Goal: Task Accomplishment & Management: Manage account settings

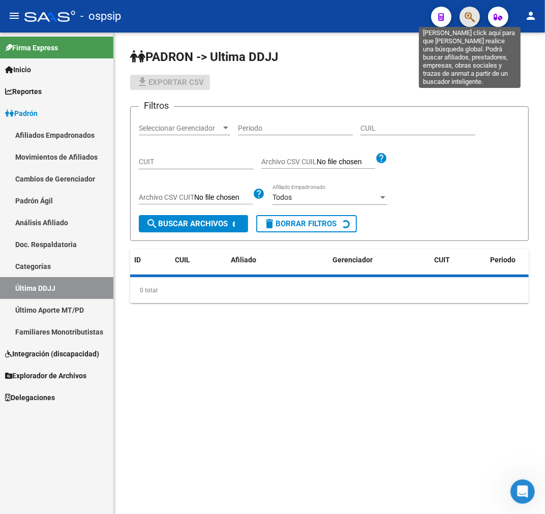
click at [467, 18] on icon "button" at bounding box center [469, 17] width 10 height 12
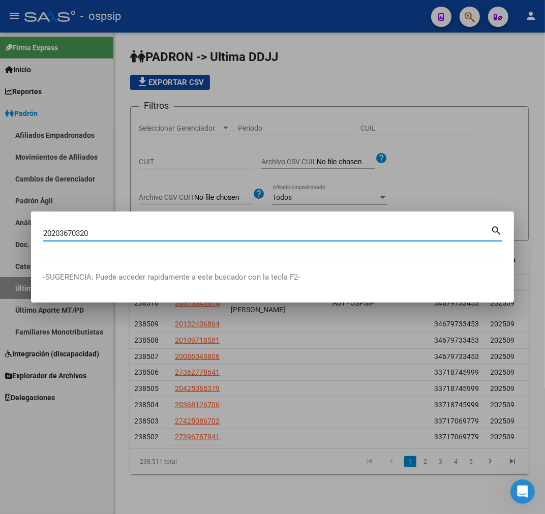
type input "20203670320"
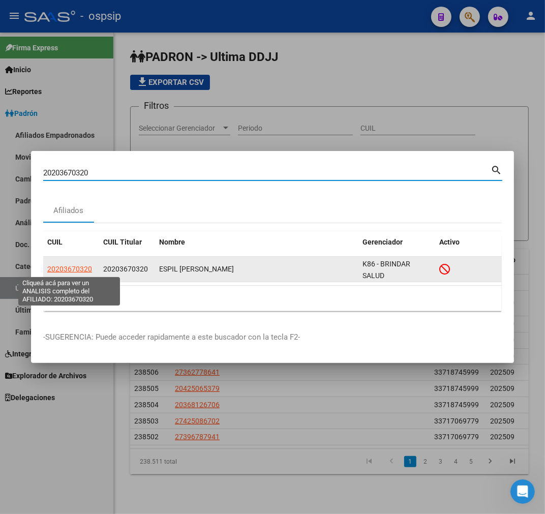
click at [76, 266] on span "20203670320" at bounding box center [69, 269] width 45 height 8
type textarea "20203670320"
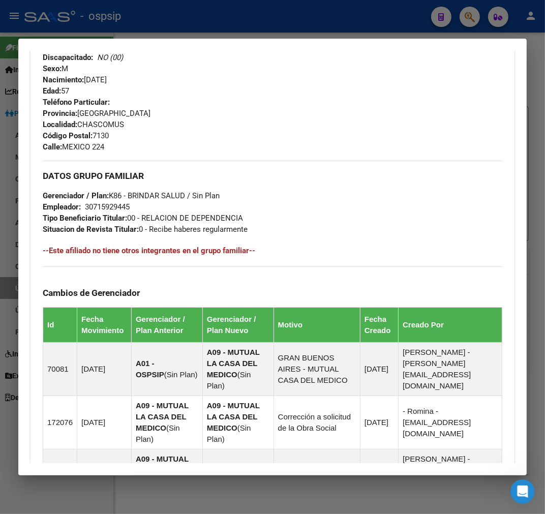
scroll to position [692, 0]
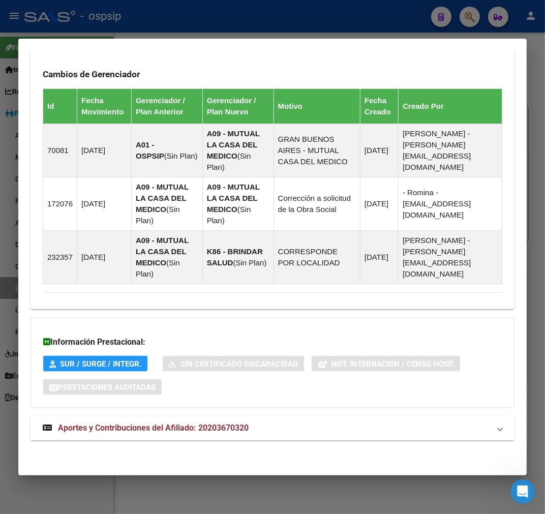
click at [276, 419] on mat-expansion-panel-header "Aportes y Contribuciones del Afiliado: 20203670320" at bounding box center [272, 428] width 484 height 24
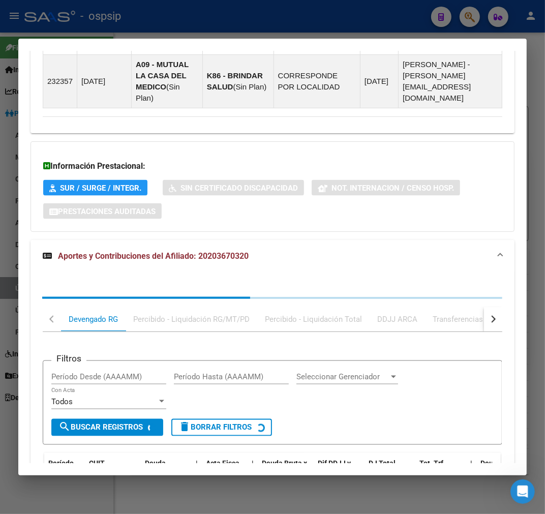
scroll to position [968, 0]
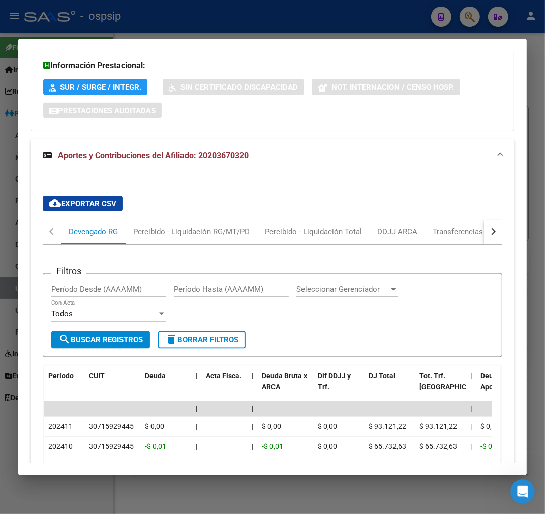
click at [484, 227] on button "button" at bounding box center [493, 232] width 18 height 24
click at [484, 228] on button "button" at bounding box center [493, 232] width 18 height 24
click at [455, 232] on div "ARCA Relaciones Laborales" at bounding box center [423, 231] width 95 height 11
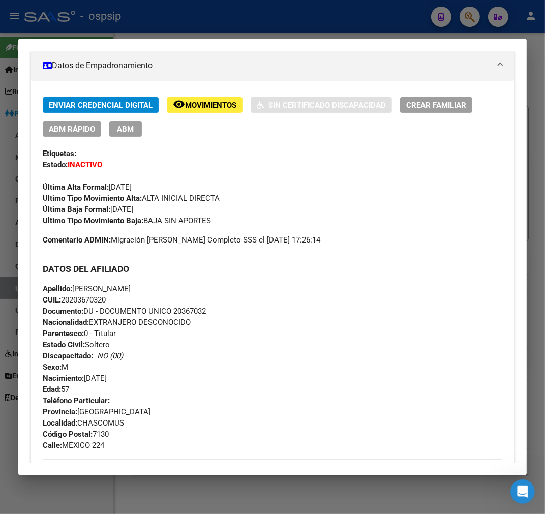
scroll to position [166, 0]
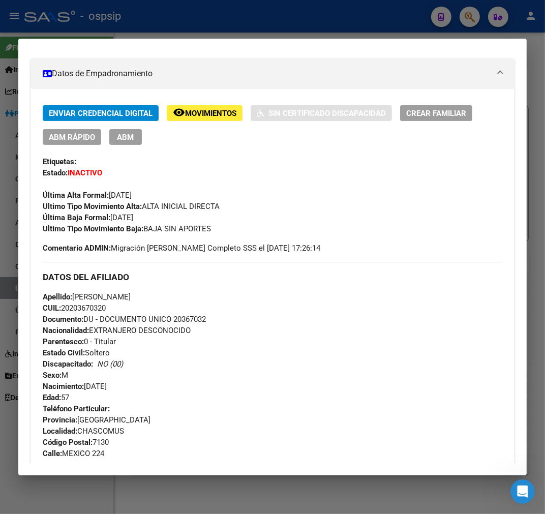
click at [129, 139] on span "ABM" at bounding box center [125, 137] width 17 height 9
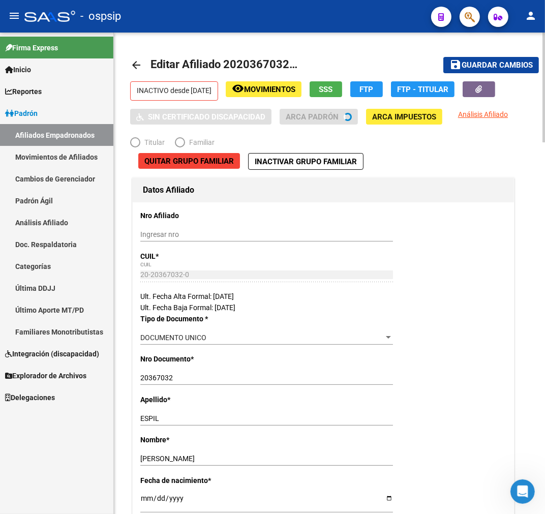
radio input "true"
type input "30-71592944-5"
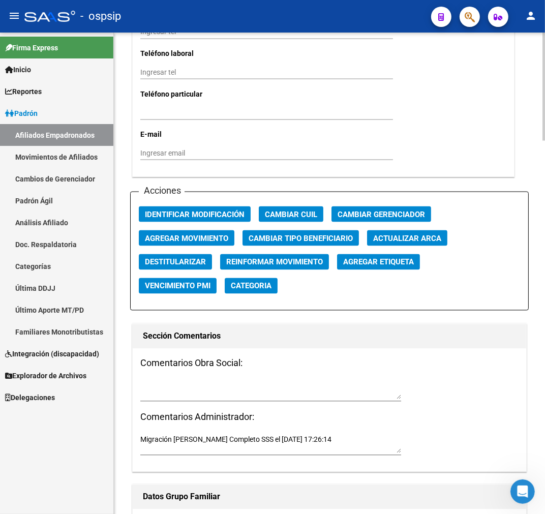
scroll to position [1186, 0]
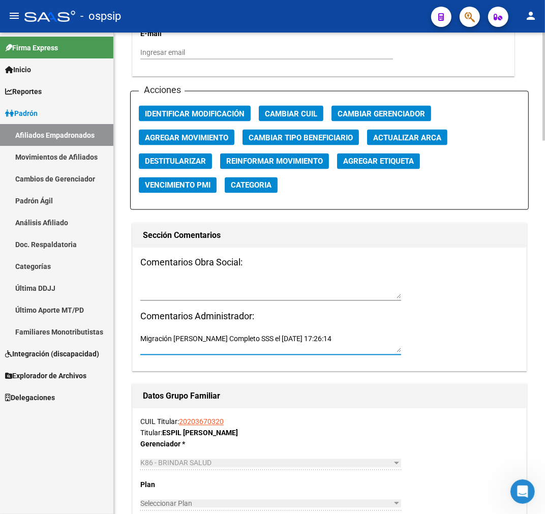
click at [312, 340] on textarea "Migración [PERSON_NAME] Completo SSS el [DATE] 17:26:14" at bounding box center [270, 343] width 261 height 19
type textarea "M"
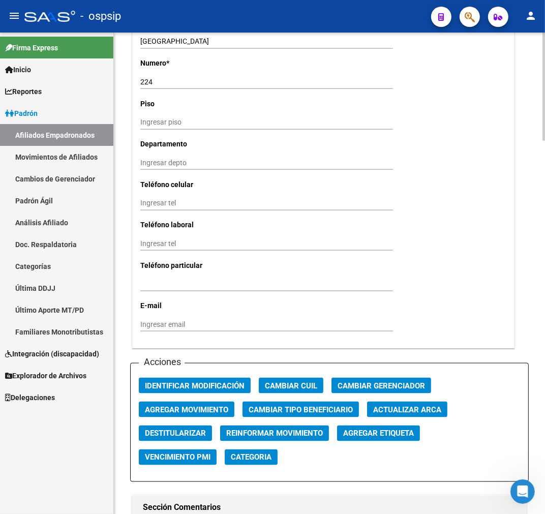
scroll to position [1129, 0]
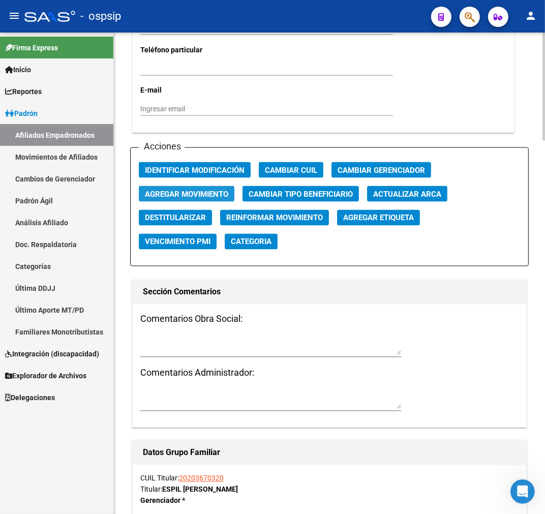
click at [200, 192] on span "Agregar Movimiento" at bounding box center [186, 194] width 83 height 9
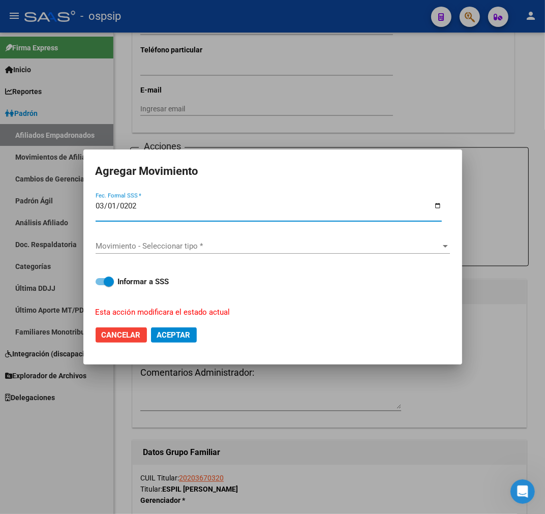
type input "[DATE]"
click at [250, 247] on span "Movimiento - Seleccionar tipo *" at bounding box center [268, 245] width 345 height 9
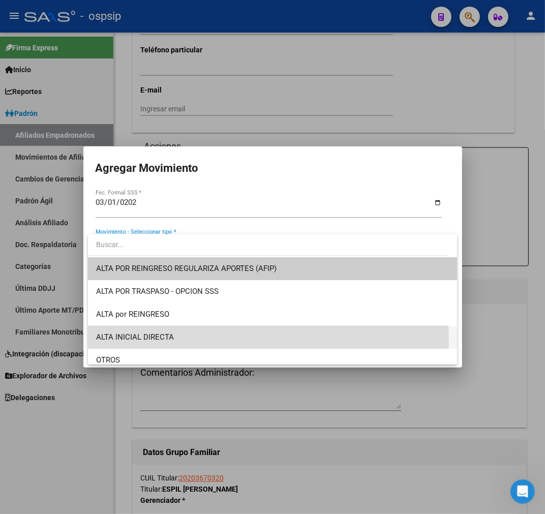
click at [255, 337] on span "ALTA INICIAL DIRECTA" at bounding box center [272, 337] width 353 height 23
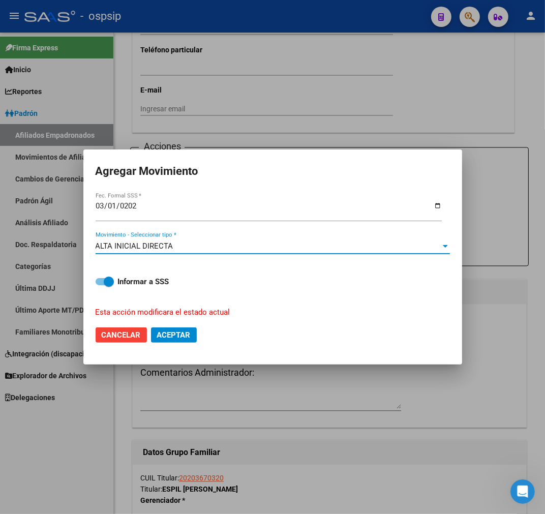
click at [189, 341] on button "Aceptar" at bounding box center [174, 334] width 46 height 15
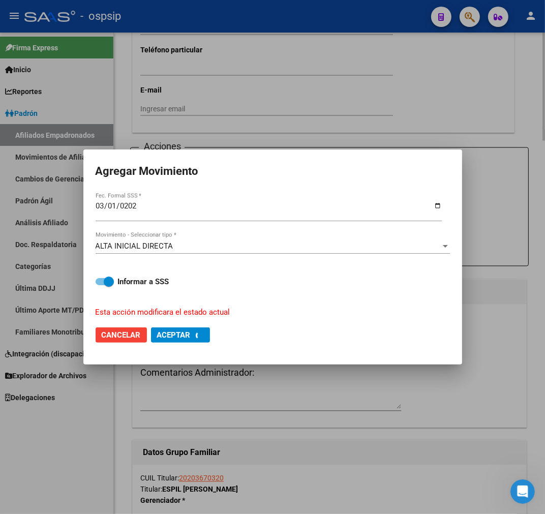
checkbox input "false"
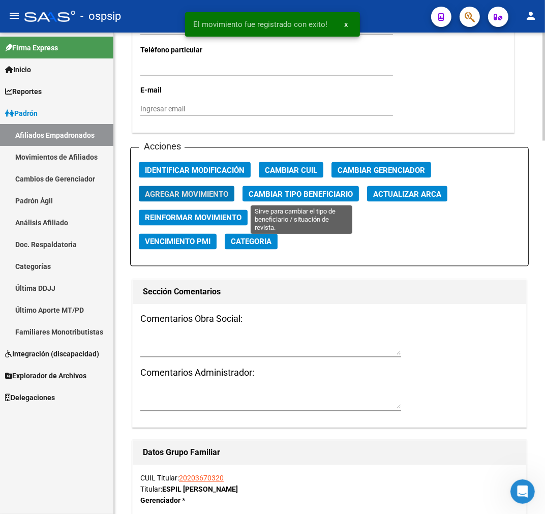
click at [285, 192] on span "Cambiar Tipo Beneficiario" at bounding box center [301, 194] width 104 height 9
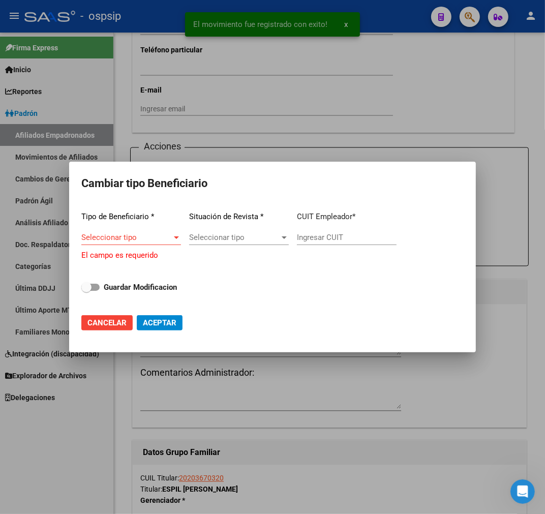
click at [159, 235] on div "Seleccionar tipo Seleccionar tipo" at bounding box center [131, 237] width 100 height 15
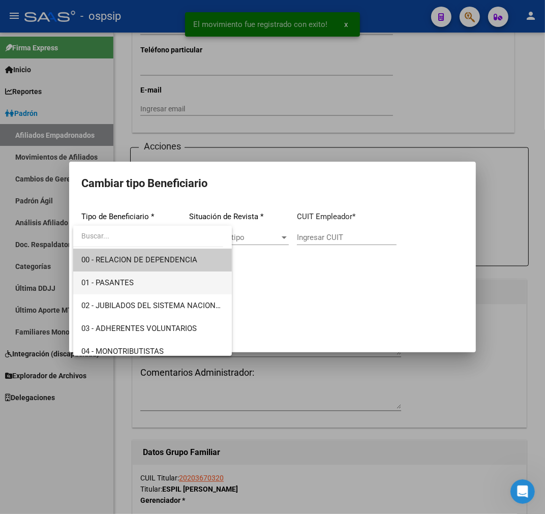
scroll to position [190, 0]
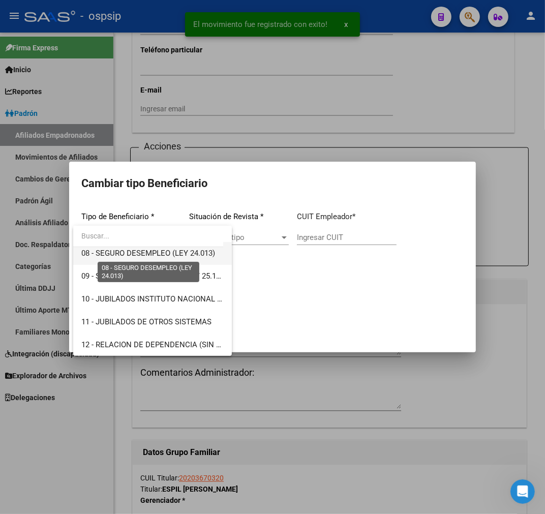
click at [140, 254] on span "08 - SEGURO DESEMPLEO (LEY 24.013)" at bounding box center [148, 253] width 134 height 9
type input "33-63761744-9"
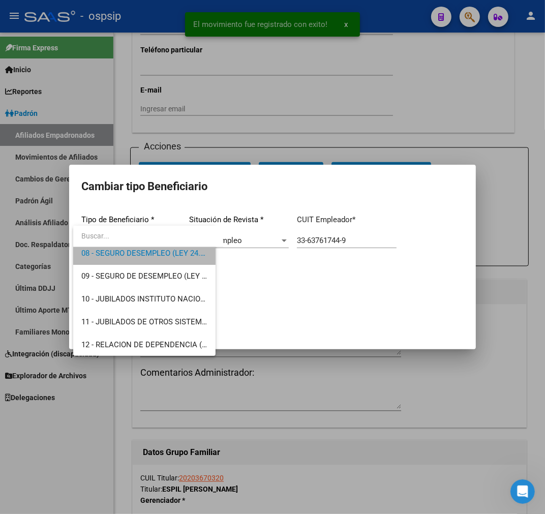
scroll to position [183, 0]
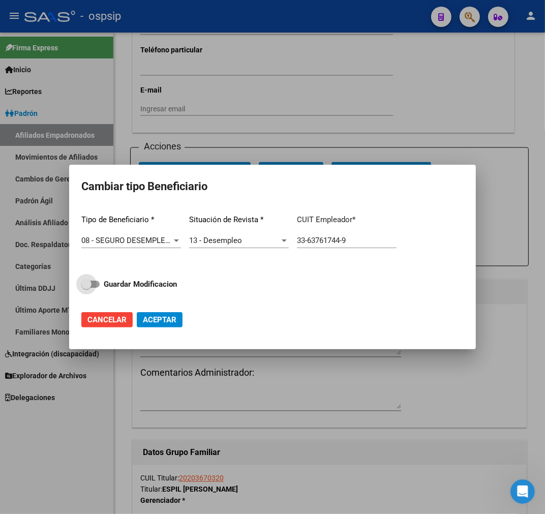
click at [139, 279] on strong "Guardar Modificacion" at bounding box center [140, 283] width 73 height 9
click at [86, 288] on input "Guardar Modificacion" at bounding box center [86, 288] width 1 height 1
checkbox input "true"
click at [164, 320] on span "Aceptar" at bounding box center [160, 319] width 34 height 9
type input "33-63761744-9"
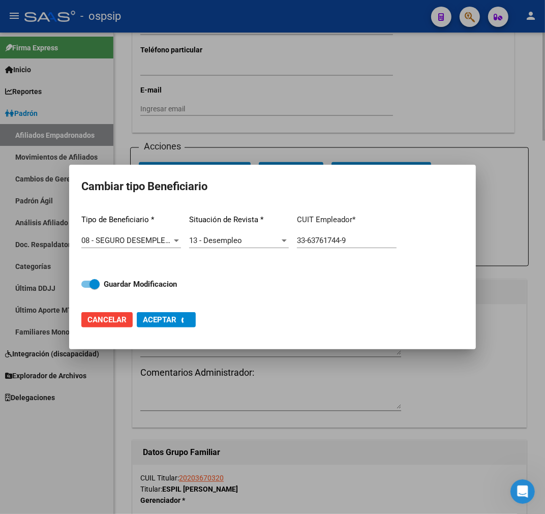
checkbox input "false"
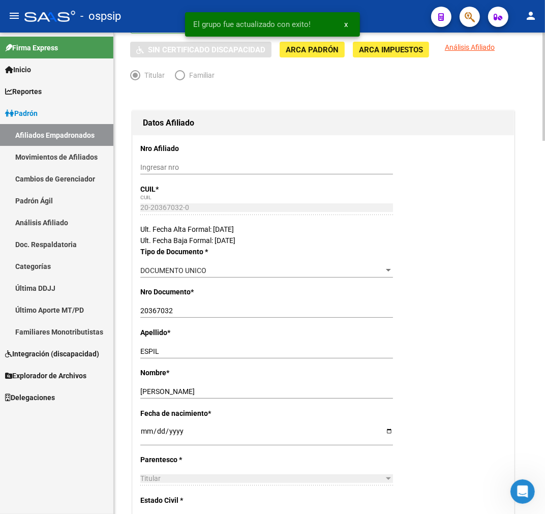
scroll to position [0, 0]
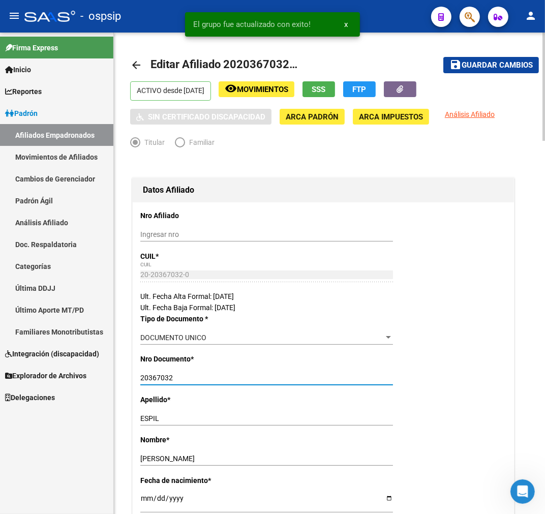
drag, startPoint x: 173, startPoint y: 379, endPoint x: 138, endPoint y: 379, distance: 35.1
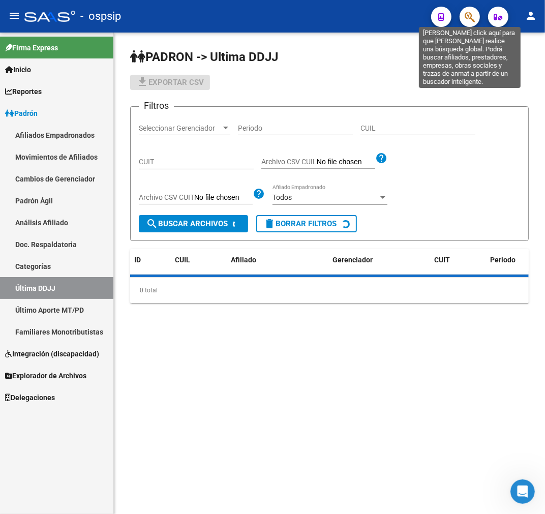
click at [470, 20] on icon "button" at bounding box center [469, 17] width 10 height 12
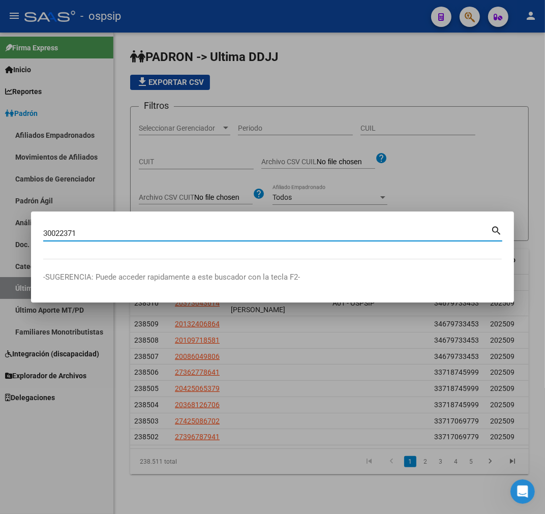
type input "30022371"
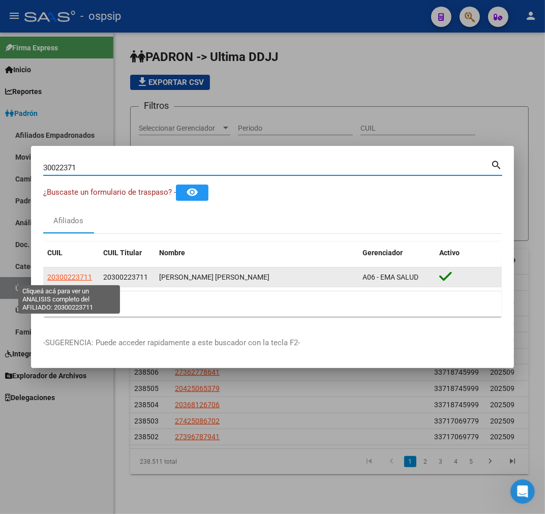
click at [68, 273] on span "20300223711" at bounding box center [69, 277] width 45 height 8
type textarea "20300223711"
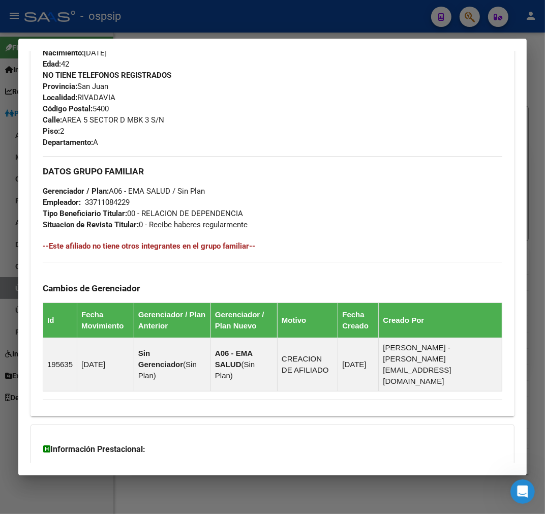
scroll to position [543, 0]
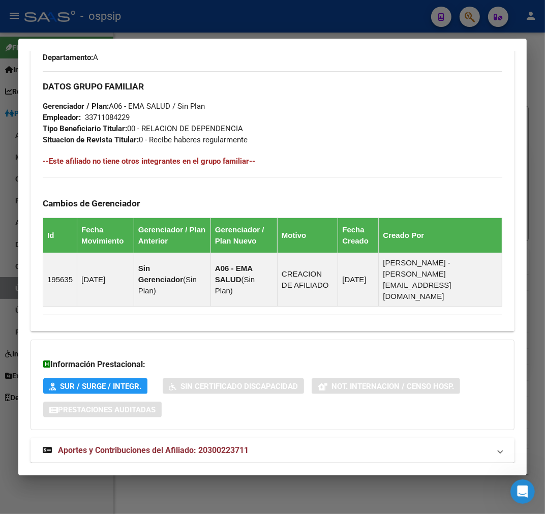
click at [283, 438] on mat-expansion-panel-header "Aportes y Contribuciones del Afiliado: 20300223711" at bounding box center [272, 450] width 484 height 24
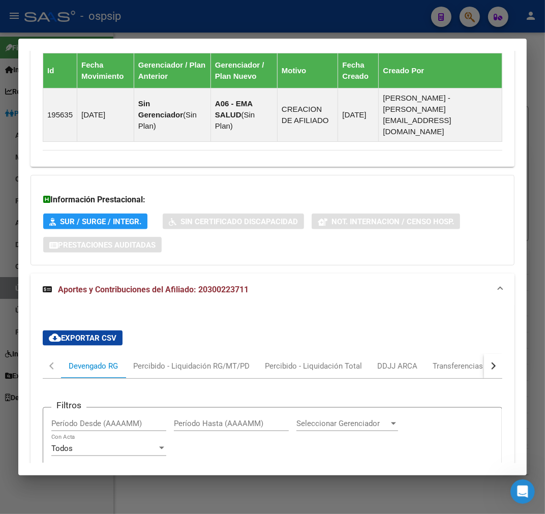
scroll to position [706, 0]
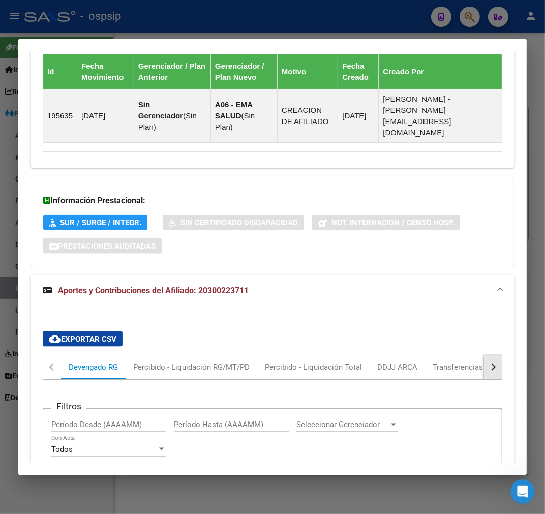
click at [484, 355] on button "button" at bounding box center [493, 367] width 18 height 24
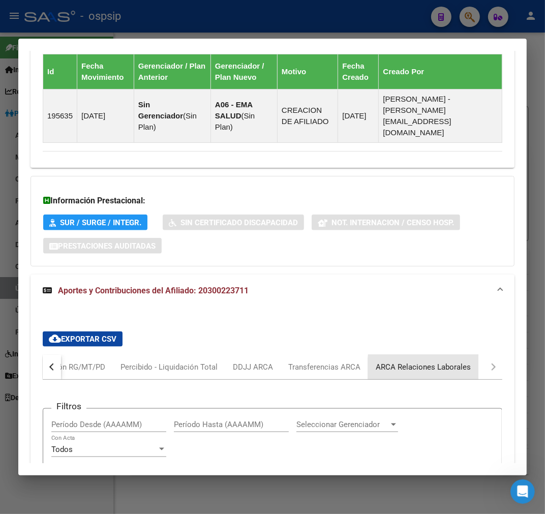
click at [468, 361] on div "ARCA Relaciones Laborales" at bounding box center [423, 366] width 95 height 11
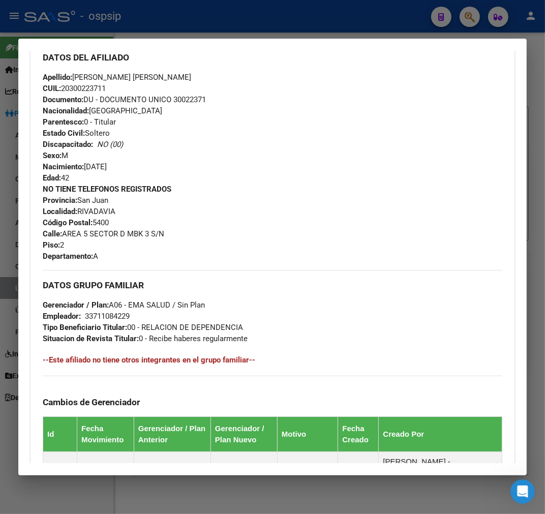
scroll to position [198, 0]
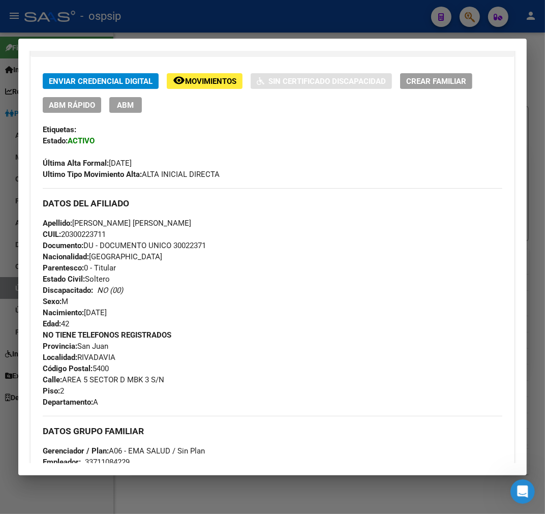
click at [241, 29] on div at bounding box center [272, 257] width 545 height 514
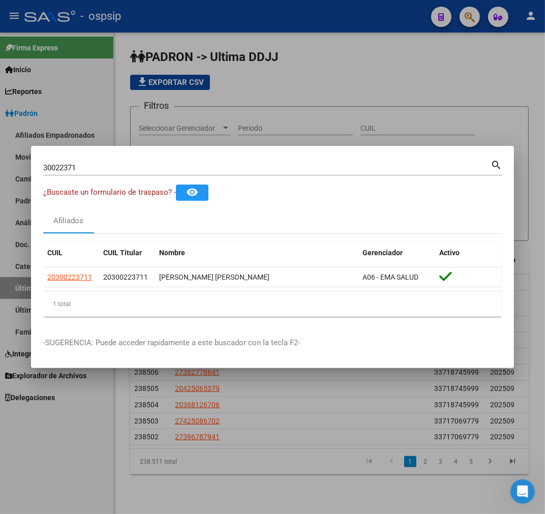
click at [241, 29] on div at bounding box center [272, 257] width 545 height 514
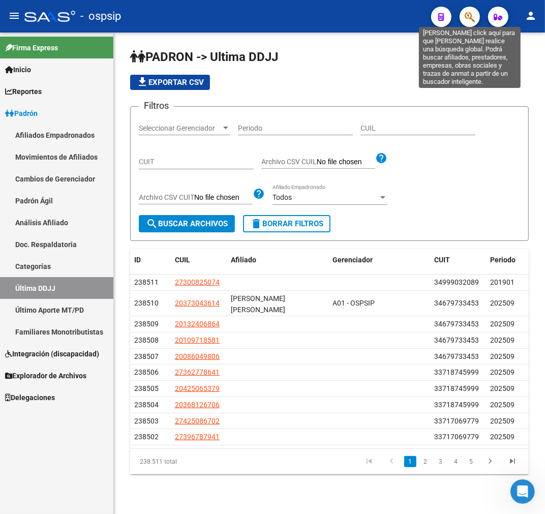
click at [475, 13] on button "button" at bounding box center [469, 17] width 20 height 20
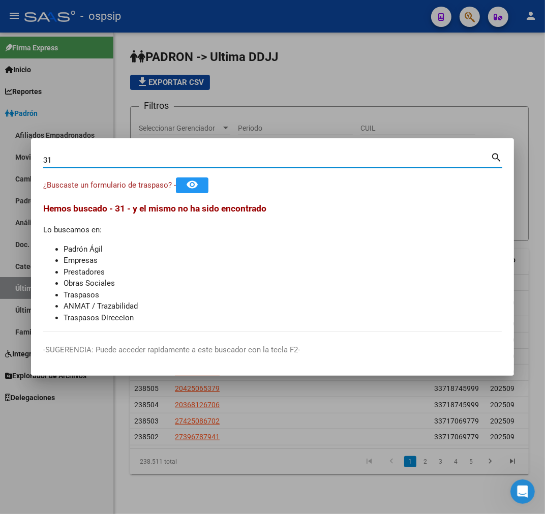
type input "3"
type input "31777924"
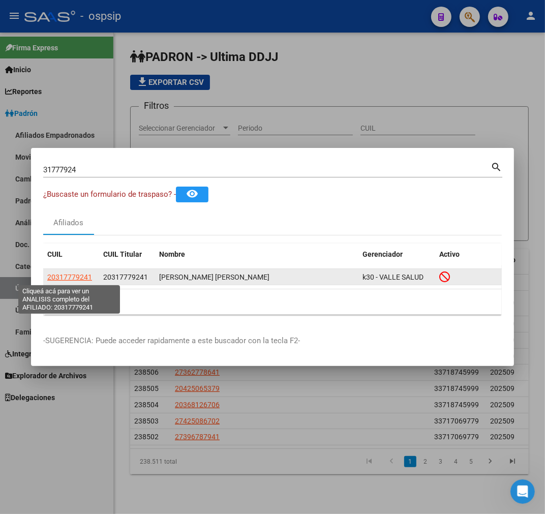
click at [62, 273] on span "20317779241" at bounding box center [69, 277] width 45 height 8
type textarea "20317779241"
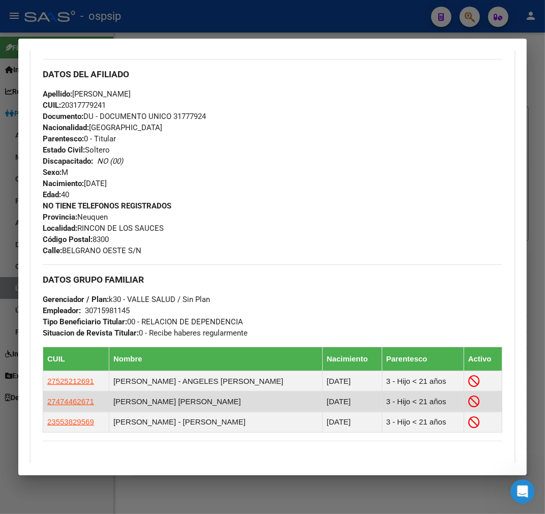
scroll to position [697, 0]
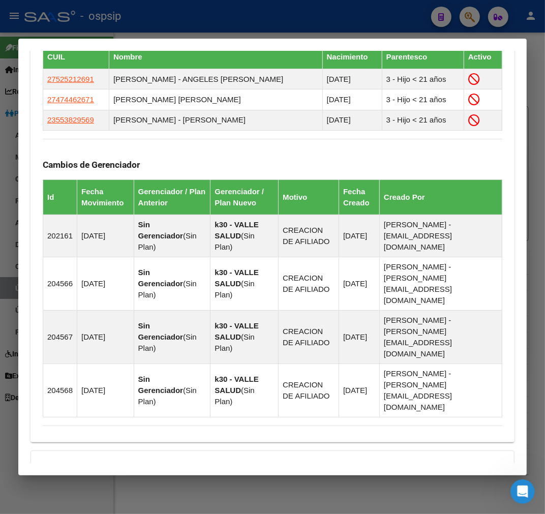
click at [293, 450] on div "Información Prestacional: SUR / SURGE / INTEGR. Sin Certificado Discapacidad No…" at bounding box center [272, 495] width 484 height 90
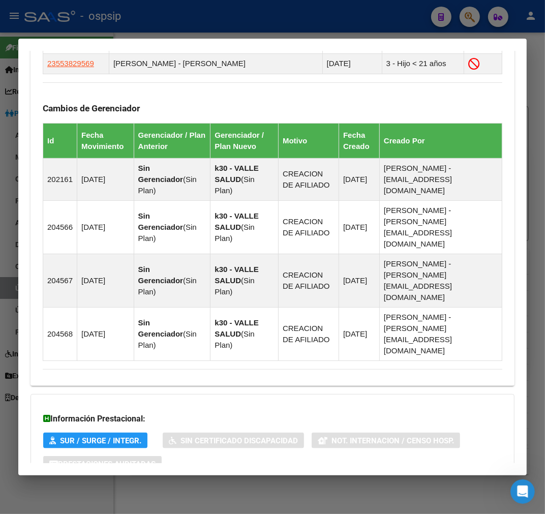
click at [293, 499] on mat-panel-title "Aportes y Contribuciones del Afiliado: 20317779241" at bounding box center [266, 505] width 447 height 12
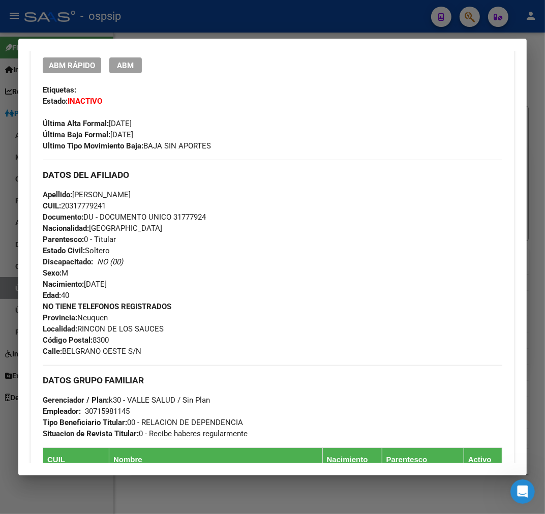
scroll to position [0, 0]
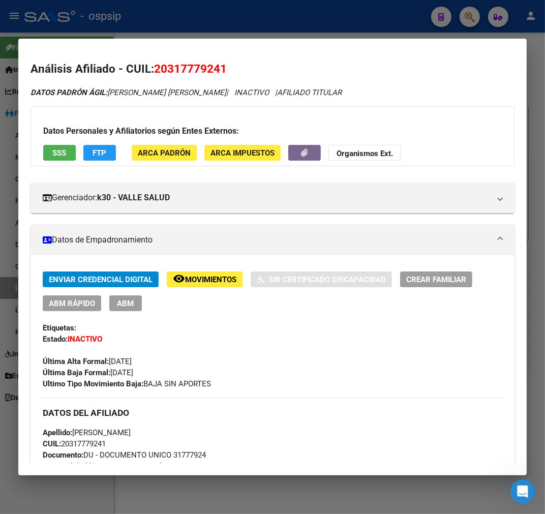
click at [199, 19] on div at bounding box center [272, 257] width 545 height 514
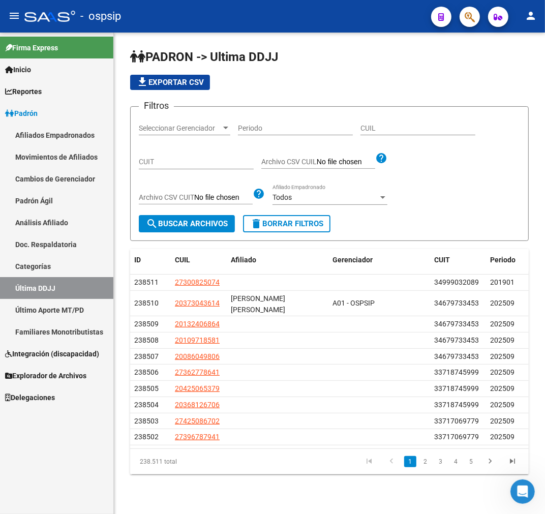
drag, startPoint x: 451, startPoint y: 14, endPoint x: 466, endPoint y: 20, distance: 15.9
click at [459, 16] on div at bounding box center [465, 16] width 28 height 21
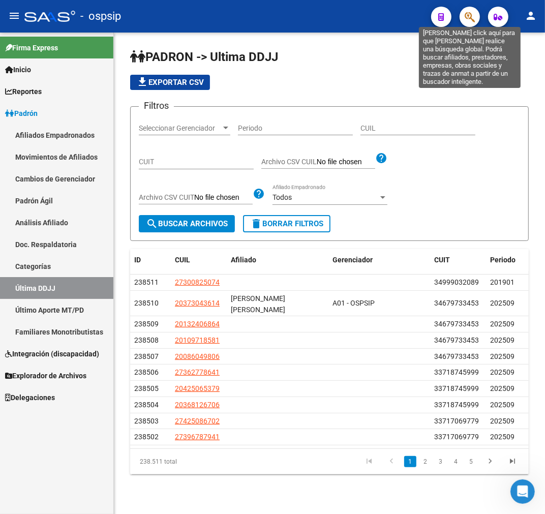
click at [466, 19] on icon "button" at bounding box center [469, 17] width 10 height 12
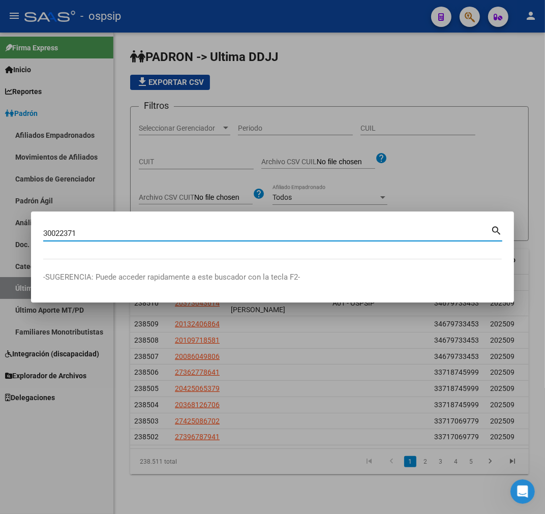
type input "30022371"
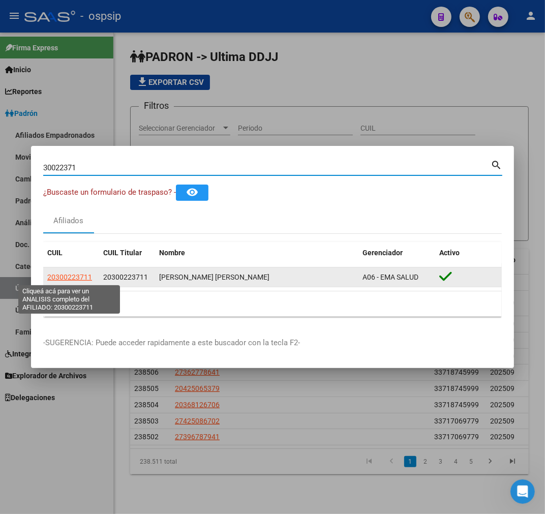
click at [53, 273] on span "20300223711" at bounding box center [69, 277] width 45 height 8
type textarea "20300223711"
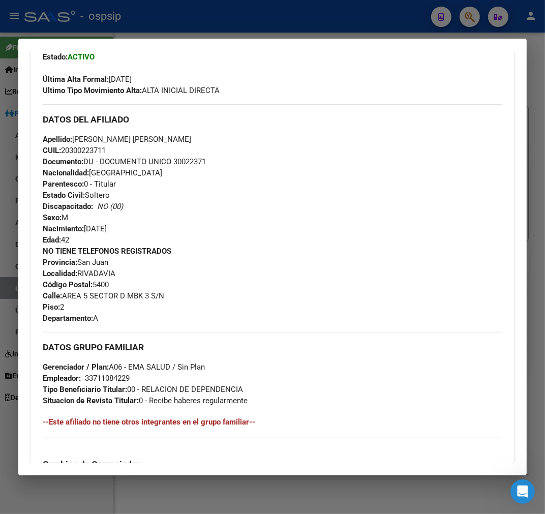
scroll to position [543, 0]
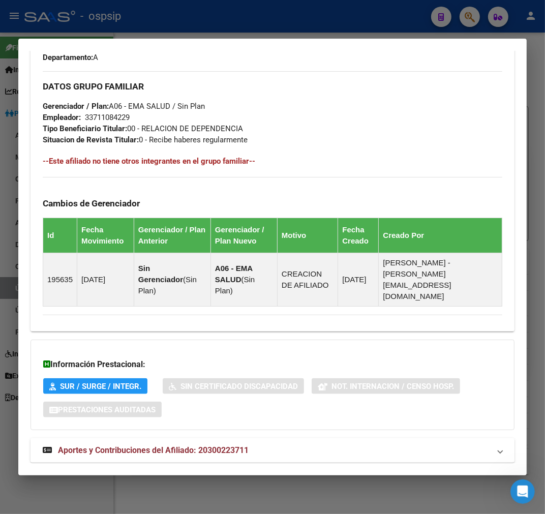
click at [281, 438] on mat-expansion-panel-header "Aportes y Contribuciones del Afiliado: 20300223711" at bounding box center [272, 450] width 484 height 24
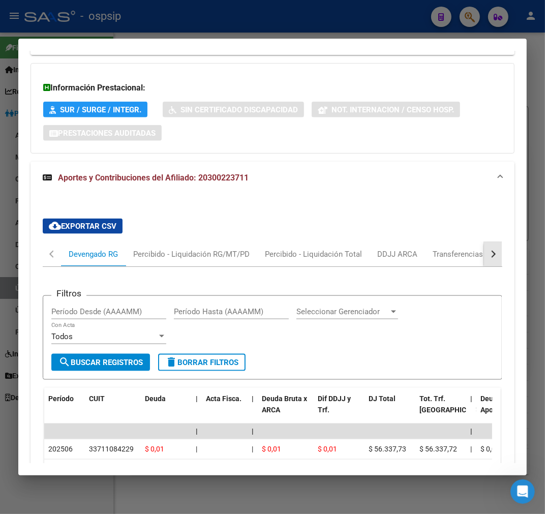
click at [488, 242] on button "button" at bounding box center [493, 254] width 18 height 24
click at [474, 242] on mat-tab-header "Devengado RG Percibido - Liquidación RG/MT/PD Percibido - Liquidación Total DDJ…" at bounding box center [272, 254] width 459 height 25
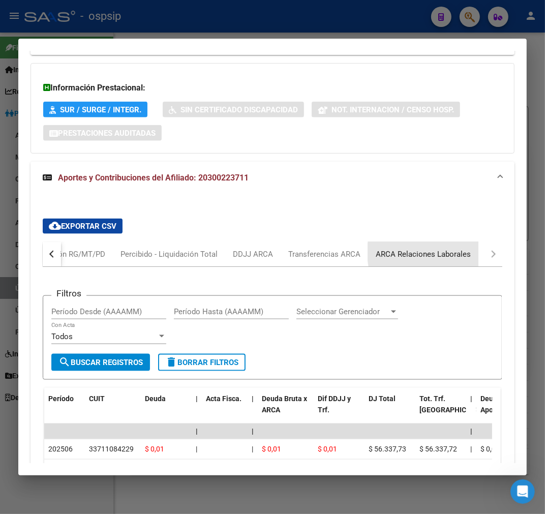
click at [444, 249] on div "ARCA Relaciones Laborales" at bounding box center [423, 254] width 95 height 11
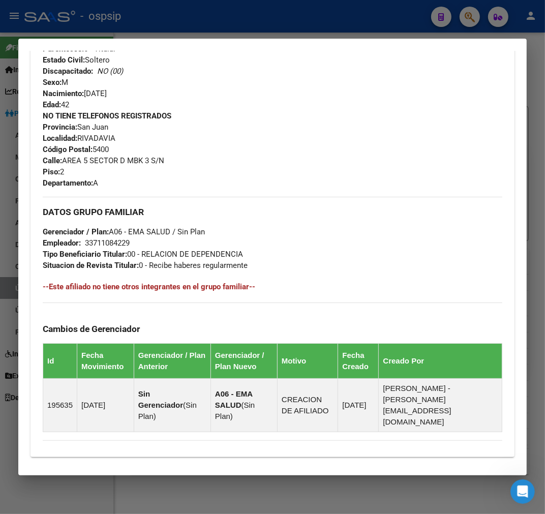
scroll to position [141, 0]
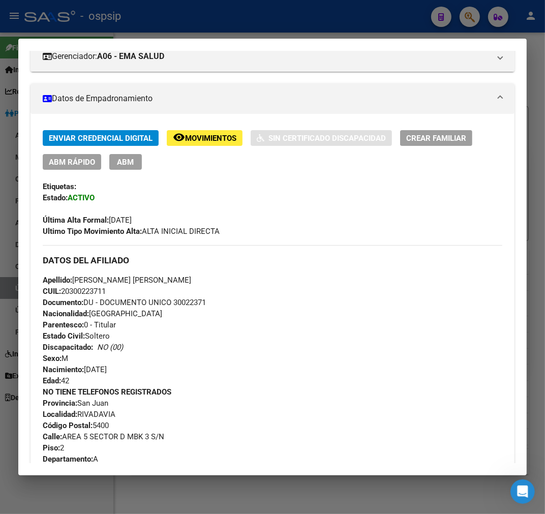
click at [129, 165] on span "ABM" at bounding box center [125, 162] width 17 height 9
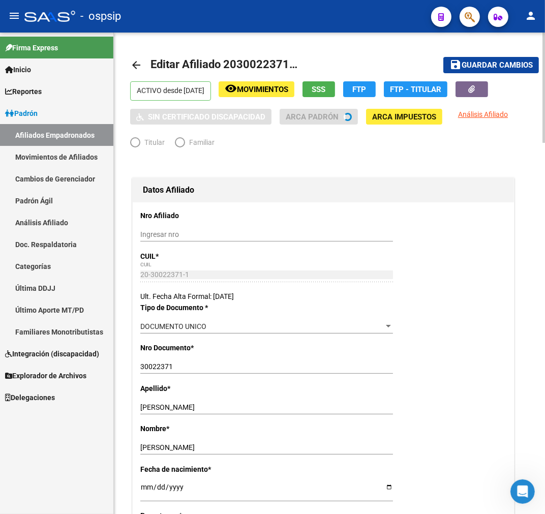
radio input "true"
type input "33-71108422-9"
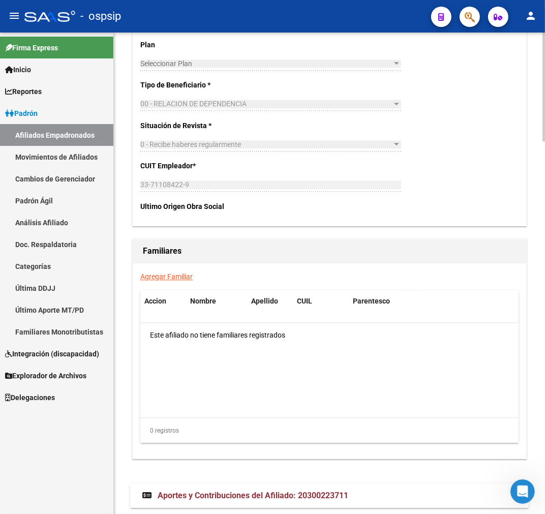
scroll to position [1644, 0]
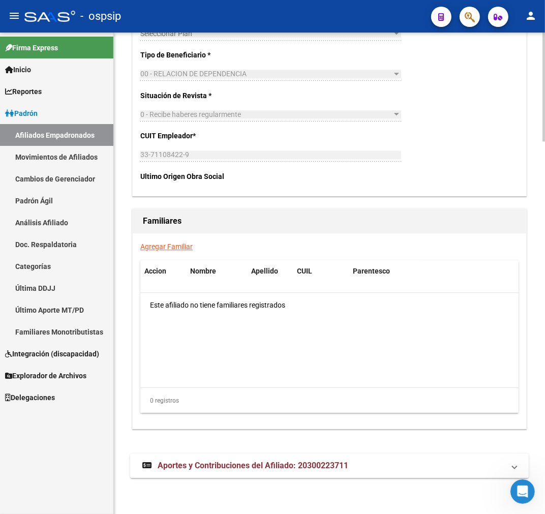
click at [376, 476] on mat-expansion-panel-header "Aportes y Contribuciones del Afiliado: 20300223711" at bounding box center [329, 465] width 398 height 24
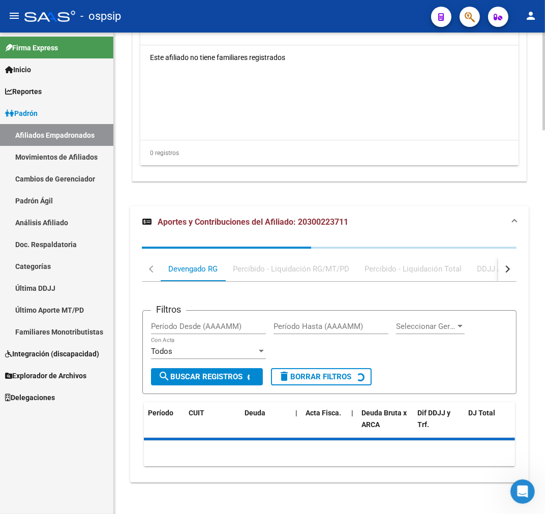
scroll to position [1896, 0]
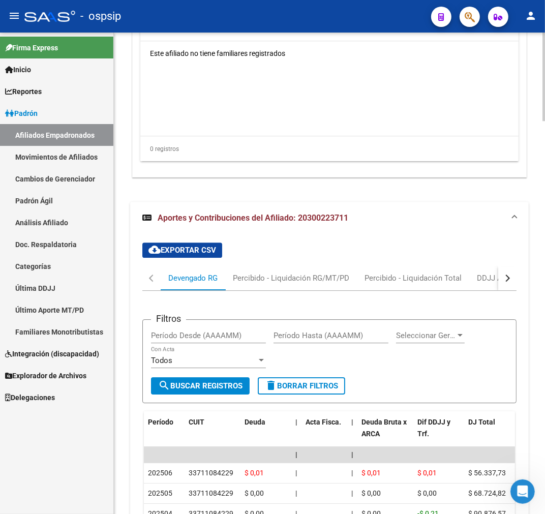
click at [509, 282] on button "button" at bounding box center [507, 278] width 18 height 24
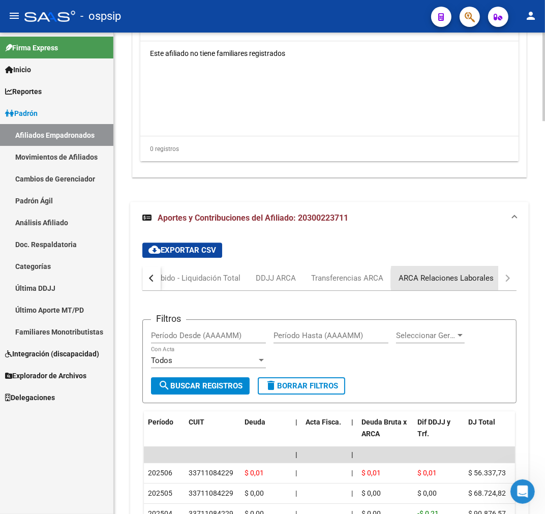
click at [455, 278] on div "ARCA Relaciones Laborales" at bounding box center [445, 277] width 95 height 11
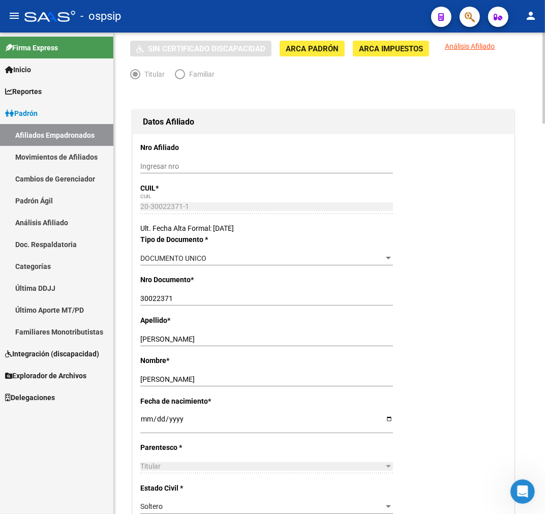
scroll to position [0, 0]
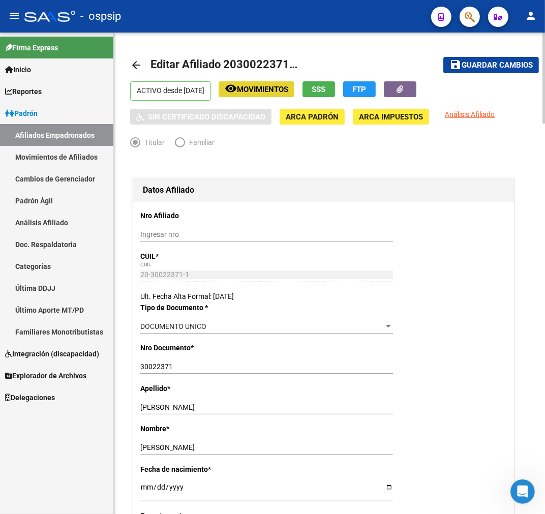
click at [288, 92] on span "Movimientos" at bounding box center [262, 89] width 51 height 9
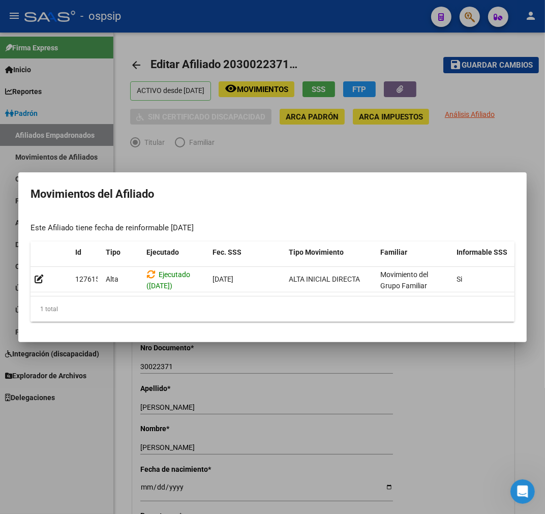
click at [292, 415] on div at bounding box center [272, 257] width 545 height 514
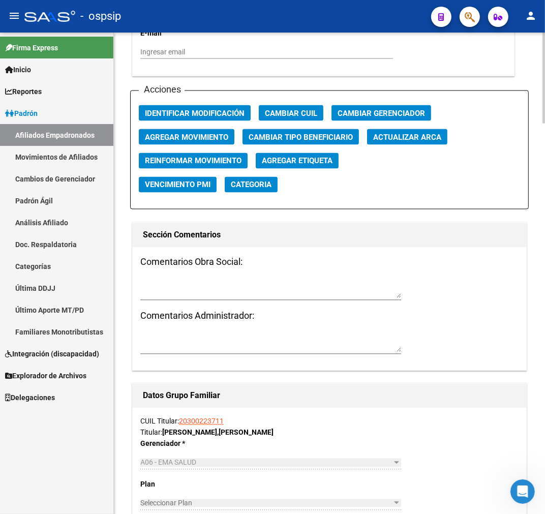
scroll to position [1073, 0]
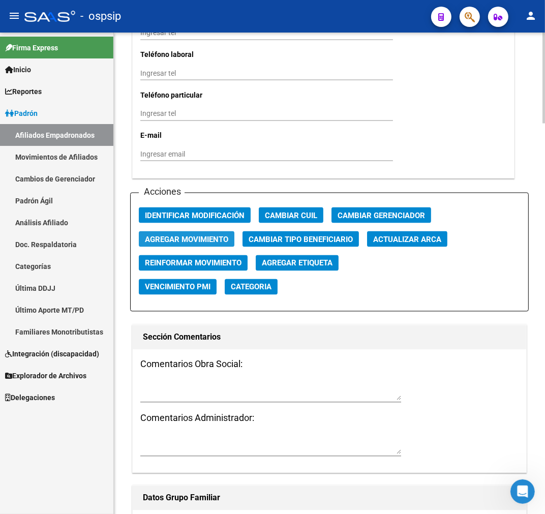
click at [218, 237] on span "Agregar Movimiento" at bounding box center [186, 239] width 83 height 9
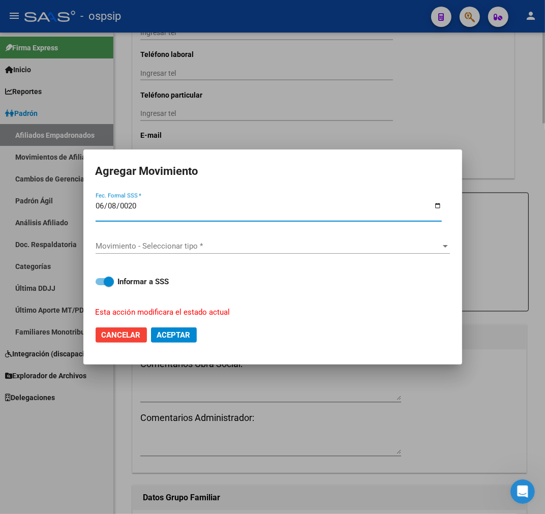
type input "0205-06-08"
type input "[DATE]"
click at [220, 243] on span "Movimiento - Seleccionar tipo *" at bounding box center [268, 245] width 345 height 9
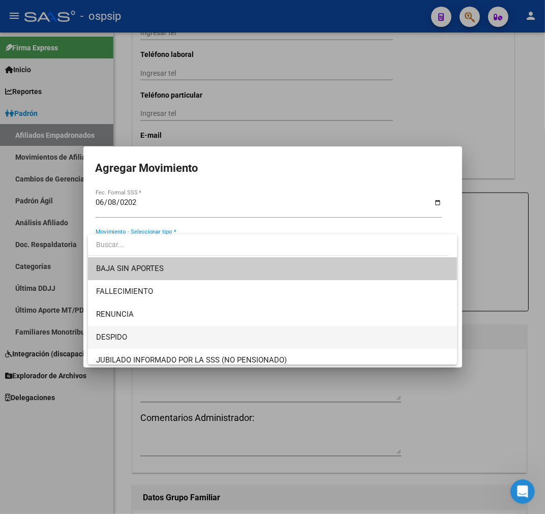
click at [232, 339] on span "DESPIDO" at bounding box center [272, 337] width 353 height 23
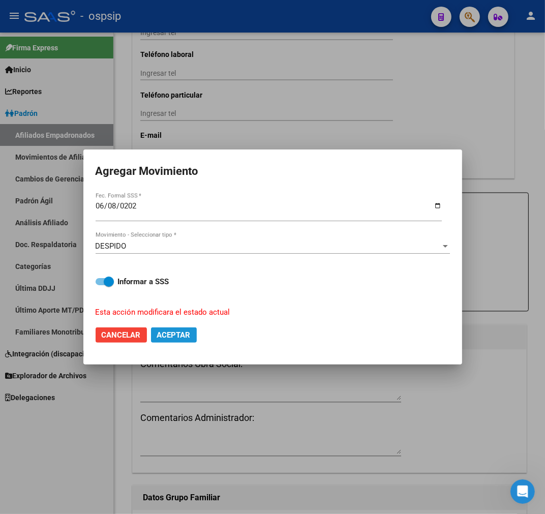
click at [181, 336] on span "Aceptar" at bounding box center [174, 334] width 34 height 9
checkbox input "false"
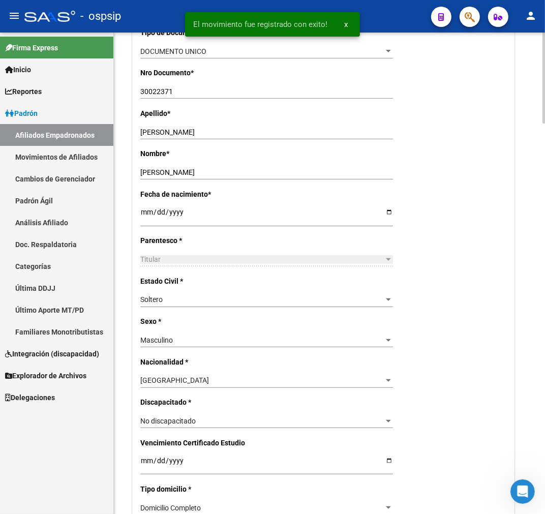
scroll to position [113, 0]
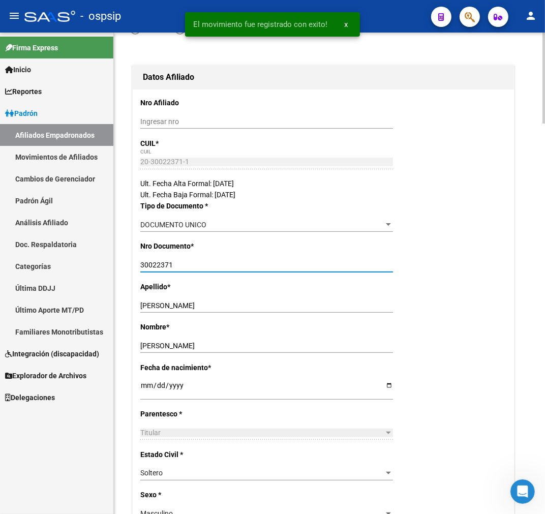
drag, startPoint x: 179, startPoint y: 267, endPoint x: 136, endPoint y: 261, distance: 43.7
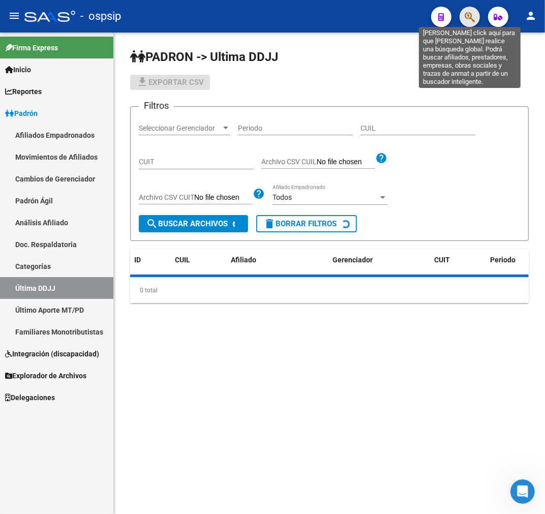
click at [469, 16] on icon "button" at bounding box center [469, 17] width 10 height 12
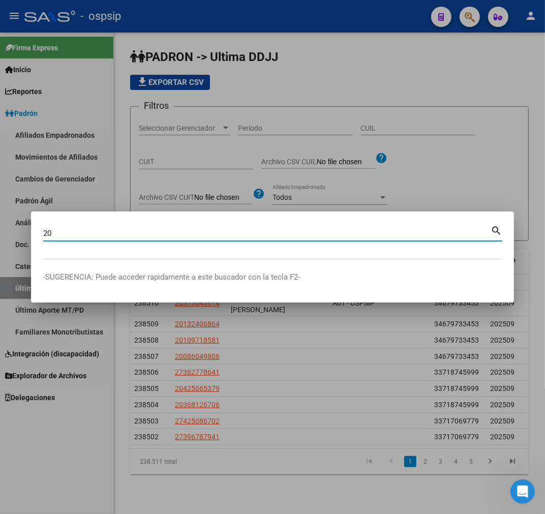
type input "2"
type input "31777924"
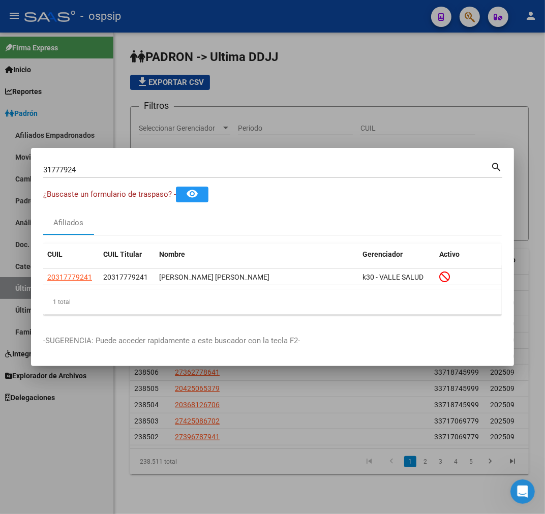
click at [269, 412] on div at bounding box center [272, 257] width 545 height 514
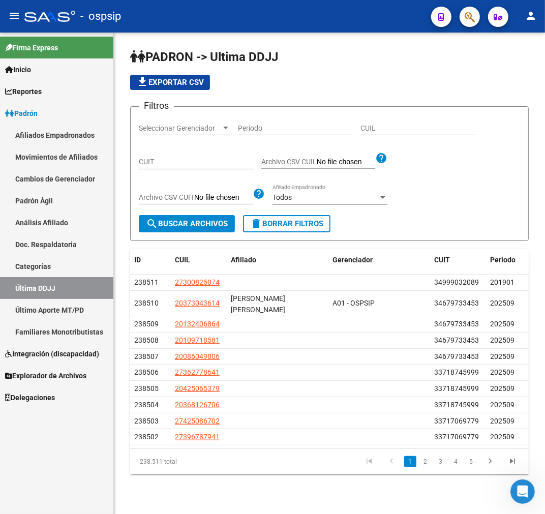
click at [462, 13] on button "button" at bounding box center [469, 17] width 20 height 20
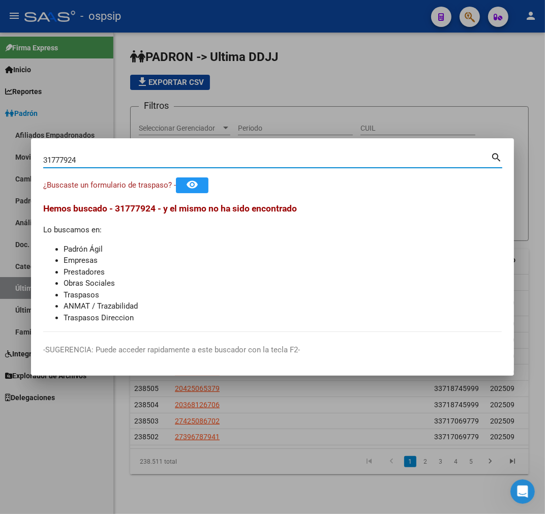
type input "31777924"
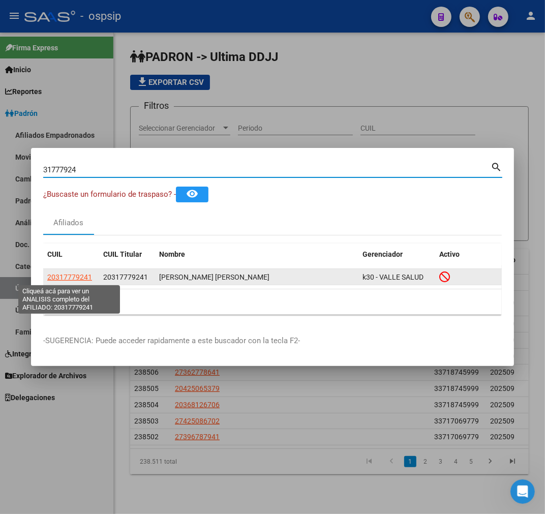
click at [73, 275] on span "20317779241" at bounding box center [69, 277] width 45 height 8
type textarea "20317779241"
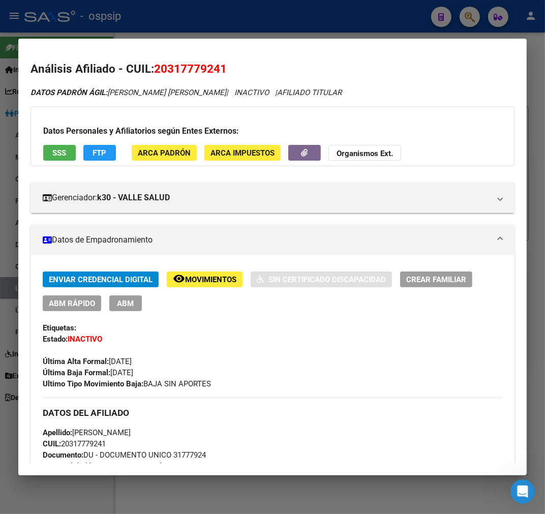
click at [215, 281] on span "Movimientos" at bounding box center [210, 279] width 51 height 9
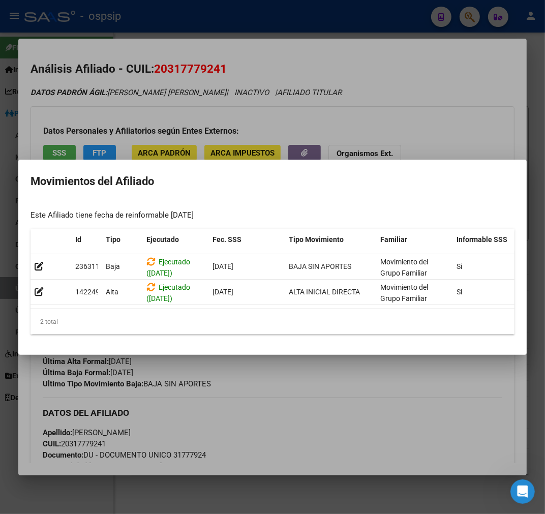
click at [263, 392] on div at bounding box center [272, 257] width 545 height 514
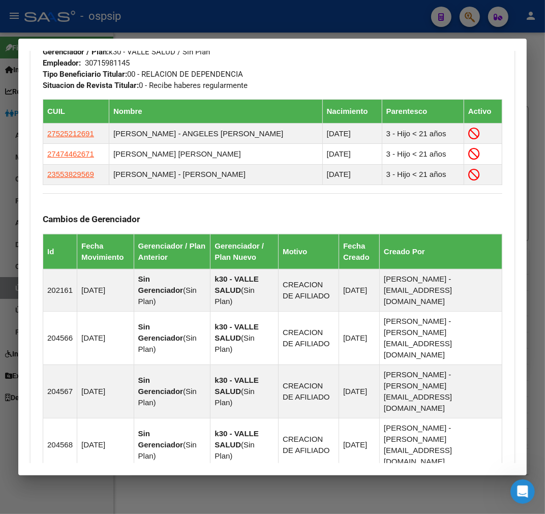
scroll to position [697, 0]
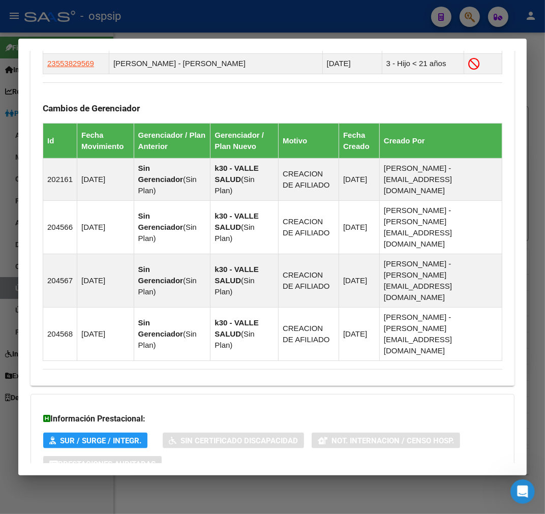
click at [277, 499] on mat-panel-title "Aportes y Contribuciones del Afiliado: 20317779241" at bounding box center [266, 505] width 447 height 12
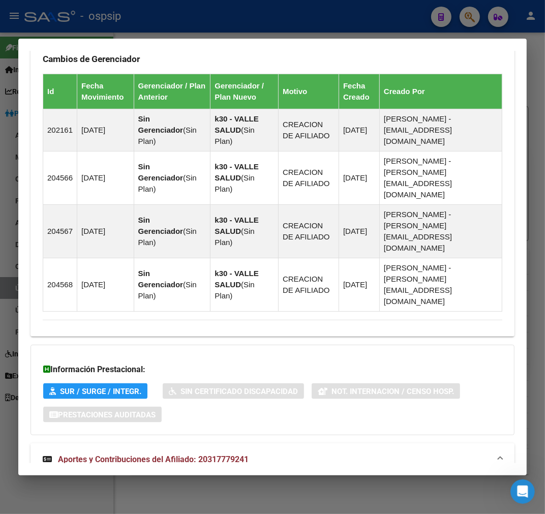
scroll to position [1029, 0]
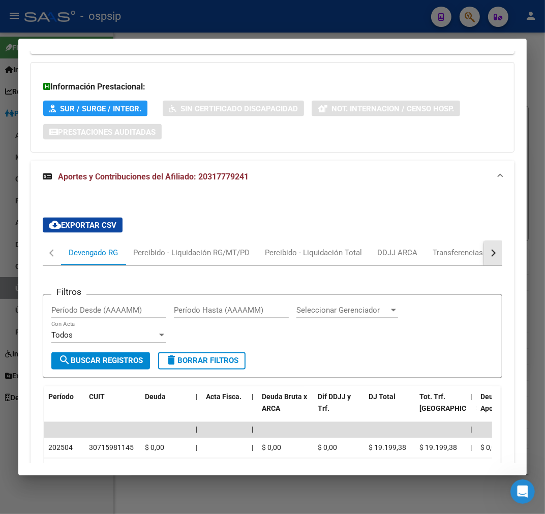
click at [485, 241] on button "button" at bounding box center [493, 253] width 18 height 24
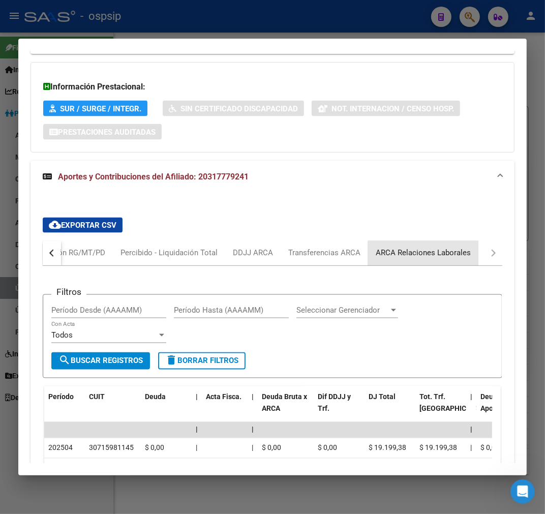
click at [429, 247] on div "ARCA Relaciones Laborales" at bounding box center [423, 252] width 95 height 11
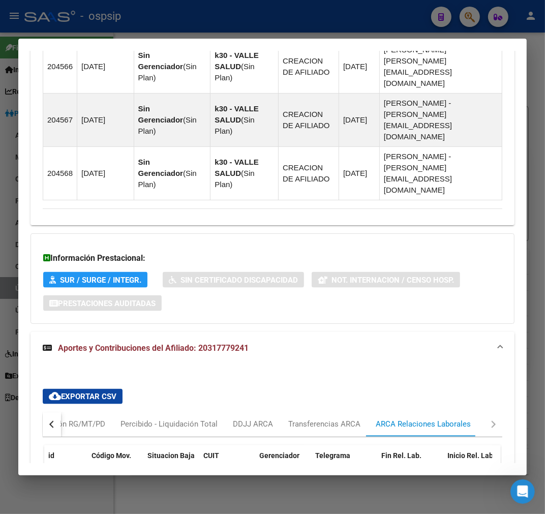
scroll to position [931, 0]
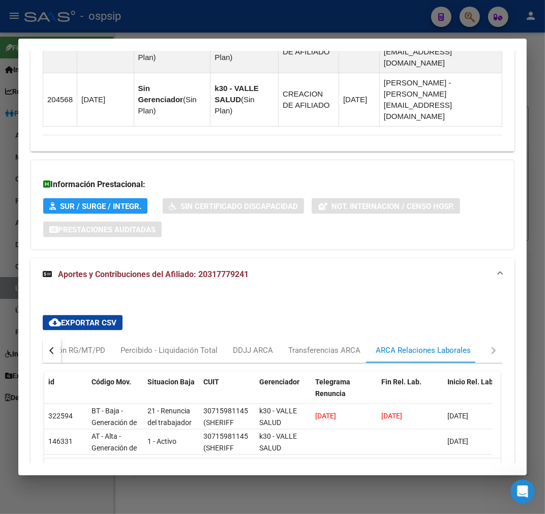
click at [188, 24] on div at bounding box center [272, 257] width 545 height 514
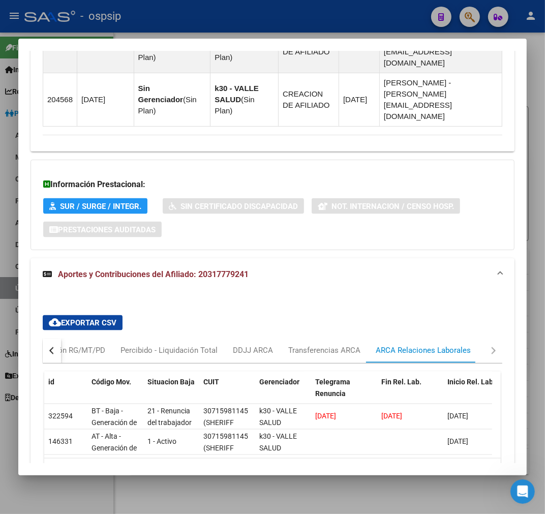
click at [190, 24] on div at bounding box center [272, 257] width 545 height 514
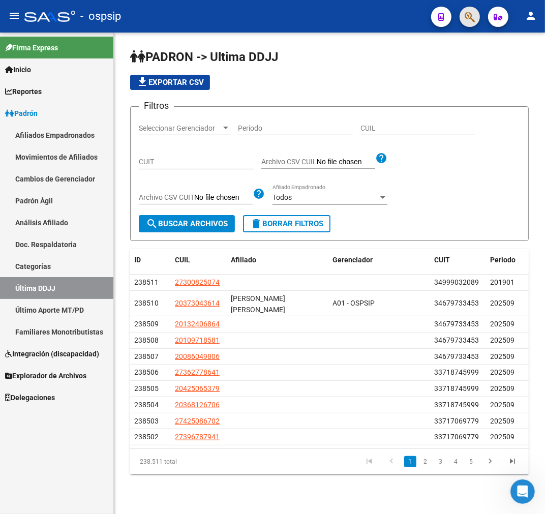
click at [462, 15] on button "button" at bounding box center [469, 17] width 20 height 20
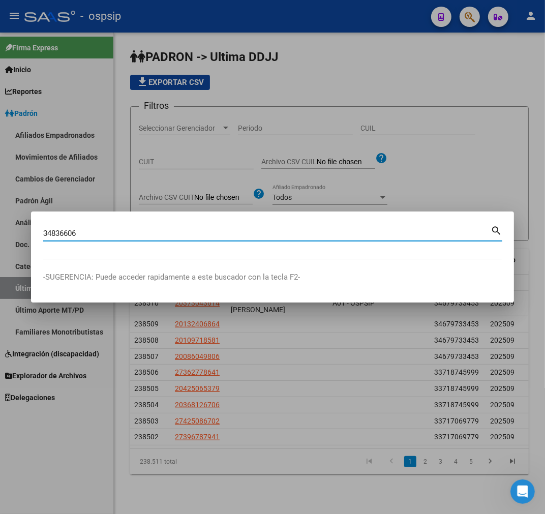
type input "34836606"
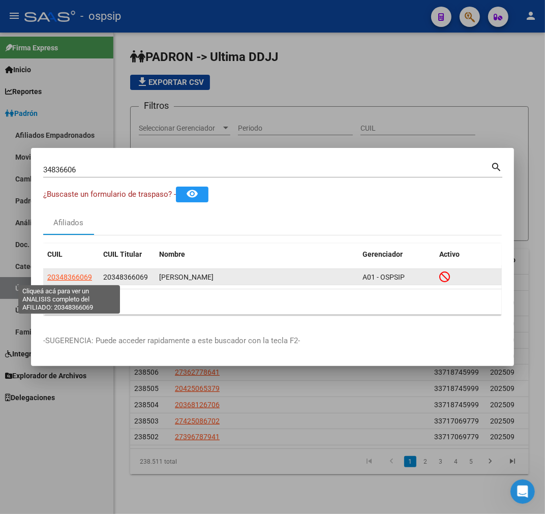
click at [61, 273] on span "20348366069" at bounding box center [69, 277] width 45 height 8
type textarea "20348366069"
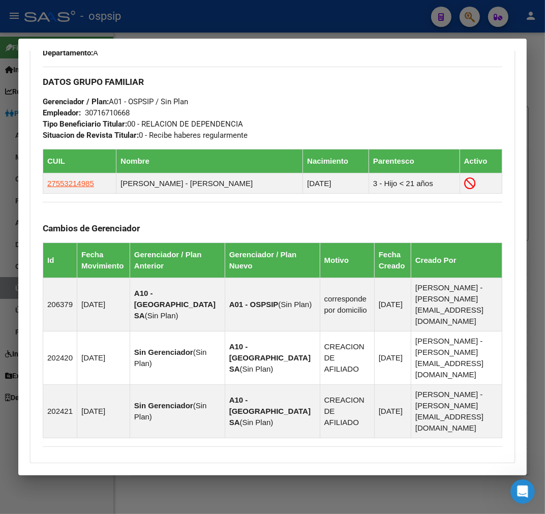
scroll to position [691, 0]
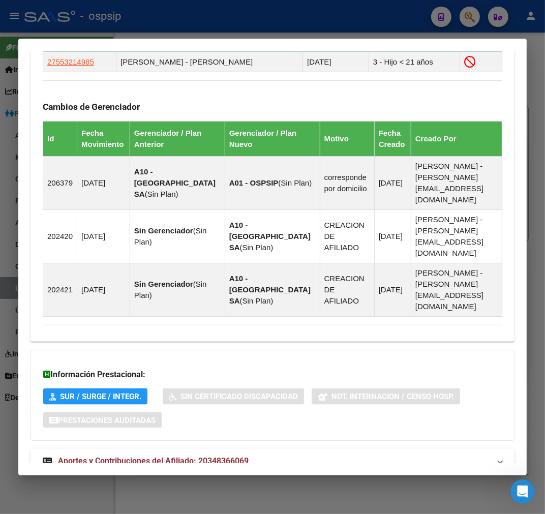
click at [308, 455] on mat-panel-title "Aportes y Contribuciones del Afiliado: 20348366069" at bounding box center [266, 461] width 447 height 12
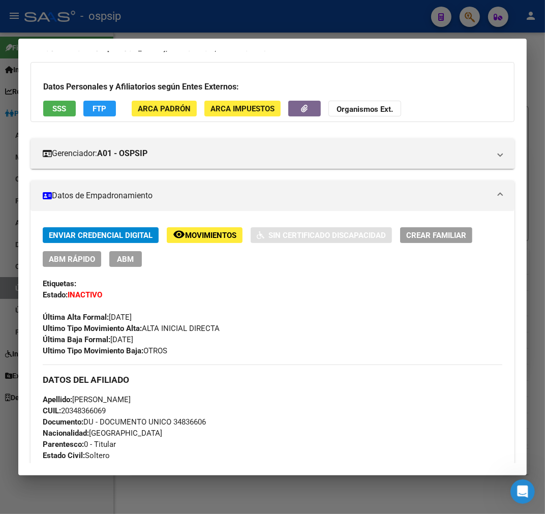
scroll to position [0, 0]
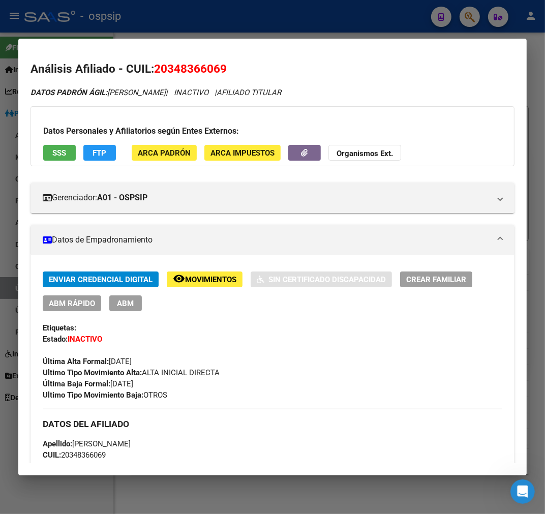
click at [205, 279] on span "Movimientos" at bounding box center [210, 279] width 51 height 9
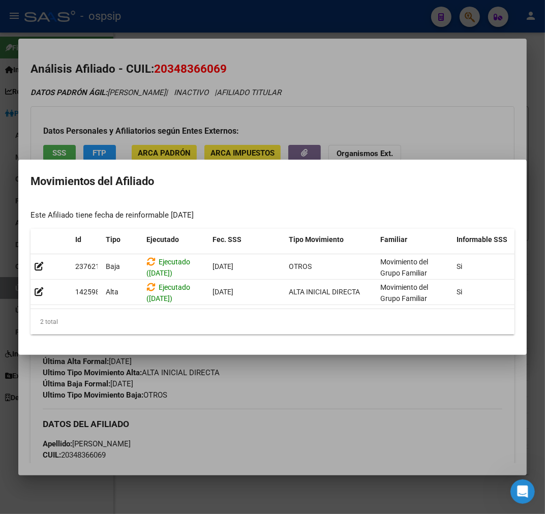
drag, startPoint x: 323, startPoint y: 405, endPoint x: 24, endPoint y: 248, distance: 337.6
click at [321, 405] on div at bounding box center [272, 257] width 545 height 514
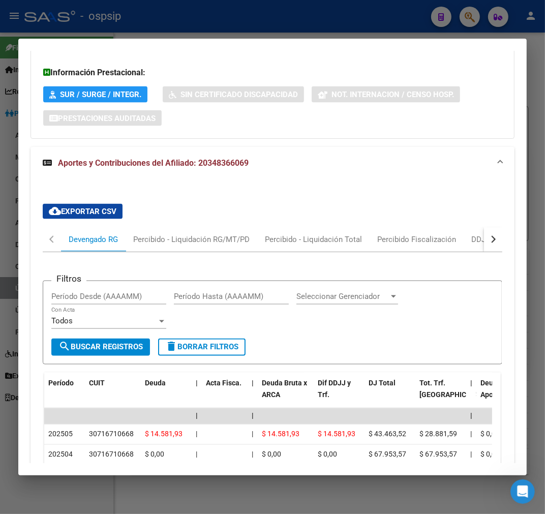
scroll to position [1129, 0]
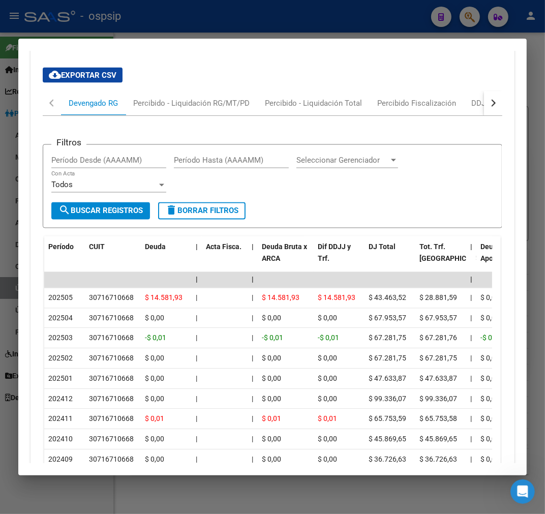
click at [484, 91] on button "button" at bounding box center [493, 103] width 18 height 24
click at [450, 98] on div "ARCA Relaciones Laborales" at bounding box center [423, 103] width 95 height 11
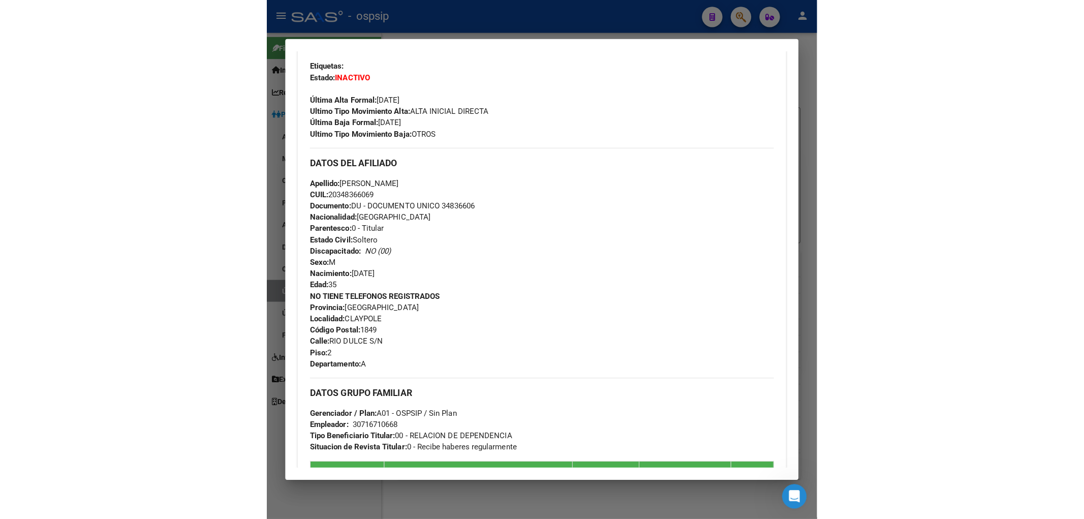
scroll to position [247, 0]
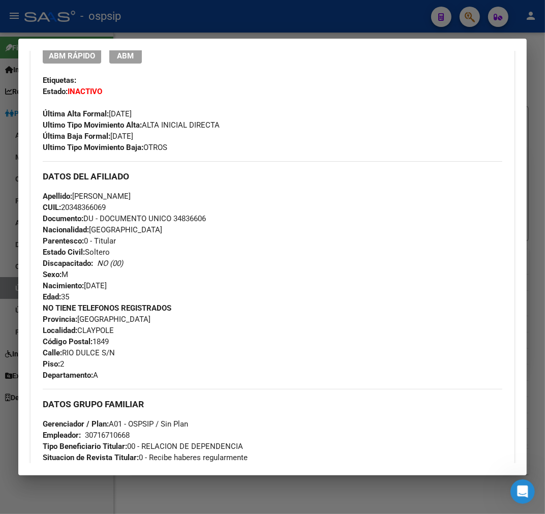
click at [260, 25] on div at bounding box center [272, 257] width 545 height 514
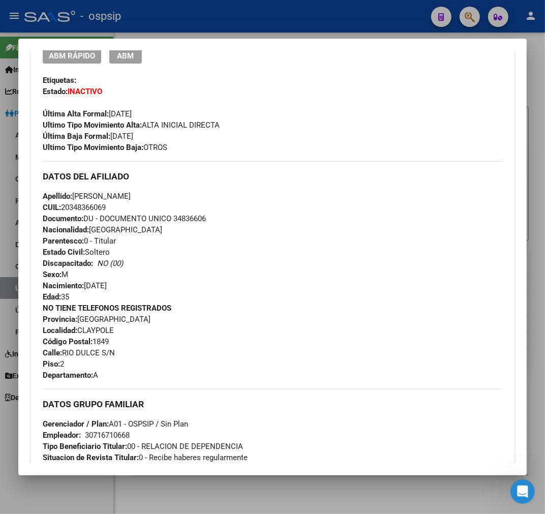
click at [260, 25] on div at bounding box center [272, 257] width 545 height 514
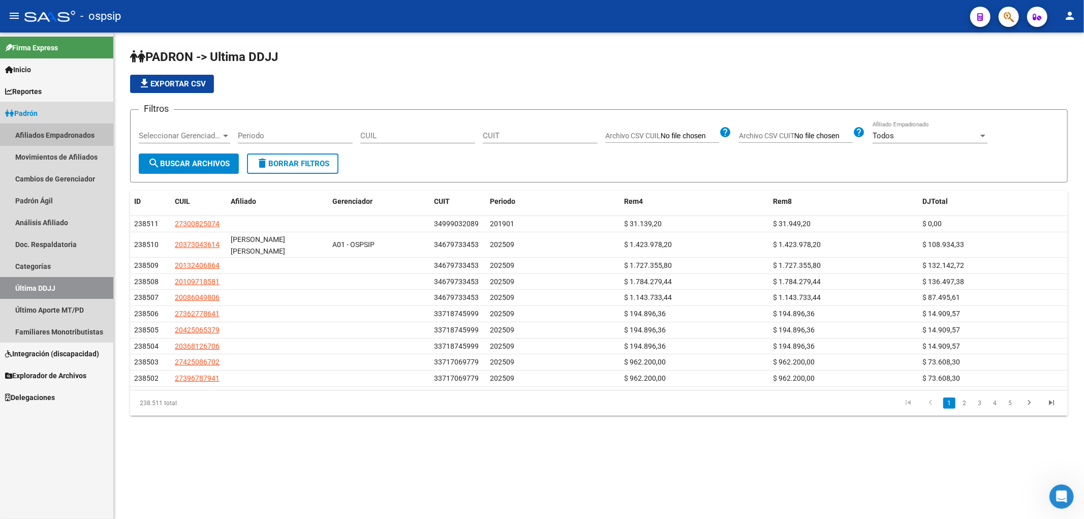
click at [65, 131] on link "Afiliados Empadronados" at bounding box center [56, 135] width 113 height 22
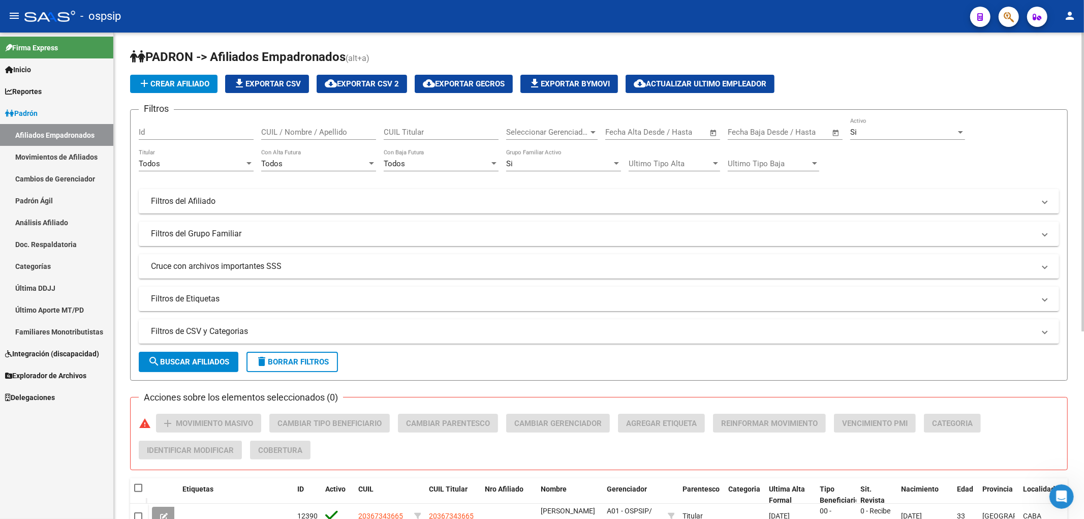
click at [220, 165] on div "Todos" at bounding box center [192, 163] width 106 height 9
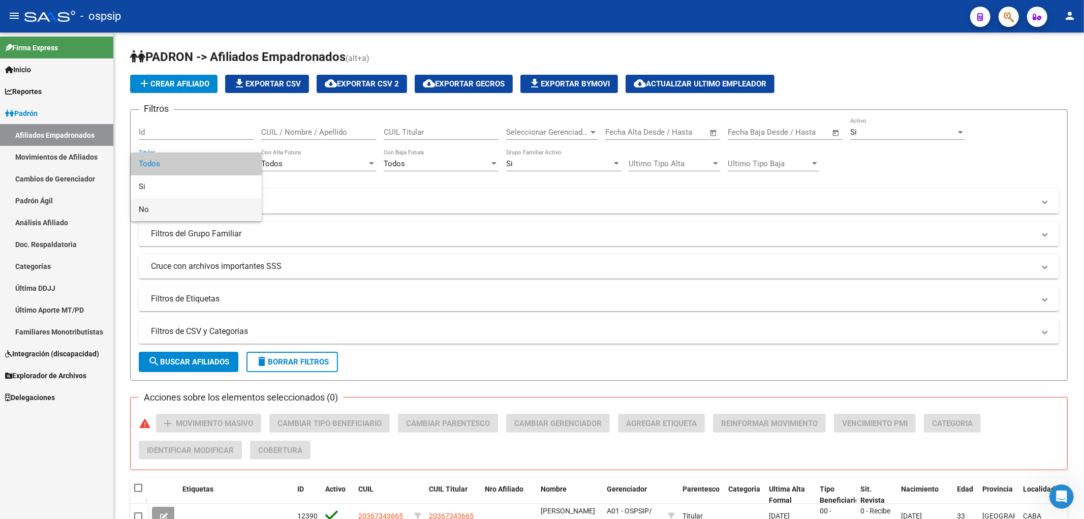
click at [218, 203] on span "No" at bounding box center [196, 209] width 115 height 23
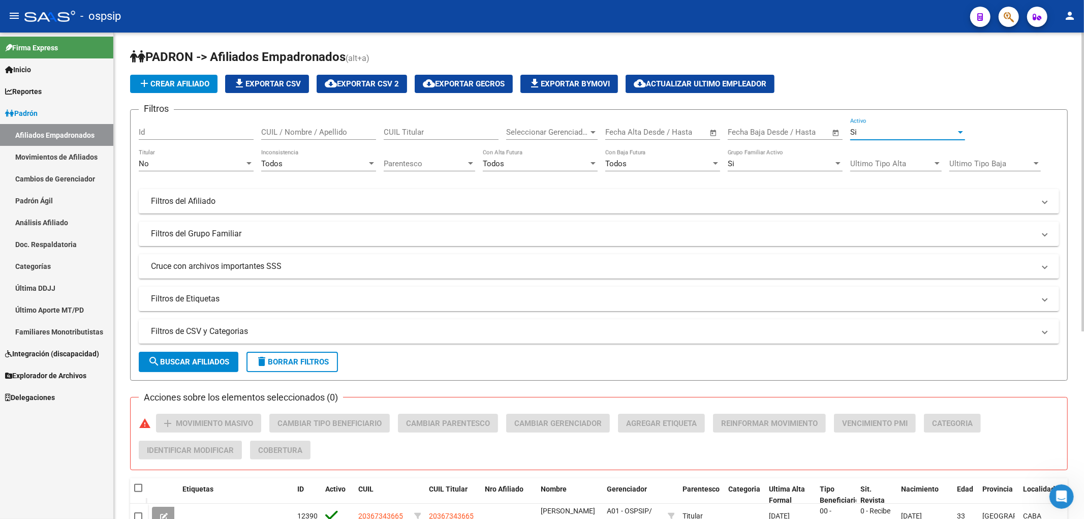
click at [544, 134] on div "Si" at bounding box center [903, 132] width 106 height 9
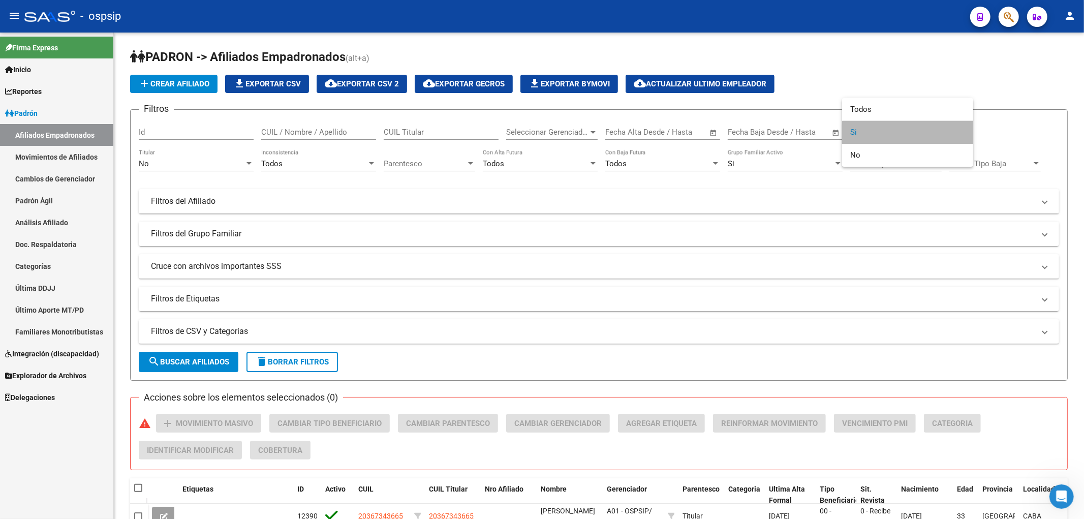
click at [544, 134] on span "Si" at bounding box center [907, 132] width 115 height 23
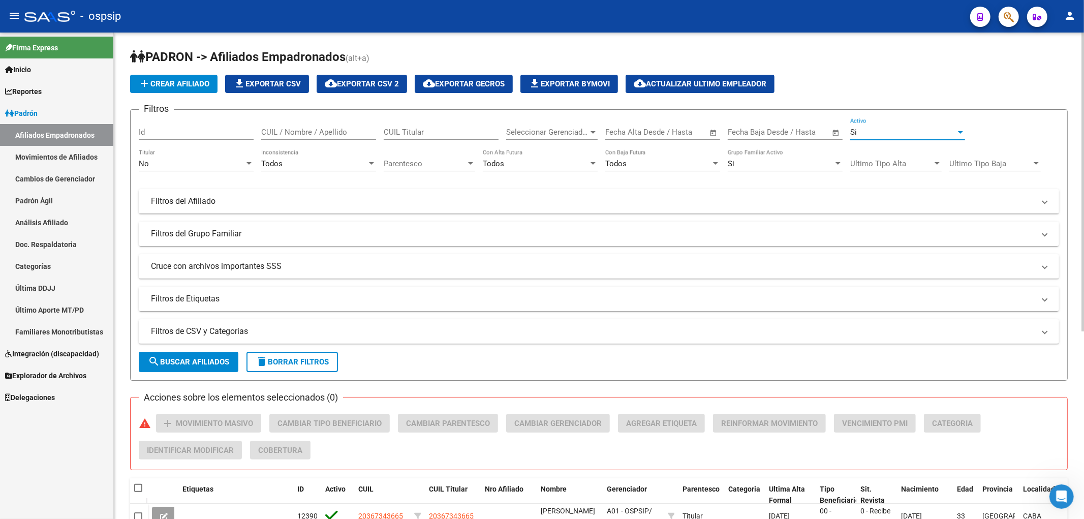
click at [433, 168] on span "Parentesco" at bounding box center [425, 163] width 82 height 9
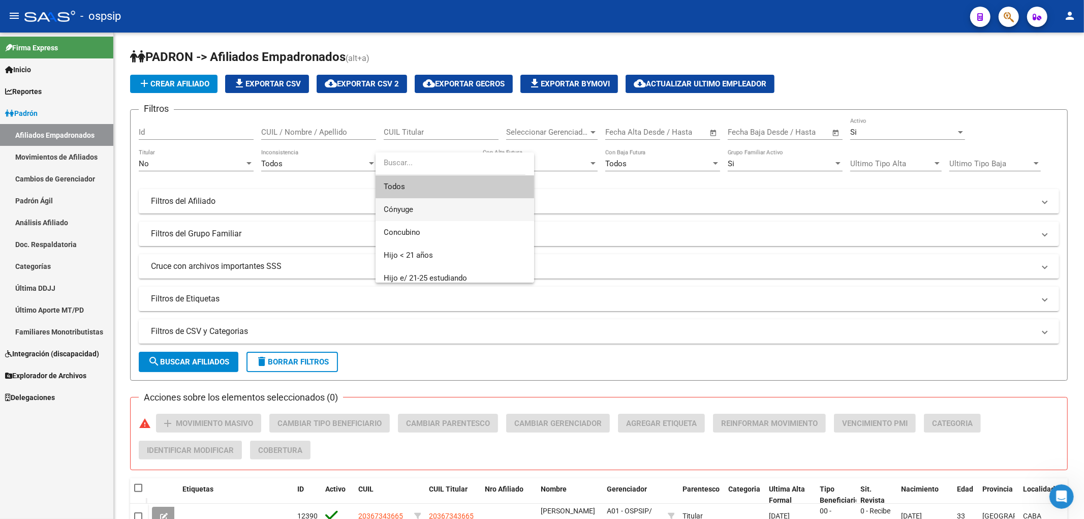
click at [439, 211] on span "Cónyuge" at bounding box center [455, 209] width 142 height 23
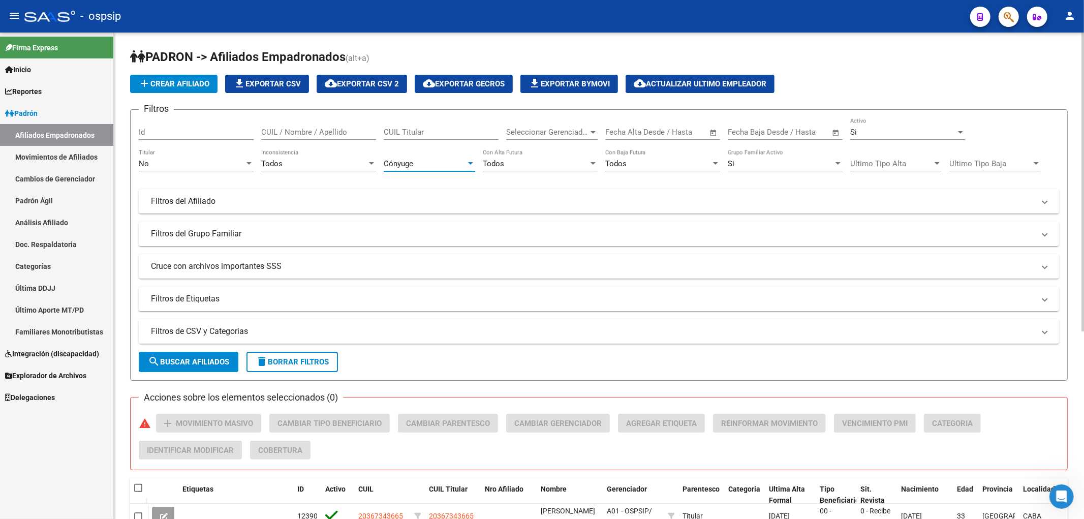
click at [316, 319] on mat-expansion-panel-header "Filtros de CSV y Categorias" at bounding box center [599, 331] width 920 height 24
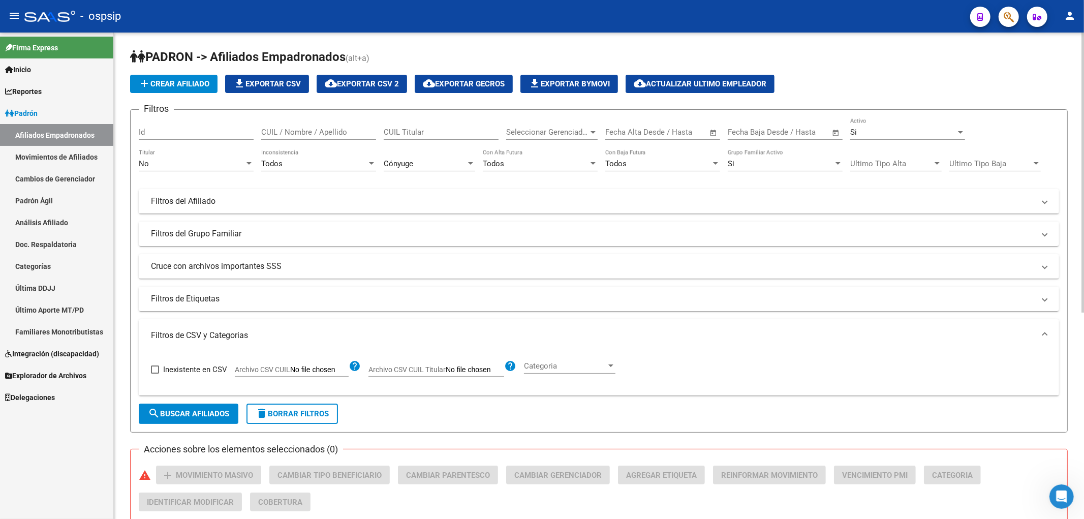
click at [154, 371] on span at bounding box center [155, 369] width 8 height 8
click at [154, 374] on input "Inexistente en CSV" at bounding box center [154, 374] width 1 height 1
click at [154, 371] on span at bounding box center [155, 369] width 8 height 8
click at [154, 374] on input "Inexistente en CSV" at bounding box center [154, 374] width 1 height 1
checkbox input "false"
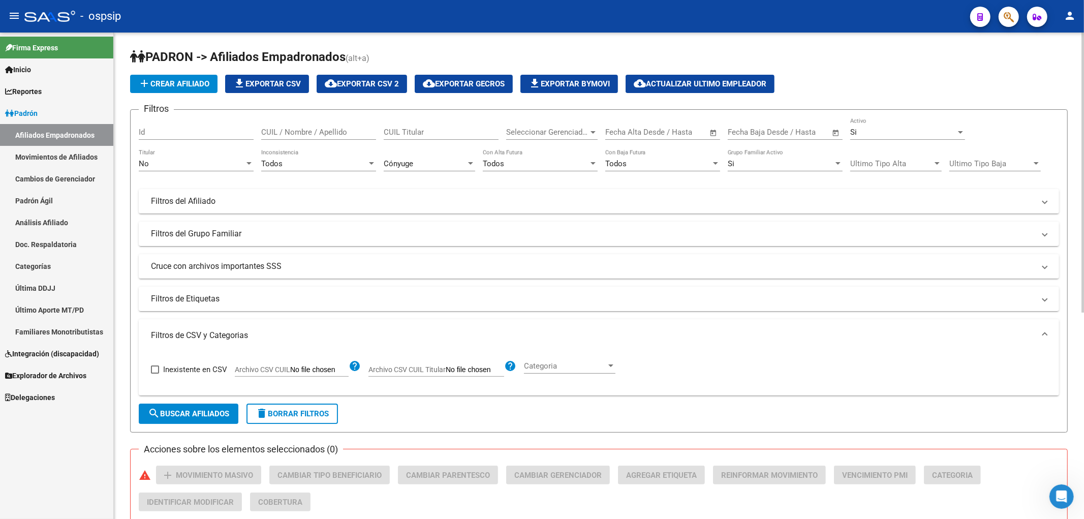
click at [444, 371] on span "Archivo CSV CUIL Titular" at bounding box center [406, 369] width 77 height 8
click at [446, 371] on input "Archivo CSV CUIL Titular" at bounding box center [475, 369] width 58 height 9
type input "C:\fakepath\conyuges.csv"
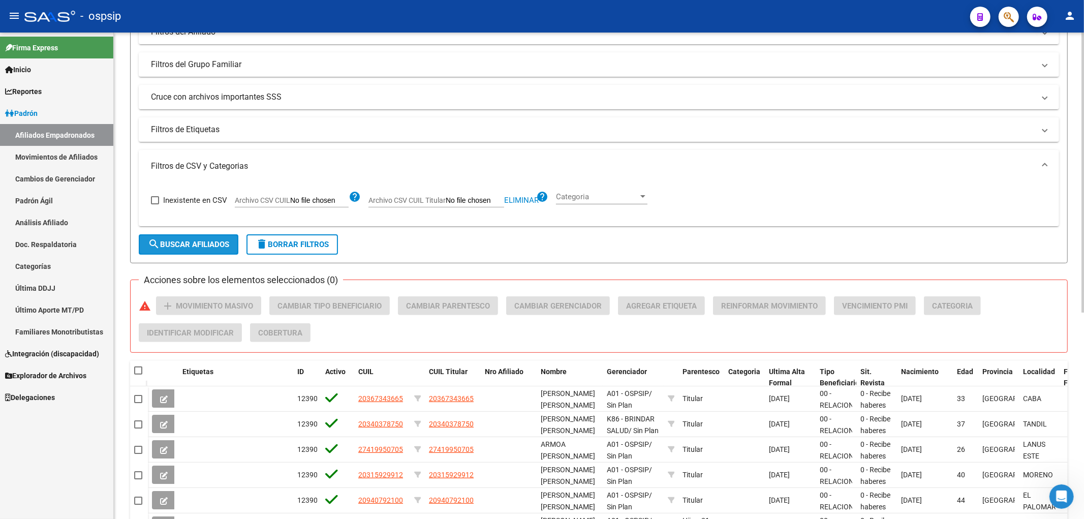
click at [181, 248] on span "search Buscar Afiliados" at bounding box center [188, 244] width 81 height 9
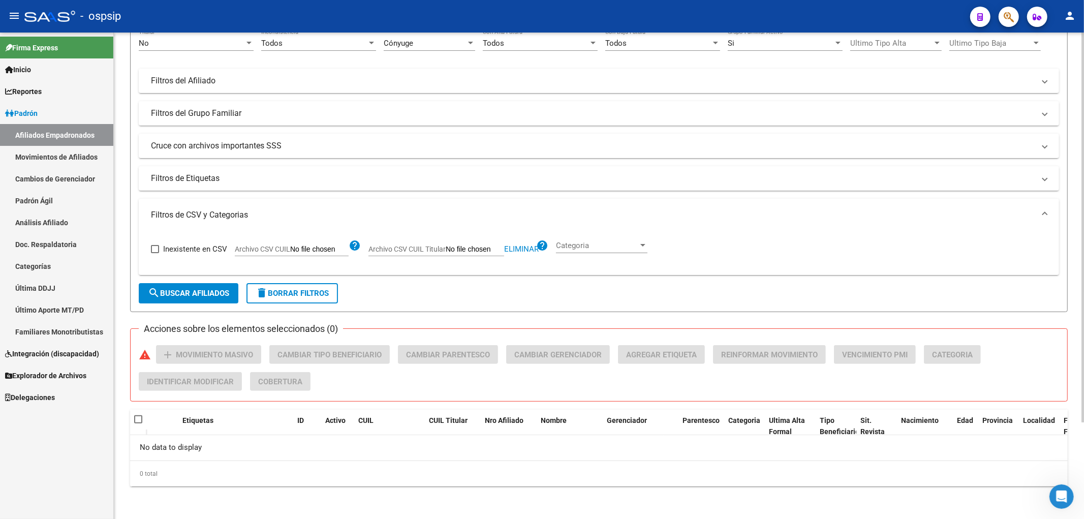
scroll to position [0, 0]
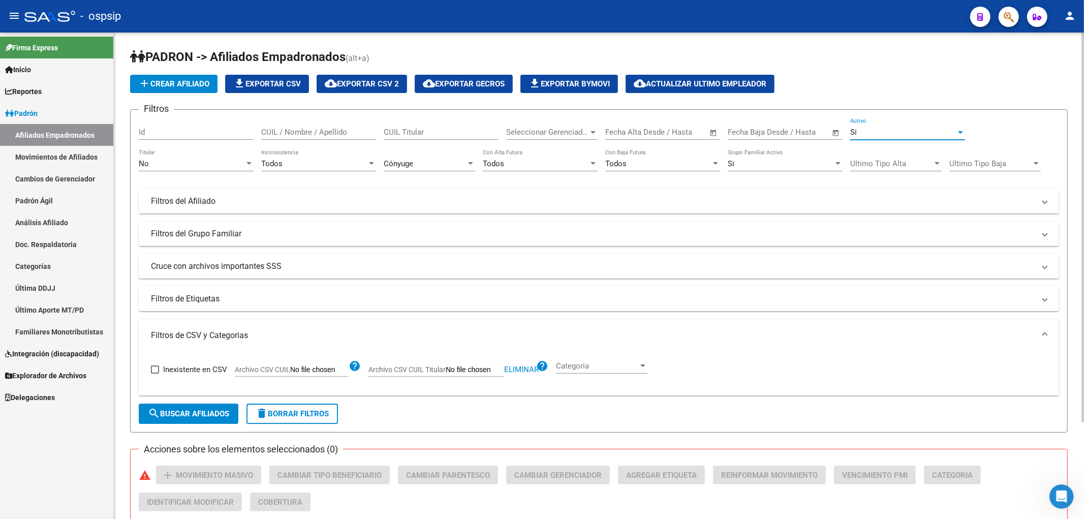
click at [544, 135] on div "Si" at bounding box center [903, 132] width 106 height 9
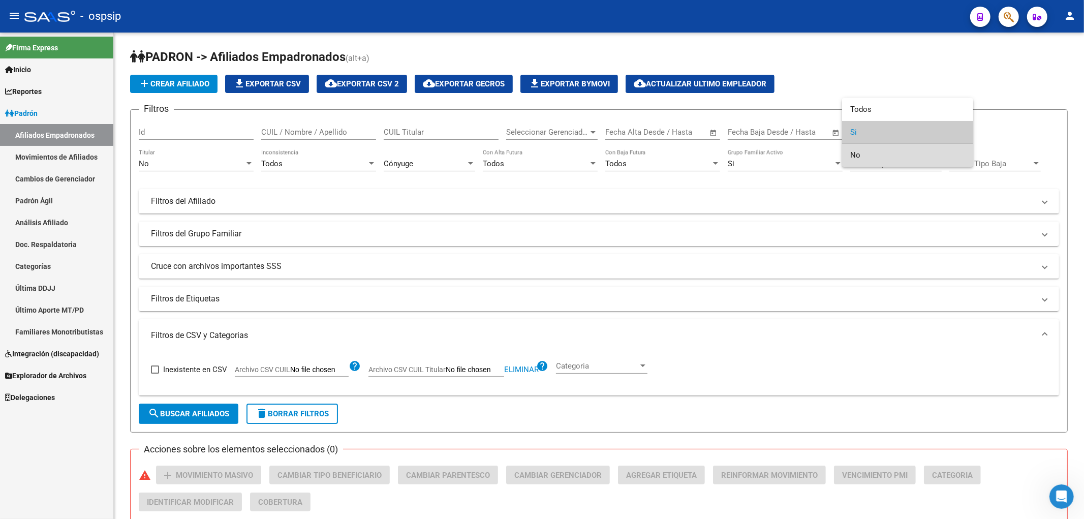
click at [544, 156] on span "No" at bounding box center [907, 155] width 115 height 23
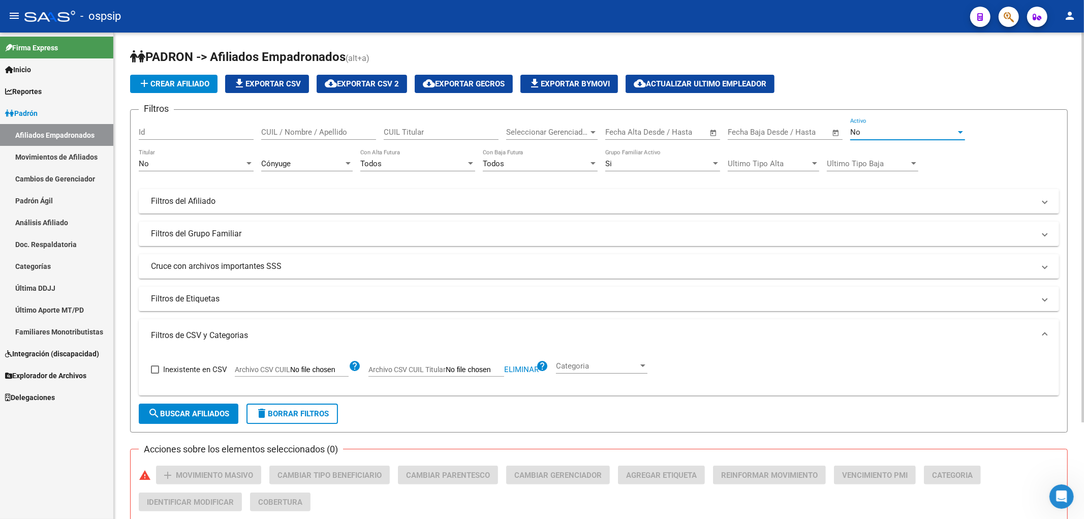
click at [290, 415] on span "delete Borrar Filtros" at bounding box center [292, 413] width 73 height 9
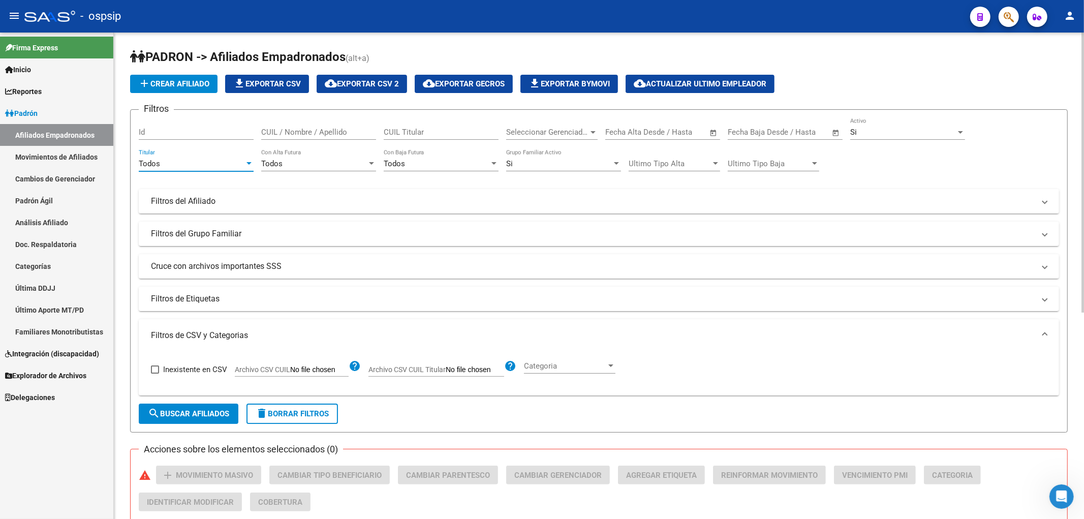
click at [230, 164] on div "Todos" at bounding box center [192, 163] width 106 height 9
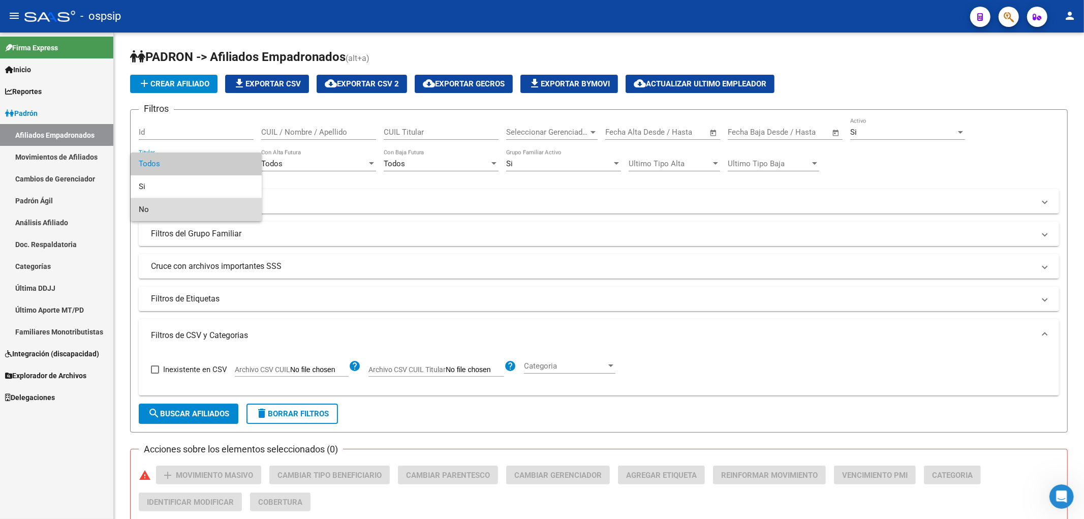
click at [216, 205] on span "No" at bounding box center [196, 209] width 115 height 23
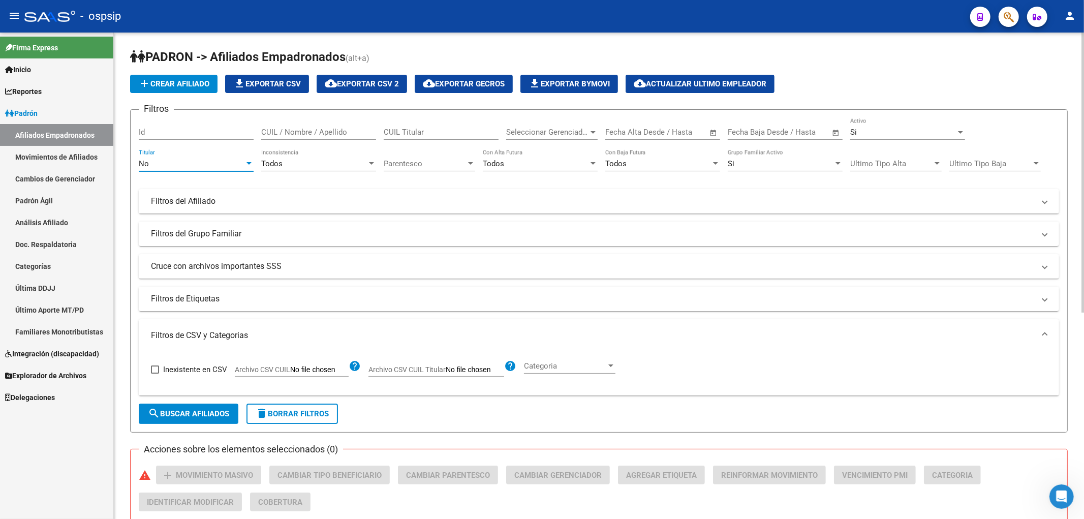
click at [419, 164] on span "Parentesco" at bounding box center [425, 163] width 82 height 9
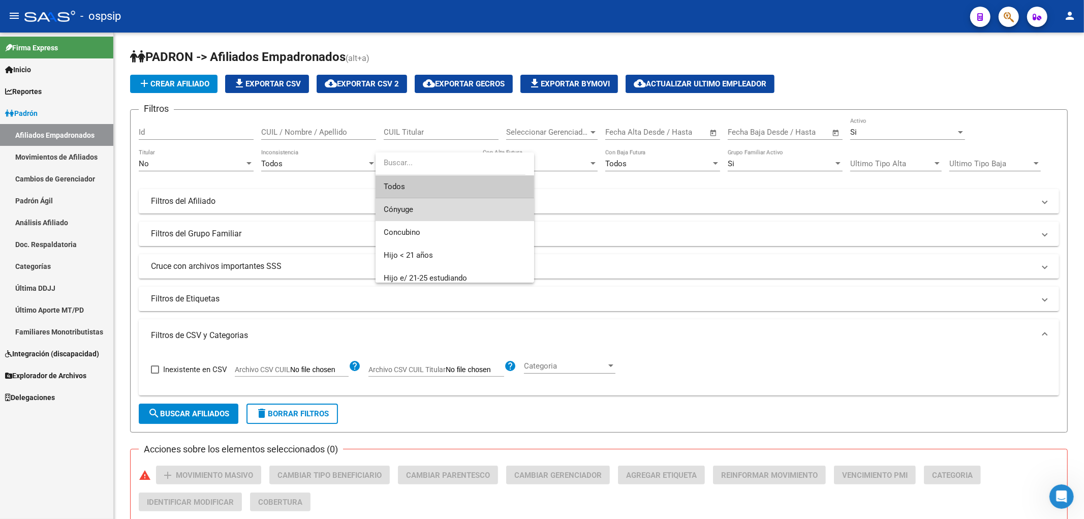
click at [456, 206] on span "Cónyuge" at bounding box center [455, 209] width 142 height 23
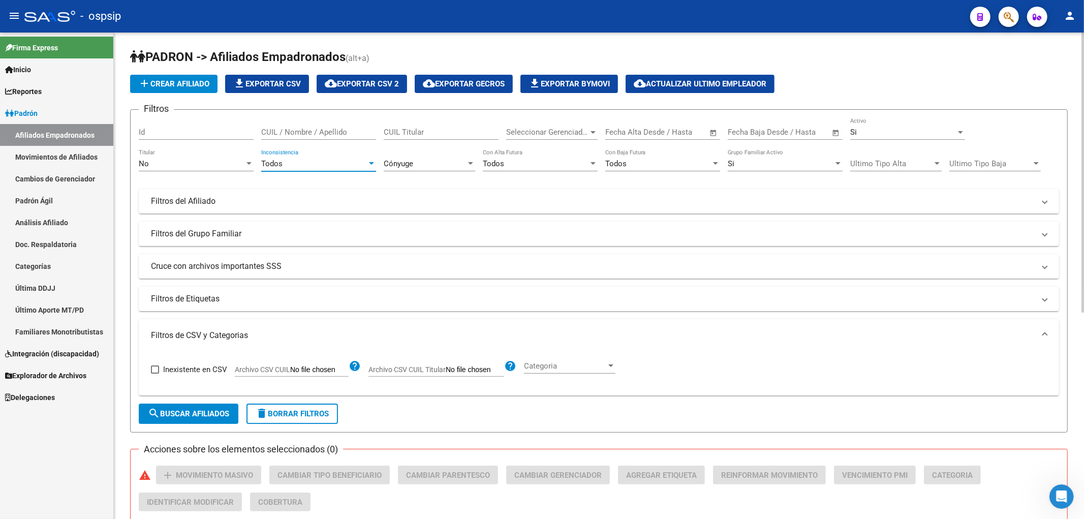
click at [326, 163] on div "Todos" at bounding box center [314, 163] width 106 height 9
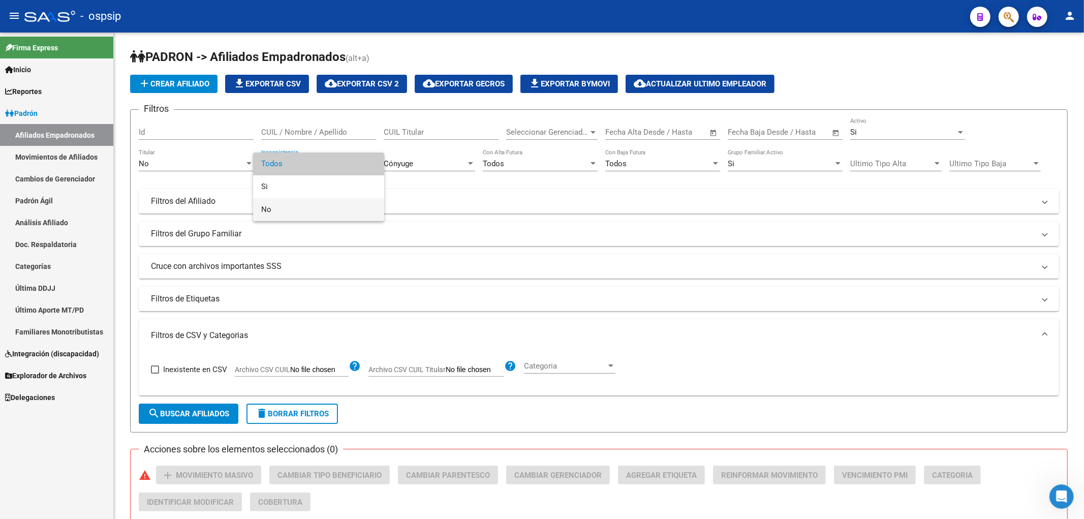
click at [335, 207] on span "No" at bounding box center [318, 209] width 115 height 23
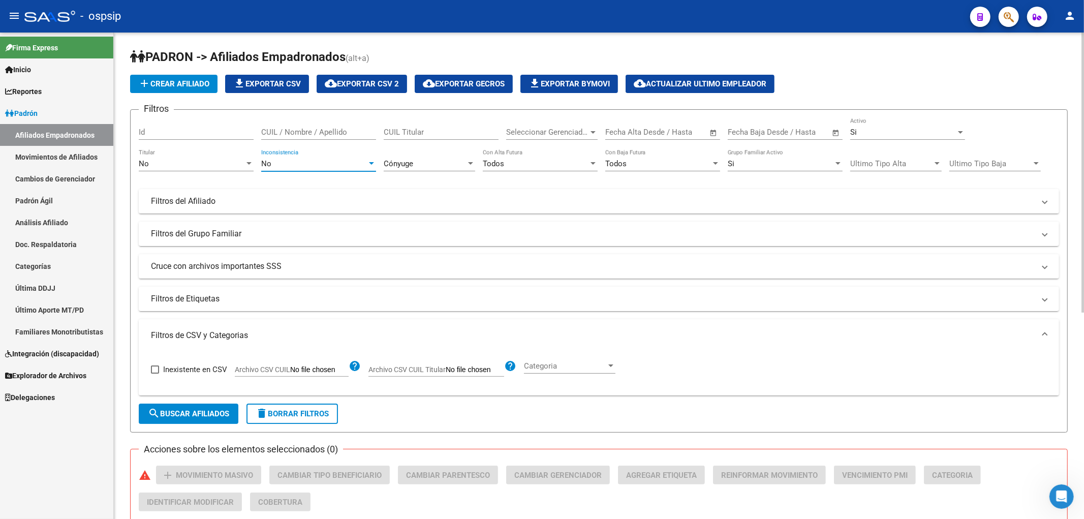
click at [449, 370] on input "Archivo CSV CUIL Titular" at bounding box center [475, 369] width 58 height 9
type input "C:\fakepath\conyuges.csv"
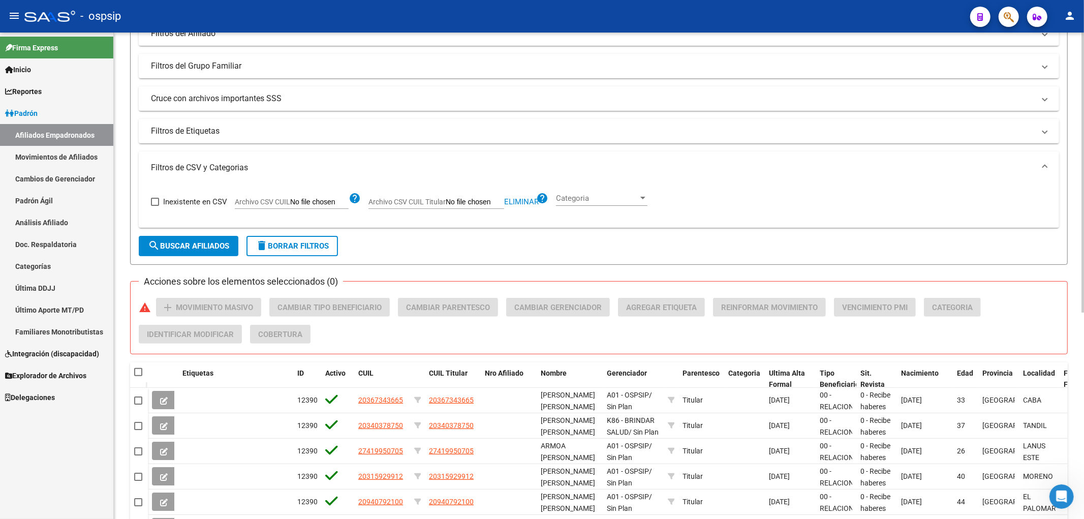
scroll to position [169, 0]
click at [207, 240] on span "search Buscar Afiliados" at bounding box center [188, 244] width 81 height 9
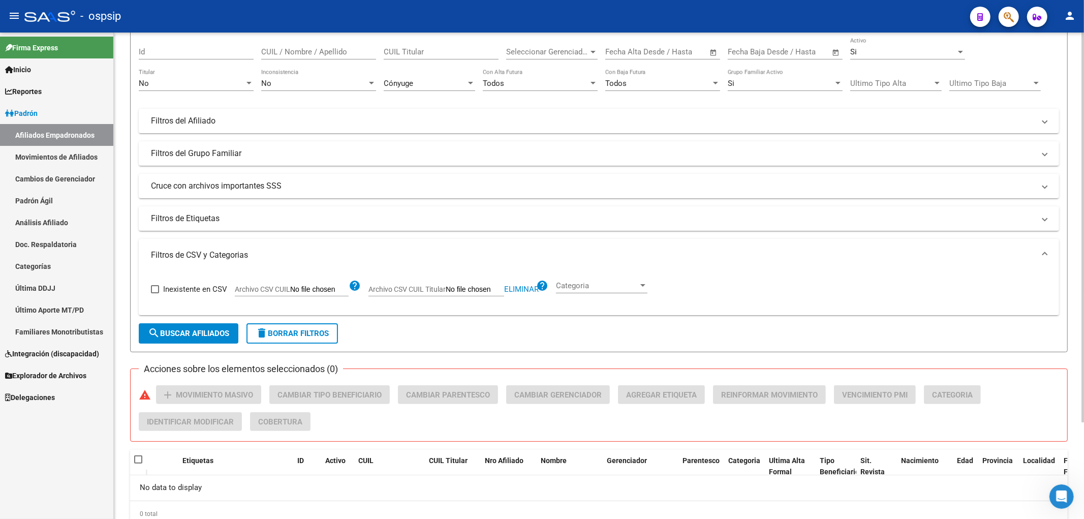
scroll to position [0, 0]
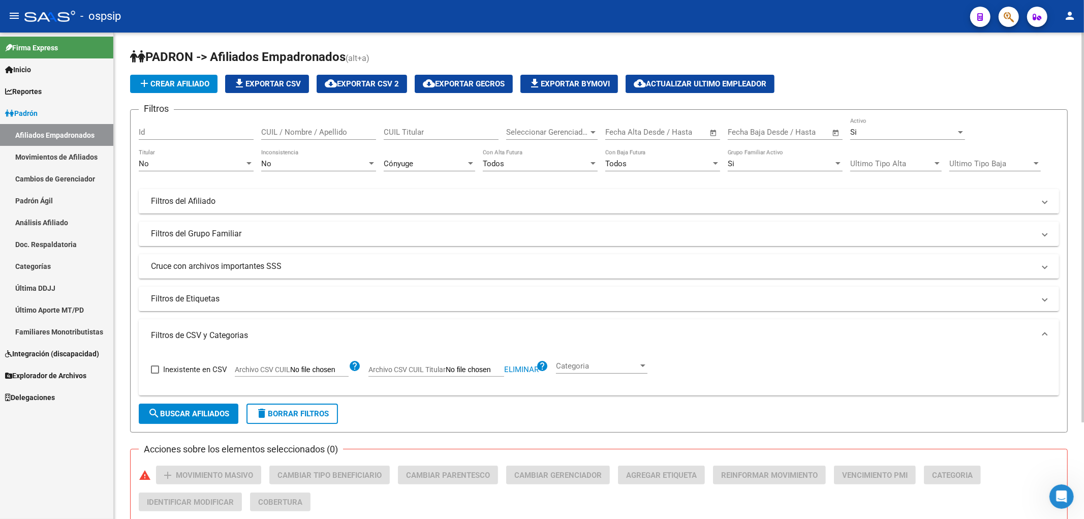
click at [544, 210] on mat-expansion-panel-header "Filtros del Afiliado" at bounding box center [599, 201] width 920 height 24
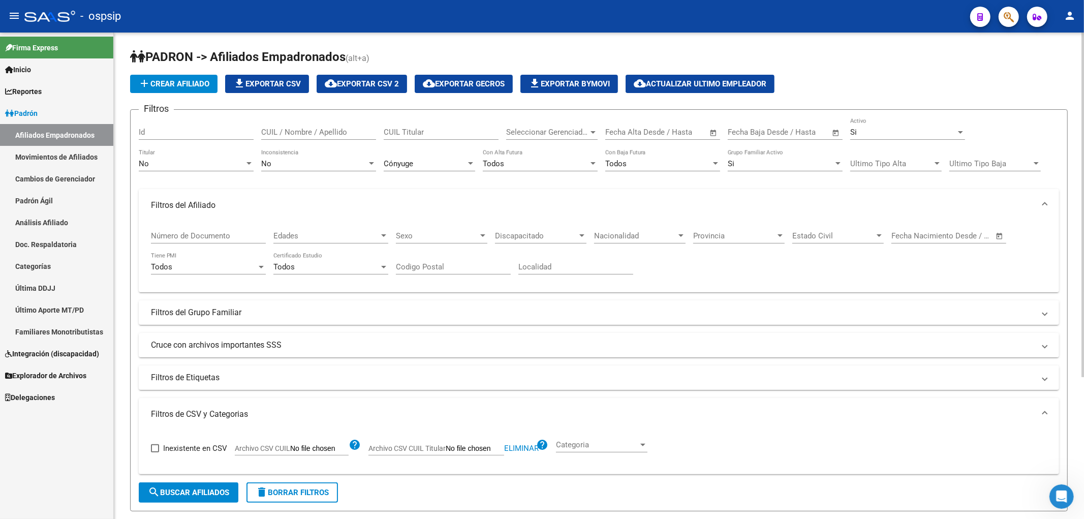
click at [356, 237] on span "Edades" at bounding box center [326, 235] width 106 height 9
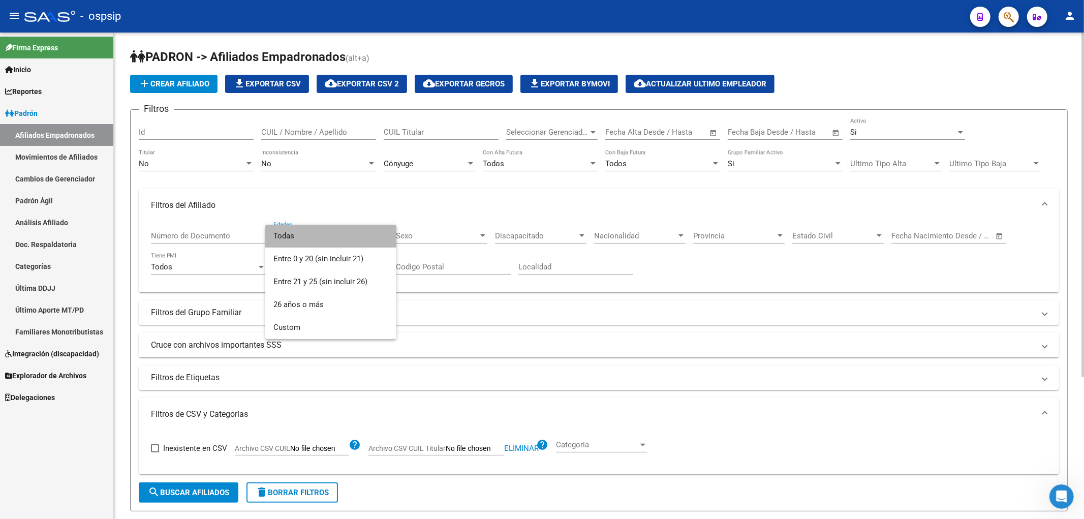
click at [356, 237] on span "Todas" at bounding box center [330, 236] width 115 height 23
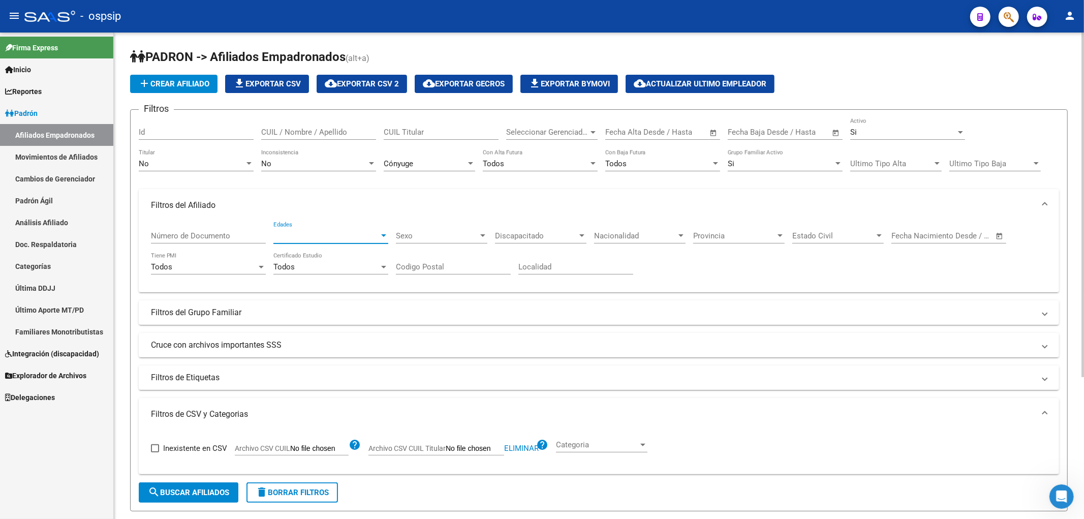
click at [428, 448] on span "Archivo CSV CUIL Titular" at bounding box center [406, 448] width 77 height 8
click at [446, 448] on input "Archivo CSV CUIL Titular" at bounding box center [475, 448] width 58 height 9
type input "C:\fakepath\conyuges.csv"
click at [210, 496] on span "search Buscar Afiliados" at bounding box center [188, 492] width 81 height 9
click at [303, 502] on button "delete Borrar Filtros" at bounding box center [291, 492] width 91 height 20
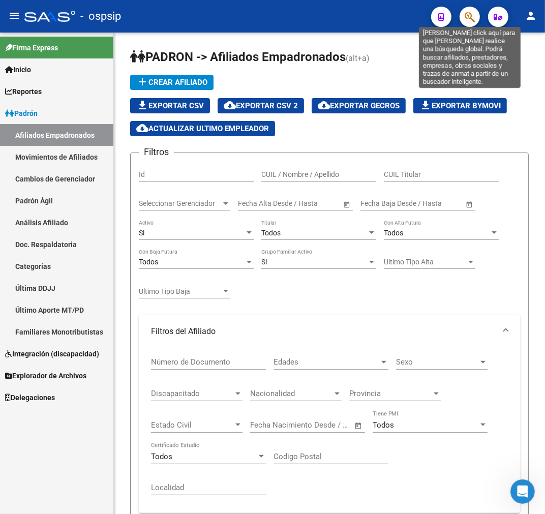
click at [468, 14] on icon "button" at bounding box center [469, 17] width 10 height 12
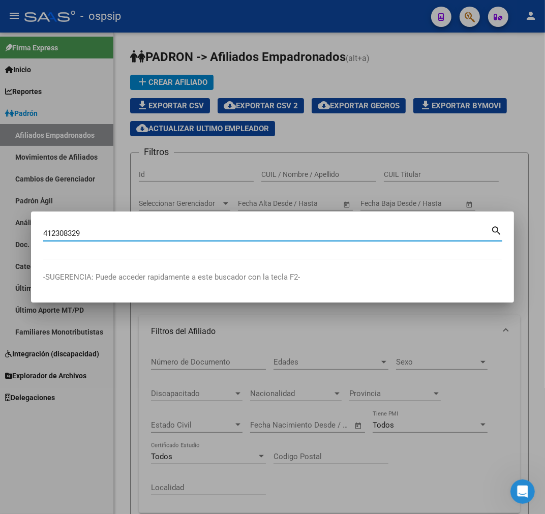
type input "412308329"
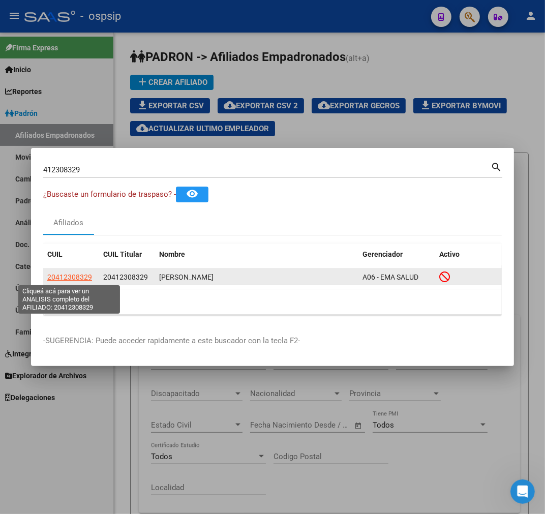
click at [72, 277] on span "20412308329" at bounding box center [69, 277] width 45 height 8
type textarea "20412308329"
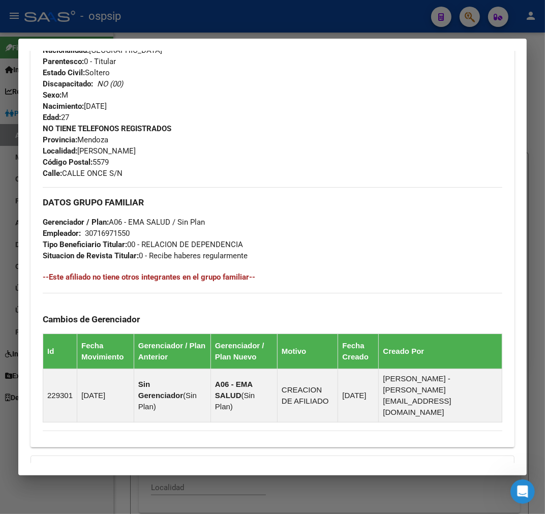
scroll to position [543, 0]
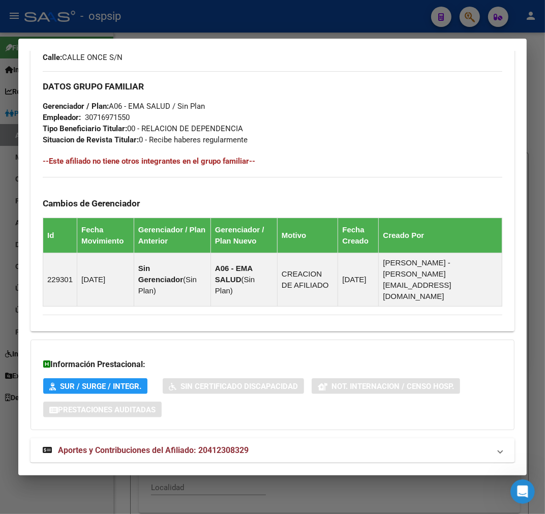
click at [258, 444] on mat-panel-title "Aportes y Contribuciones del Afiliado: 20412308329" at bounding box center [266, 450] width 447 height 12
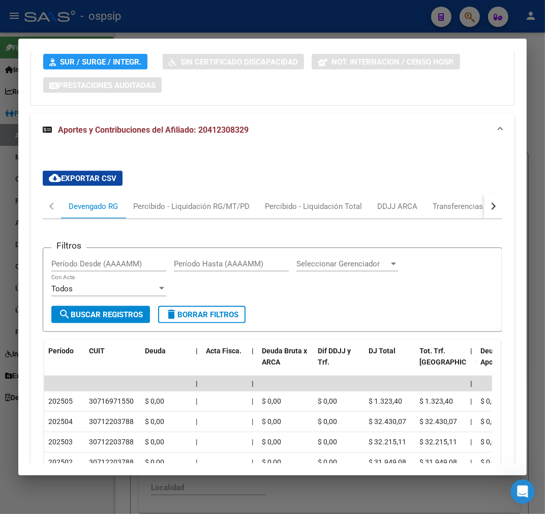
scroll to position [903, 0]
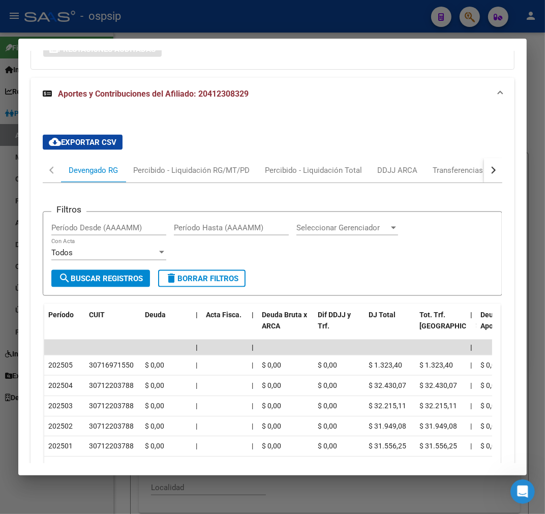
click at [488, 158] on button "button" at bounding box center [493, 170] width 18 height 24
click at [473, 158] on div "ARCA Relaciones Laborales" at bounding box center [423, 170] width 110 height 24
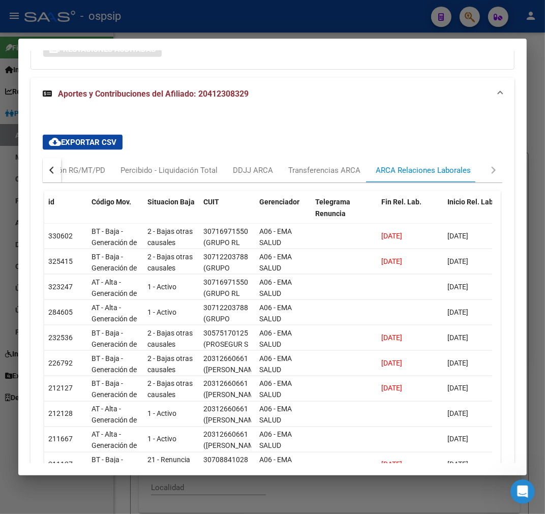
click at [211, 27] on div at bounding box center [272, 257] width 545 height 514
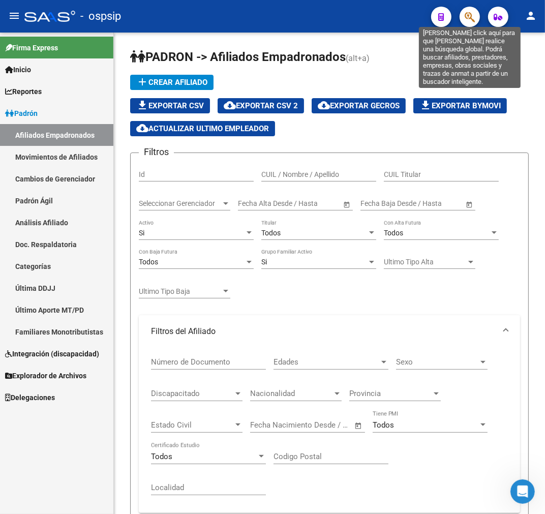
click at [468, 20] on icon "button" at bounding box center [469, 17] width 10 height 12
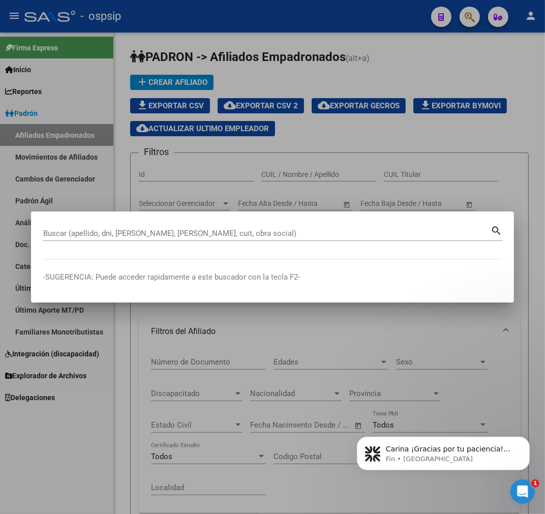
scroll to position [0, 0]
click at [527, 492] on div "Abrir Intercom Messenger" at bounding box center [521, 490] width 34 height 34
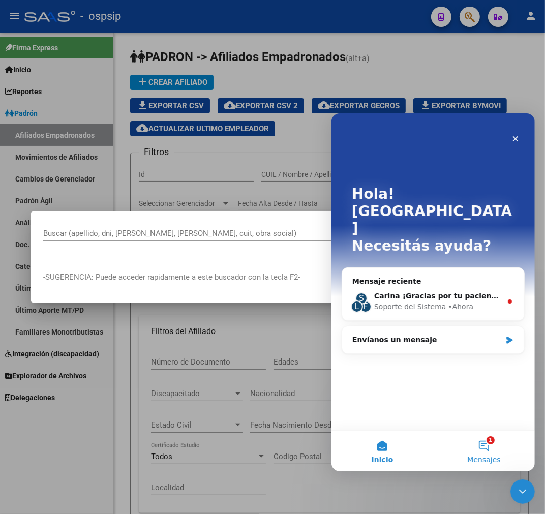
click at [484, 443] on button "1 Mensajes" at bounding box center [483, 450] width 102 height 41
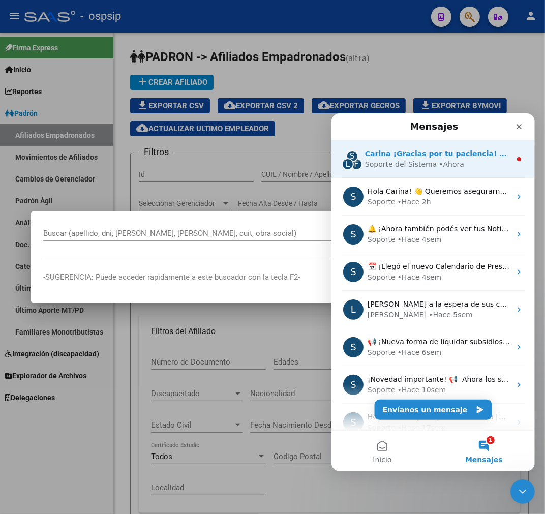
click at [439, 170] on div "S L F Carina ¡Gracias por tu paciencia! Estamos revisando tu mensaje y te respo…" at bounding box center [432, 159] width 203 height 38
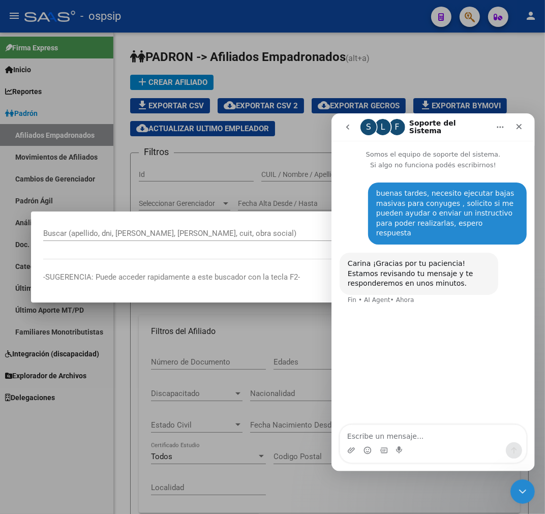
click at [349, 501] on div at bounding box center [272, 257] width 545 height 514
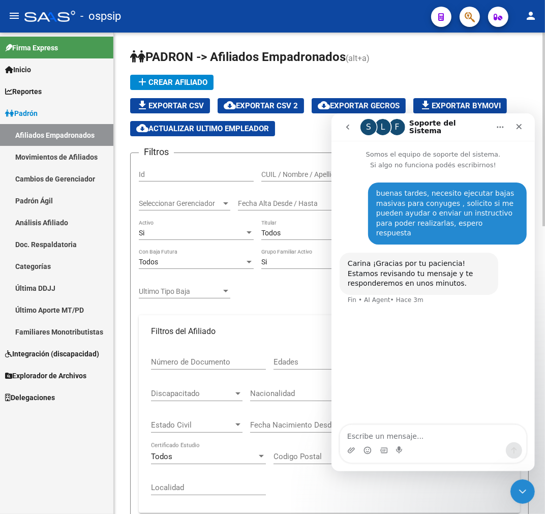
click at [263, 326] on mat-expansion-panel-header "Filtros del Afiliado" at bounding box center [329, 331] width 381 height 33
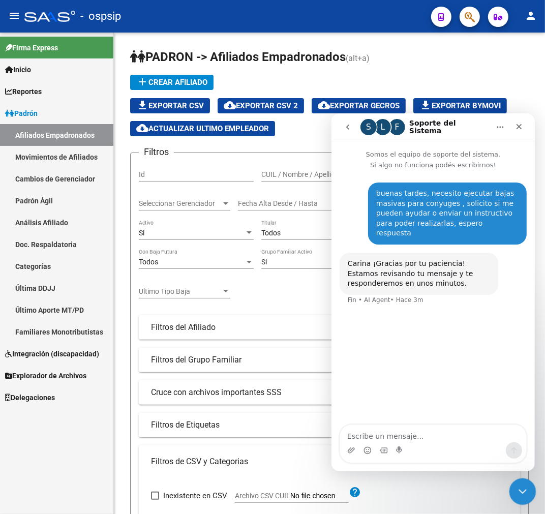
click at [527, 492] on div "Cerrar Intercom Messenger" at bounding box center [521, 490] width 24 height 24
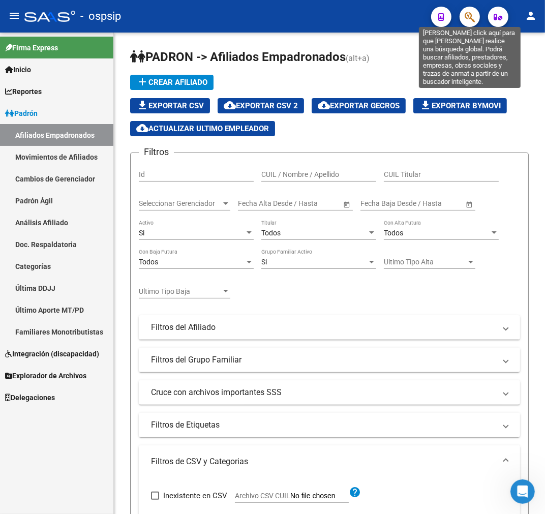
click at [471, 19] on icon "button" at bounding box center [469, 17] width 10 height 12
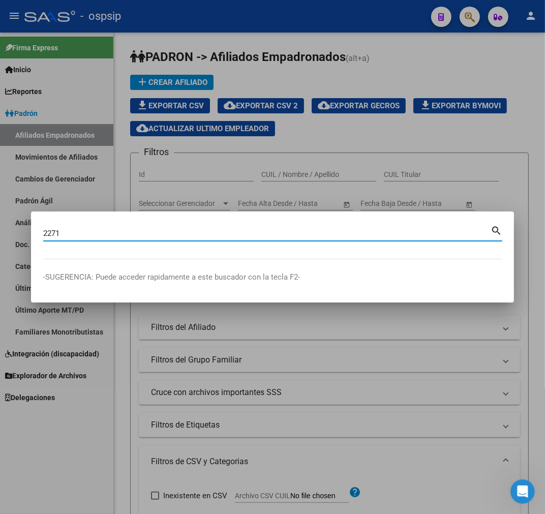
click at [148, 237] on input "2271" at bounding box center [266, 233] width 447 height 9
type input "2"
type input "17113200"
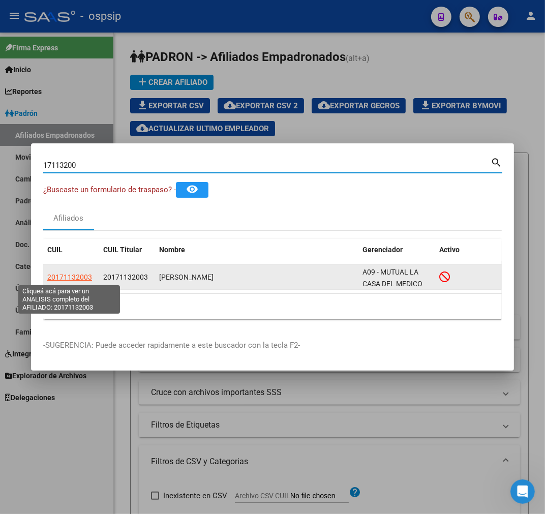
click at [62, 273] on span "20171132003" at bounding box center [69, 277] width 45 height 8
type textarea "20171132003"
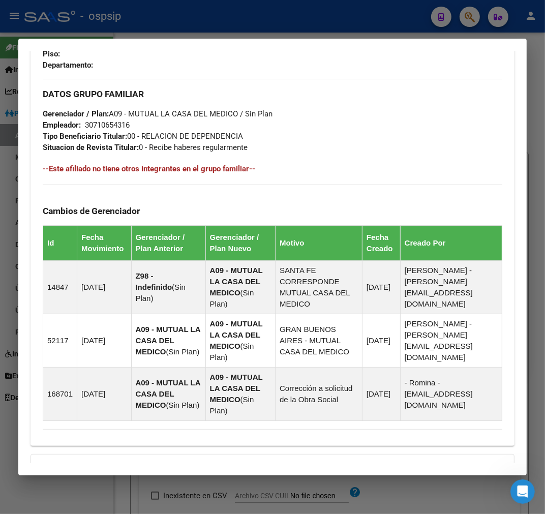
scroll to position [692, 0]
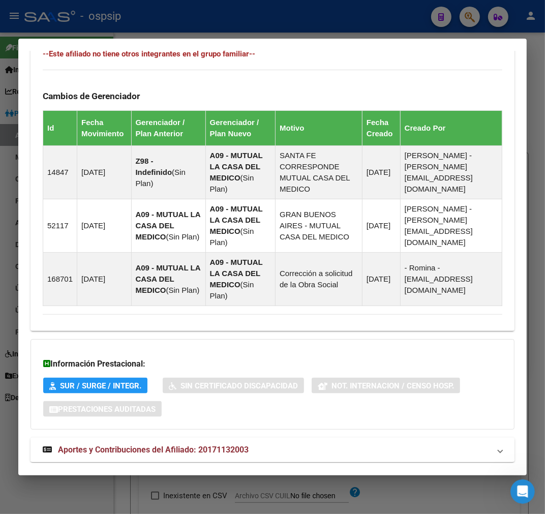
click at [296, 438] on mat-expansion-panel-header "Aportes y Contribuciones del Afiliado: 20171132003" at bounding box center [272, 450] width 484 height 24
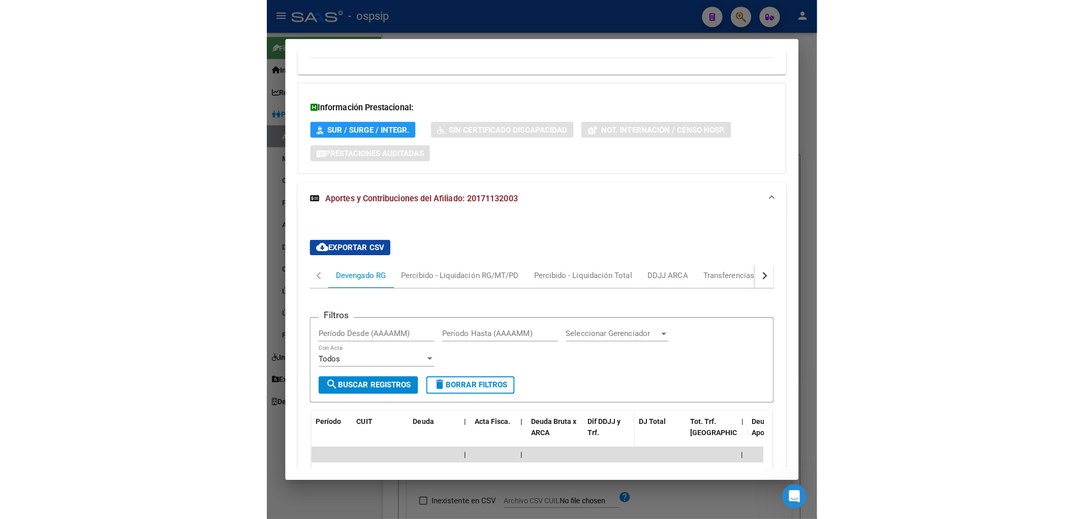
scroll to position [911, 0]
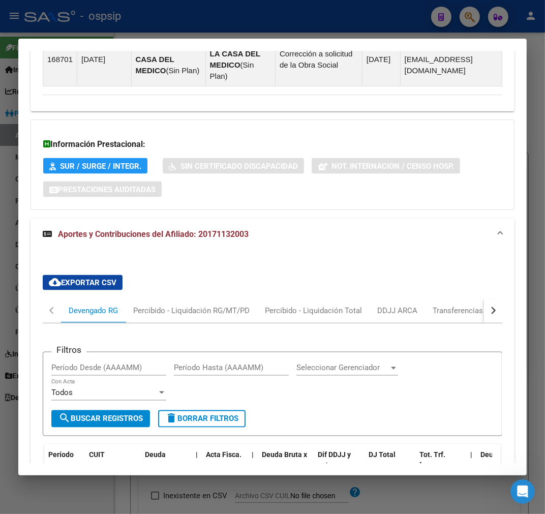
click at [433, 495] on div at bounding box center [272, 257] width 545 height 514
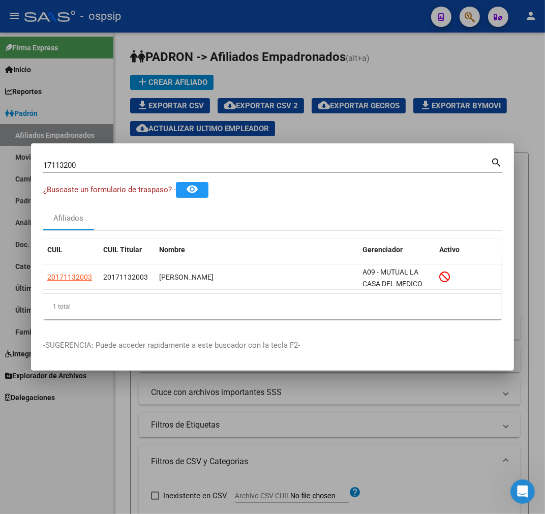
click at [433, 495] on div at bounding box center [272, 257] width 545 height 514
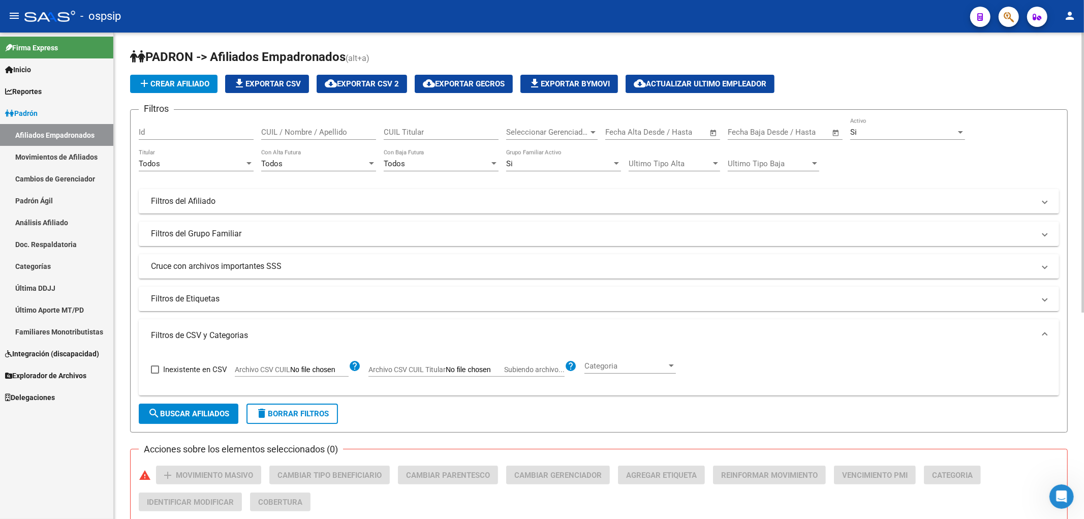
click at [184, 163] on div "Todos" at bounding box center [192, 163] width 106 height 9
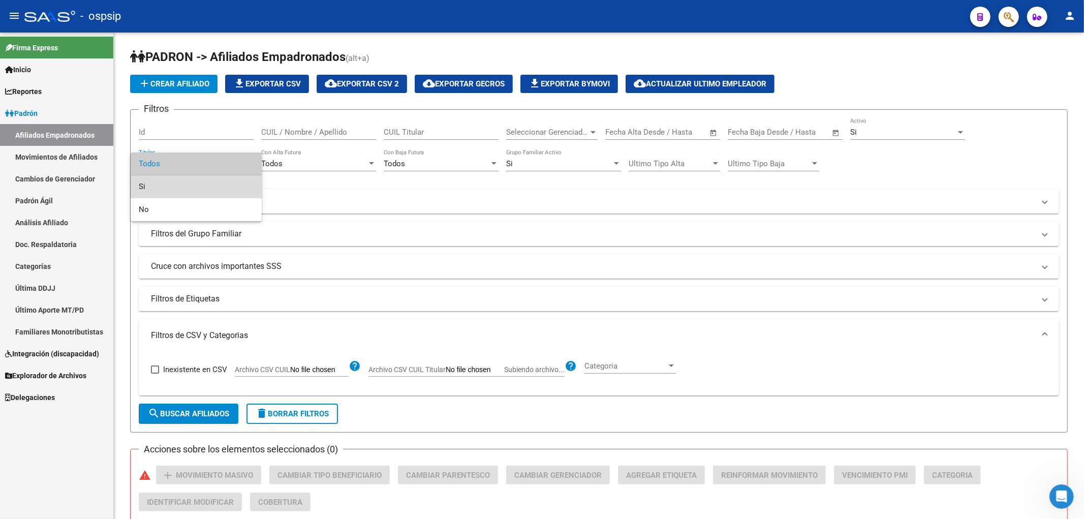
click at [187, 183] on span "Si" at bounding box center [196, 186] width 115 height 23
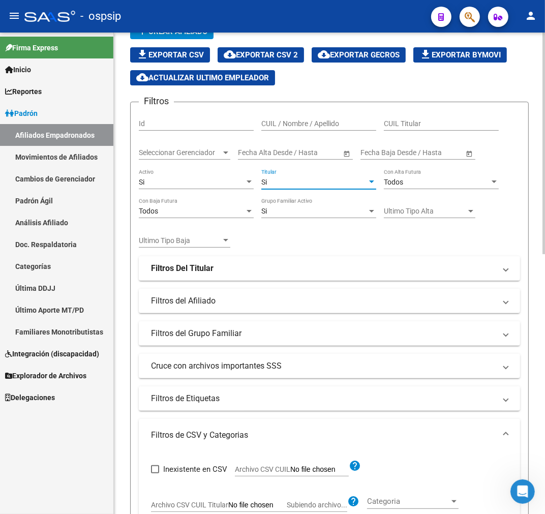
scroll to position [0, 0]
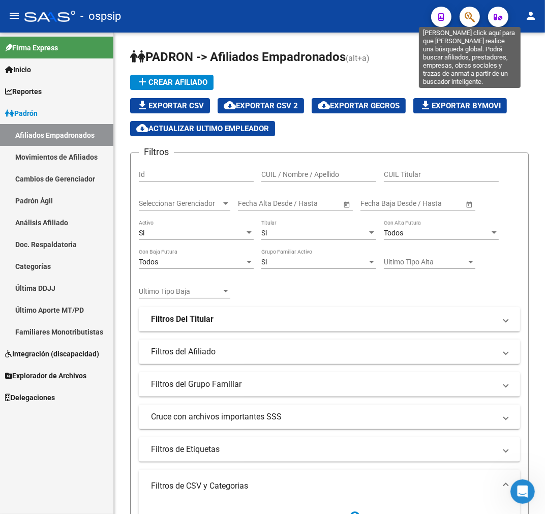
click at [466, 18] on icon "button" at bounding box center [469, 17] width 10 height 12
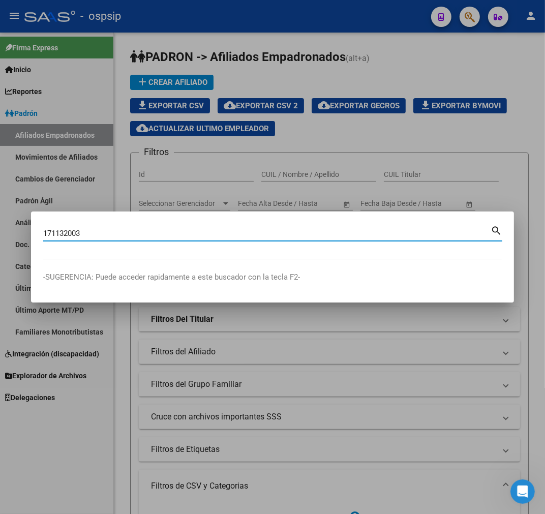
type input "171132003"
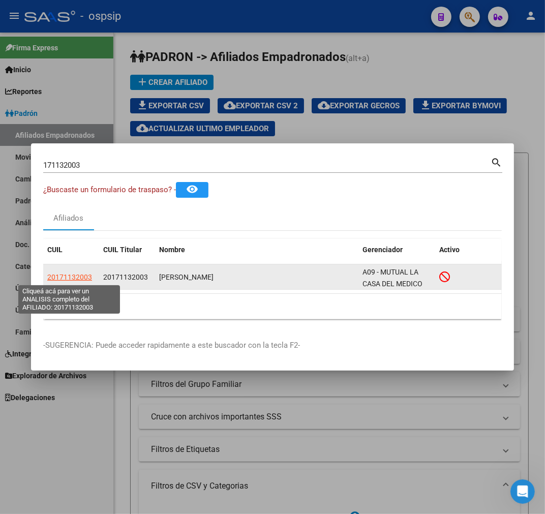
click at [82, 276] on span "20171132003" at bounding box center [69, 277] width 45 height 8
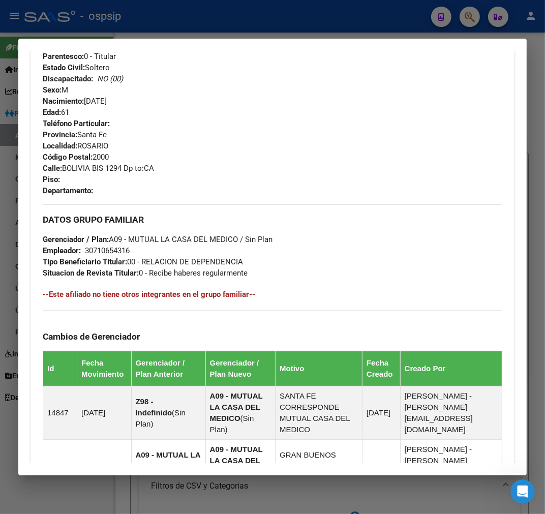
scroll to position [692, 0]
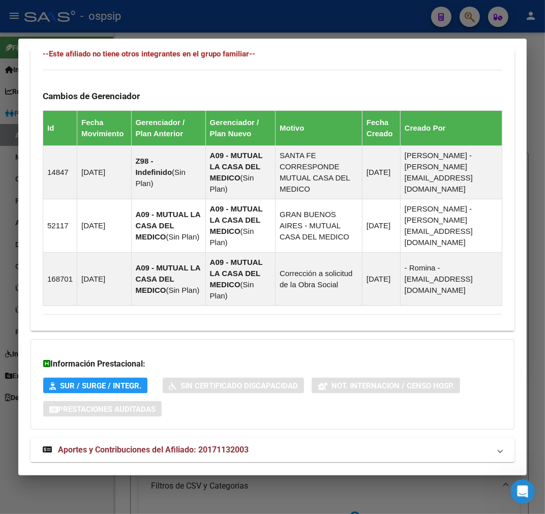
click at [343, 438] on mat-expansion-panel-header "Aportes y Contribuciones del Afiliado: 20171132003" at bounding box center [272, 450] width 484 height 24
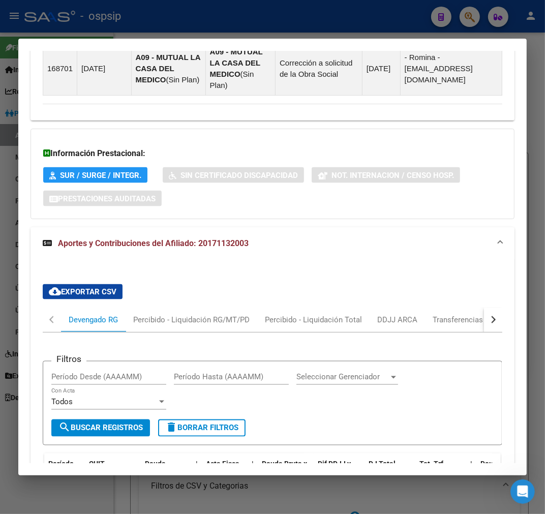
scroll to position [968, 0]
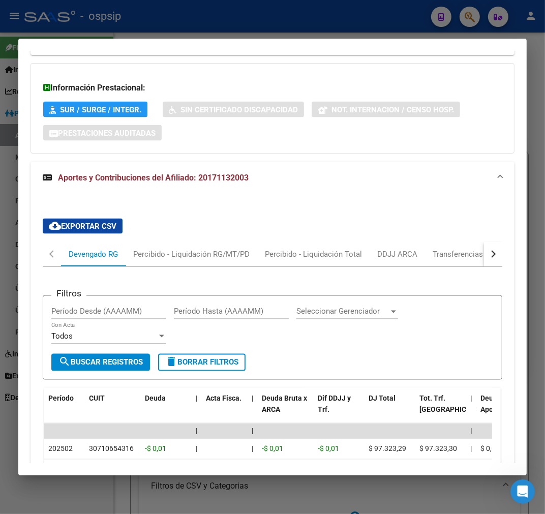
click at [484, 242] on button "button" at bounding box center [493, 254] width 18 height 24
click at [451, 242] on mat-tab-header "Devengado RG Percibido - Liquidación RG/MT/PD Percibido - Liquidación Total DDJ…" at bounding box center [272, 254] width 459 height 25
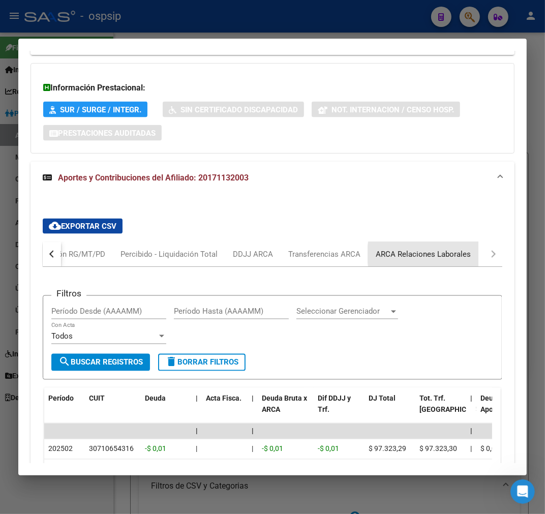
click at [444, 249] on div "ARCA Relaciones Laborales" at bounding box center [423, 254] width 95 height 11
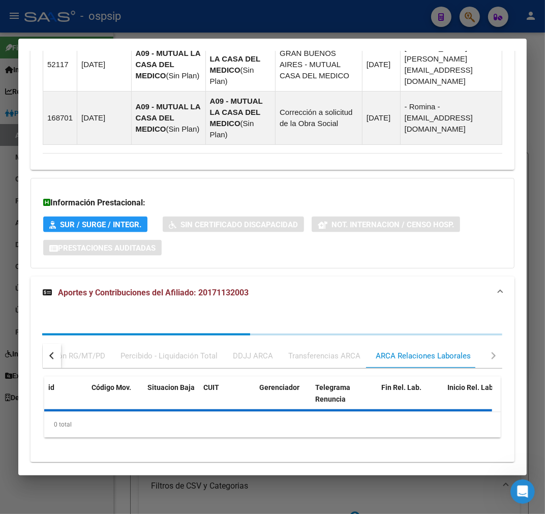
scroll to position [900, 0]
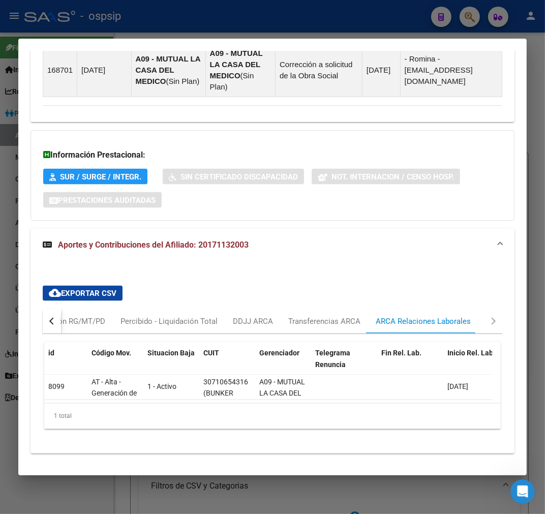
drag, startPoint x: 180, startPoint y: 380, endPoint x: 191, endPoint y: 380, distance: 10.7
click at [222, 393] on datatable-selection "8099 AT - Alta - Generación de clave 1 - Activo 30710654316 (BUNKER SEGURIDAD S…" at bounding box center [268, 397] width 448 height 9
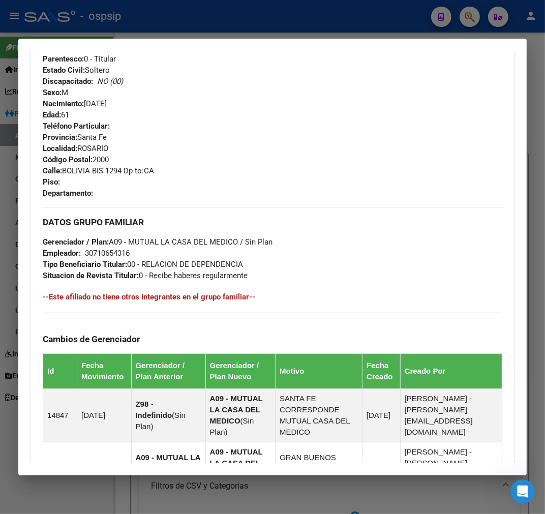
scroll to position [53, 0]
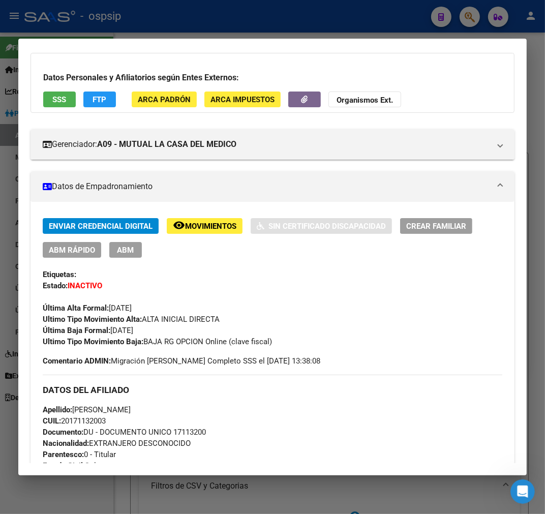
click at [279, 18] on div at bounding box center [272, 257] width 545 height 514
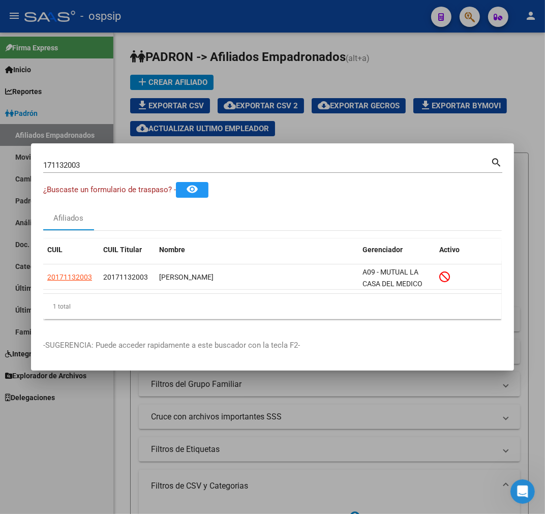
click at [279, 18] on div at bounding box center [272, 257] width 545 height 514
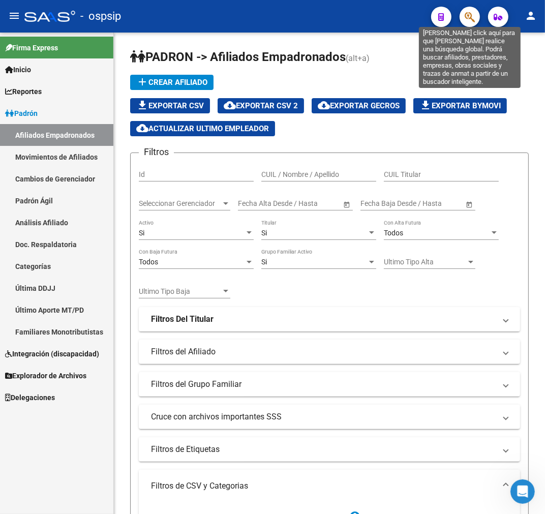
click at [474, 16] on icon "button" at bounding box center [469, 17] width 10 height 12
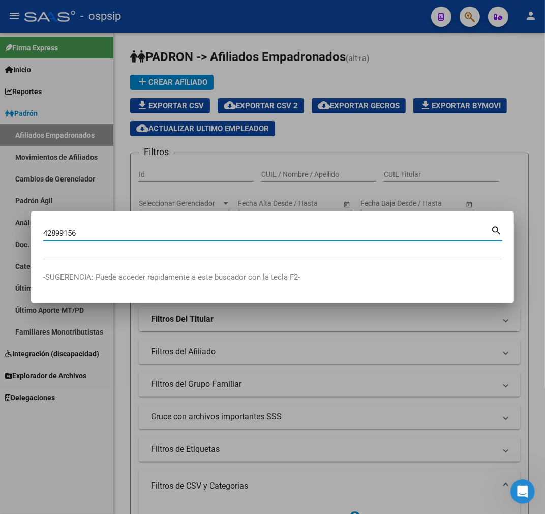
type input "42899156"
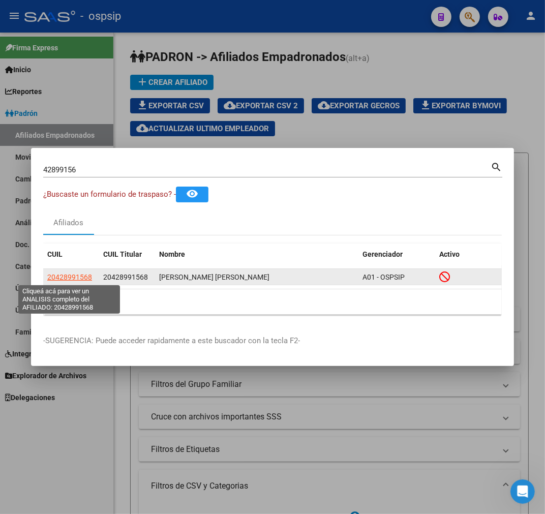
click at [73, 273] on span "20428991568" at bounding box center [69, 277] width 45 height 8
type textarea "20428991568"
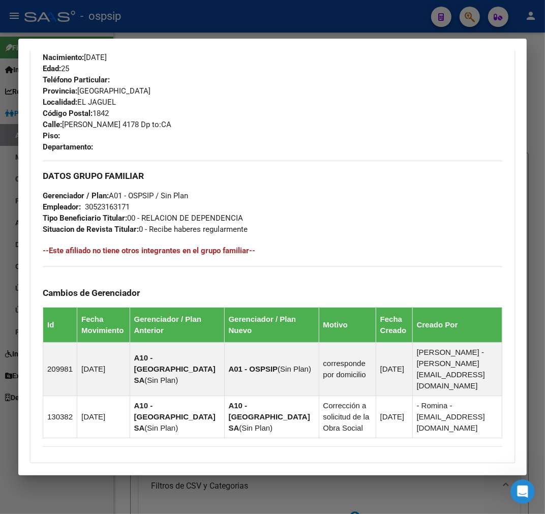
scroll to position [616, 0]
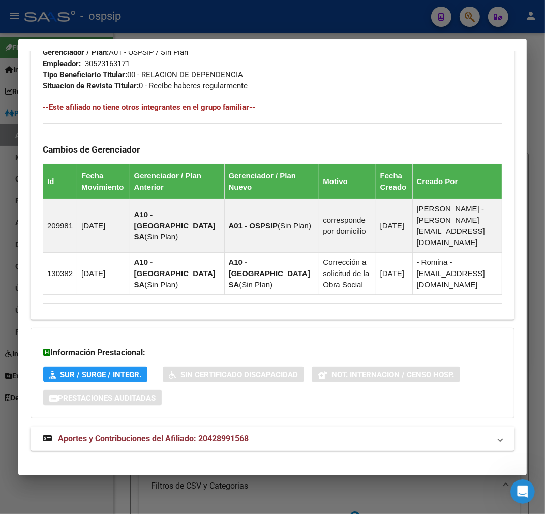
click at [375, 432] on mat-panel-title "Aportes y Contribuciones del Afiliado: 20428991568" at bounding box center [266, 438] width 447 height 12
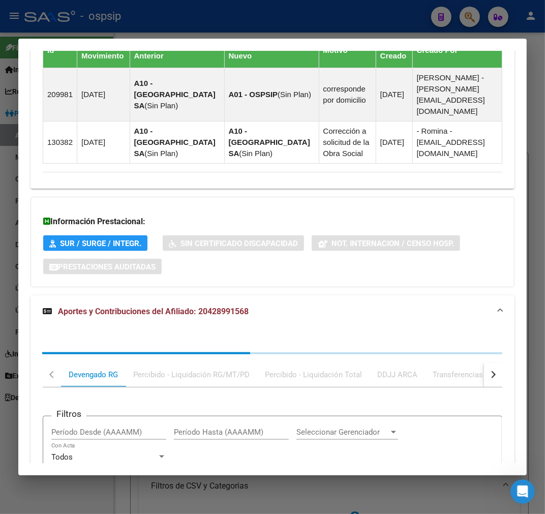
scroll to position [892, 0]
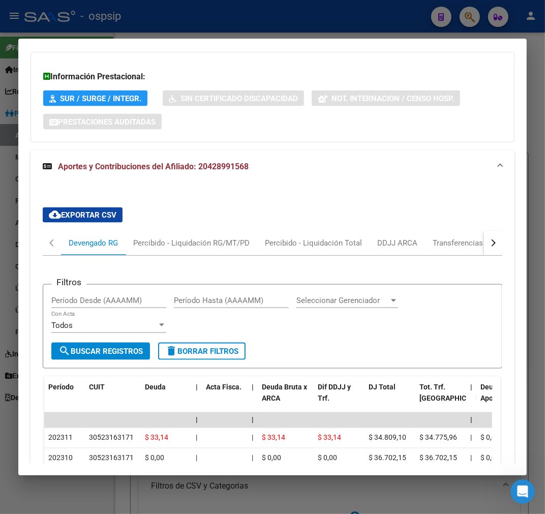
click at [490, 239] on button "button" at bounding box center [493, 243] width 18 height 24
click at [459, 236] on mat-tab-header "Devengado RG Percibido - Liquidación RG/MT/PD Percibido - Liquidación Total DDJ…" at bounding box center [272, 243] width 459 height 25
click at [427, 237] on div "ARCA Relaciones Laborales" at bounding box center [423, 242] width 95 height 11
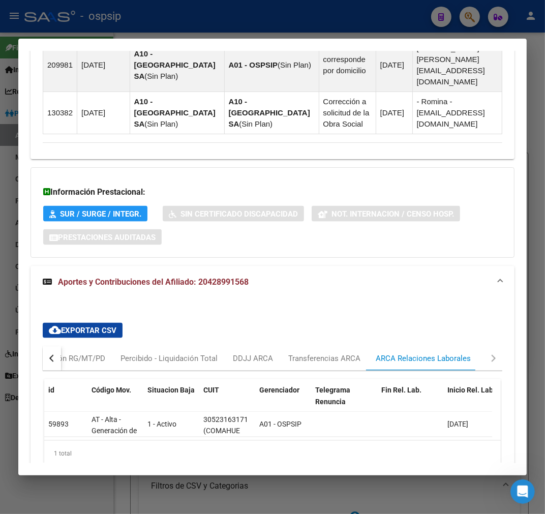
scroll to position [825, 0]
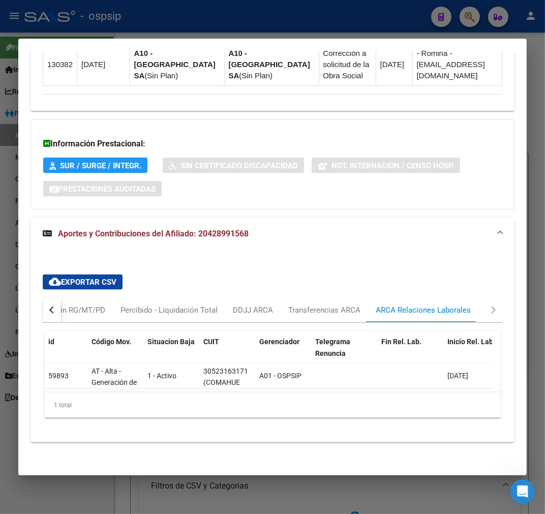
drag, startPoint x: 182, startPoint y: 397, endPoint x: 204, endPoint y: 390, distance: 23.6
click at [249, 394] on div "1 total" at bounding box center [272, 404] width 456 height 25
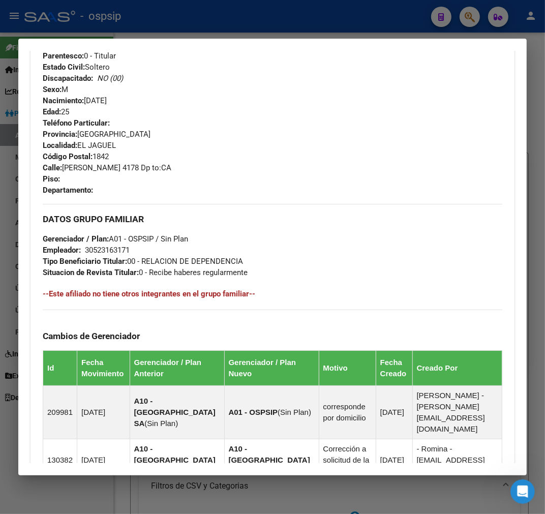
scroll to position [90, 0]
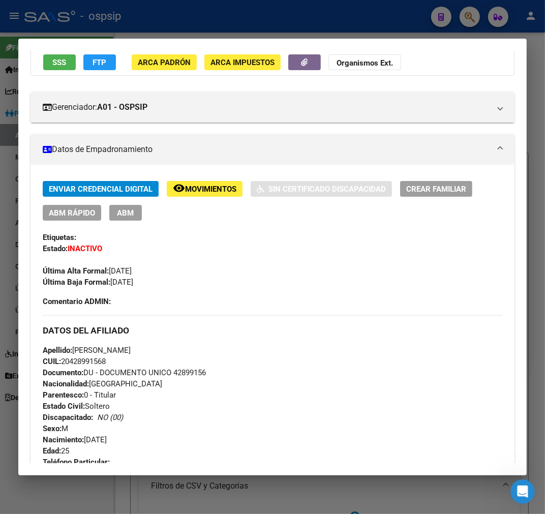
click at [317, 20] on div at bounding box center [272, 257] width 545 height 514
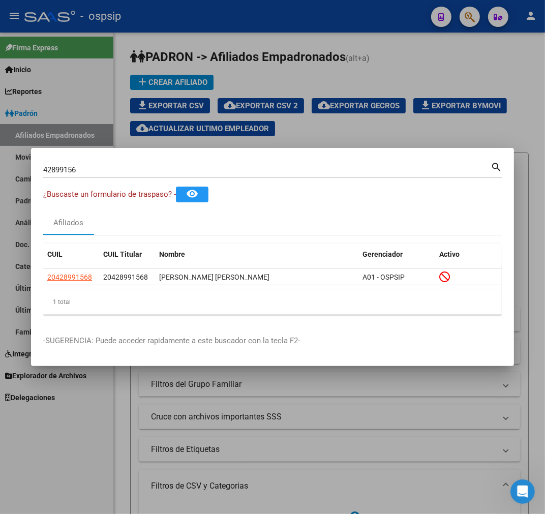
click at [298, 19] on div at bounding box center [272, 257] width 545 height 514
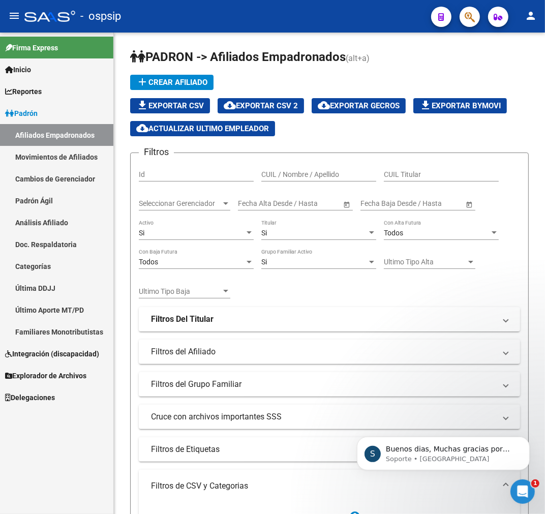
scroll to position [0, 0]
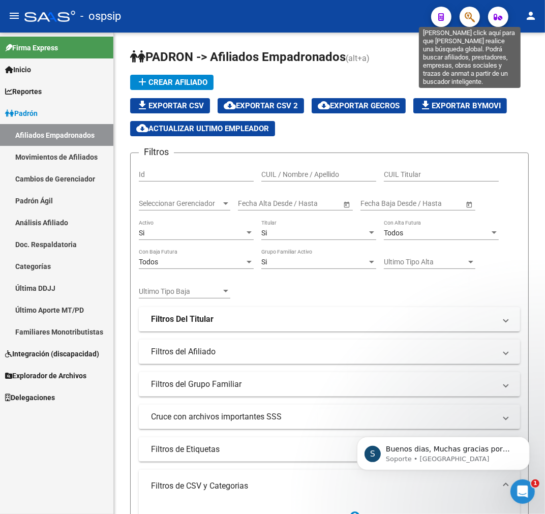
click at [469, 19] on icon "button" at bounding box center [469, 17] width 10 height 12
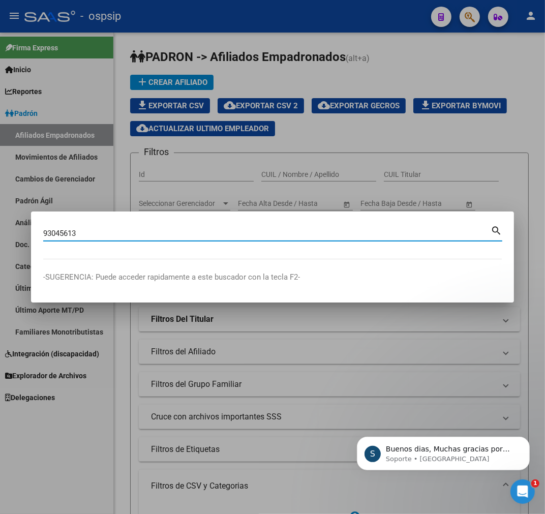
type input "93045613"
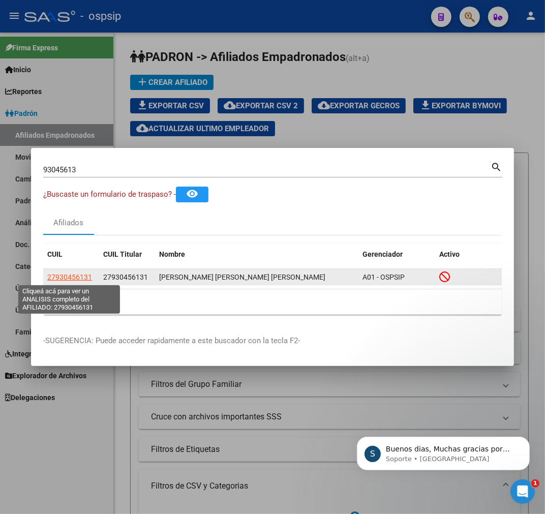
click at [67, 275] on span "27930456131" at bounding box center [69, 277] width 45 height 8
type textarea "27930456131"
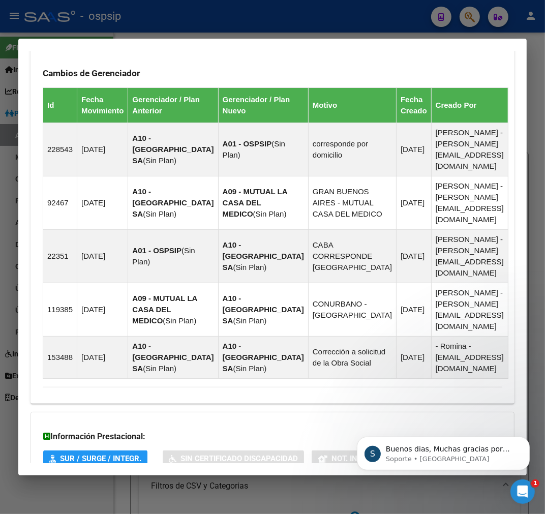
scroll to position [731, 0]
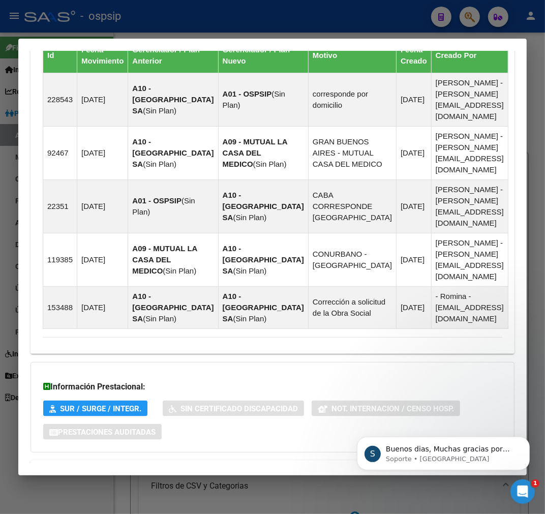
drag, startPoint x: 282, startPoint y: 423, endPoint x: 318, endPoint y: 409, distance: 38.6
click at [282, 467] on mat-panel-title "Aportes y Contribuciones del Afiliado: 27930456131" at bounding box center [266, 473] width 447 height 12
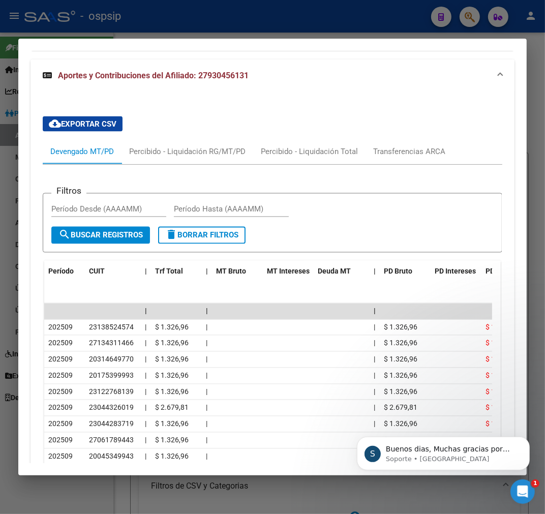
scroll to position [1190, 0]
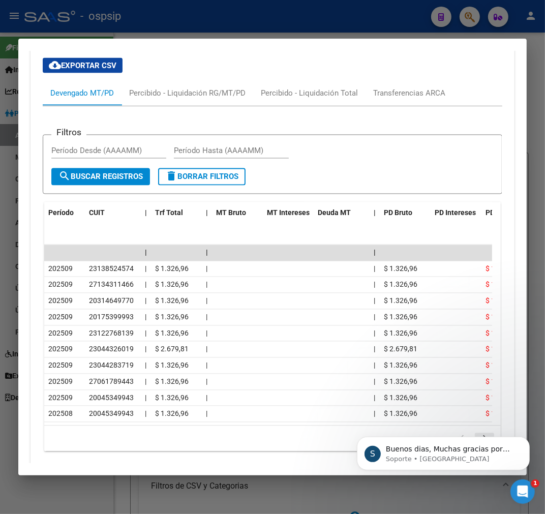
click at [480, 433] on icon "go to next page" at bounding box center [484, 439] width 13 height 12
click at [458, 433] on icon "go to previous page" at bounding box center [461, 439] width 13 height 12
click at [469, 406] on div "S Disculpe [PERSON_NAME] en la respuesta Soporte • [GEOGRAPHIC_DATA]" at bounding box center [442, 406] width 187 height 127
click at [469, 404] on div "S Disculpe [PERSON_NAME] en la respuesta Soporte • [GEOGRAPHIC_DATA]" at bounding box center [442, 406] width 187 height 127
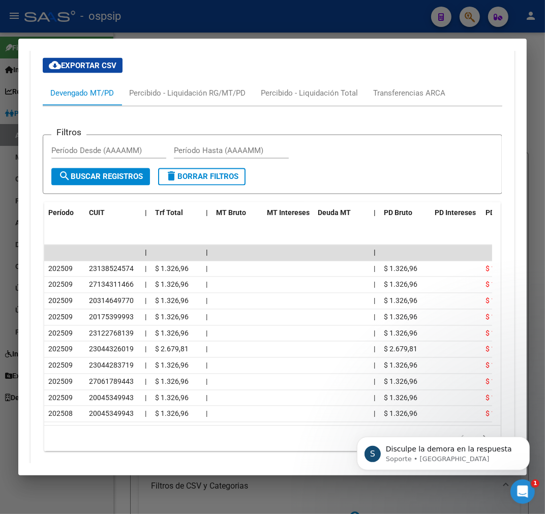
click at [469, 403] on div "S Disculpe [PERSON_NAME] en la respuesta Soporte • [GEOGRAPHIC_DATA]" at bounding box center [442, 406] width 187 height 127
click at [471, 401] on div "S Disculpe [PERSON_NAME] en la respuesta Soporte • [GEOGRAPHIC_DATA]" at bounding box center [442, 406] width 187 height 127
click at [456, 510] on div at bounding box center [272, 257] width 545 height 514
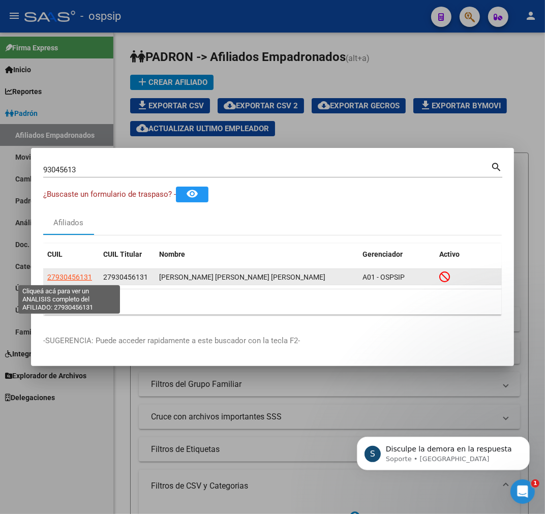
click at [73, 273] on span "27930456131" at bounding box center [69, 277] width 45 height 8
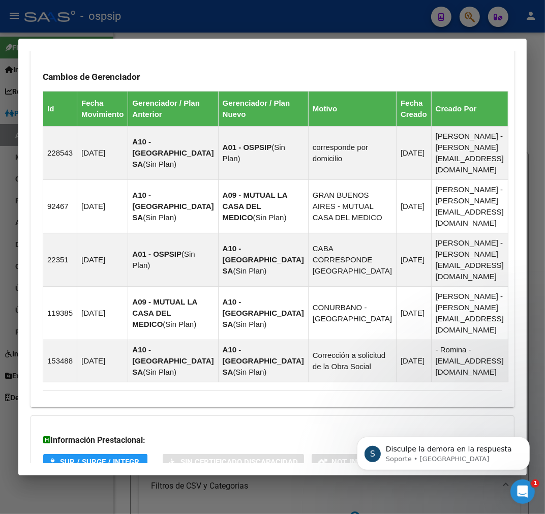
scroll to position [731, 0]
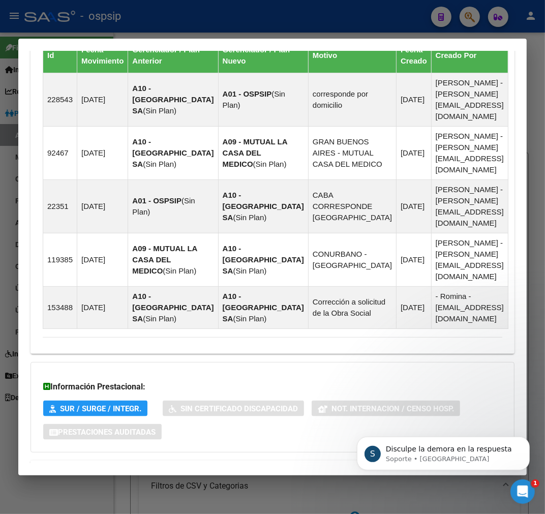
click at [326, 467] on mat-panel-title "Aportes y Contribuciones del Afiliado: 27930456131" at bounding box center [266, 473] width 447 height 12
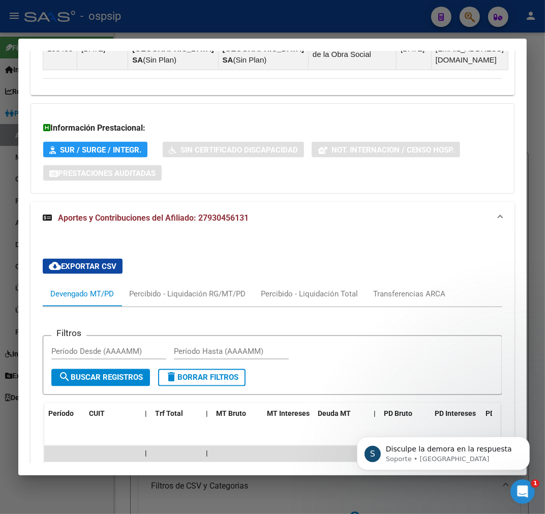
scroll to position [1190, 0]
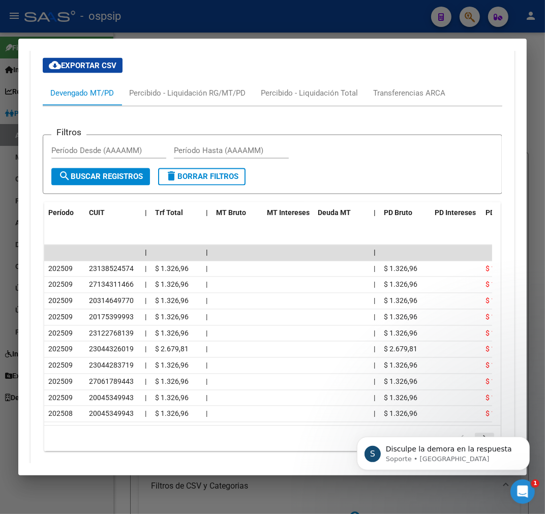
click at [478, 433] on icon "go to next page" at bounding box center [484, 439] width 13 height 12
click at [479, 433] on icon "go to next page" at bounding box center [484, 439] width 13 height 12
click at [478, 433] on icon "go to next page" at bounding box center [484, 439] width 13 height 12
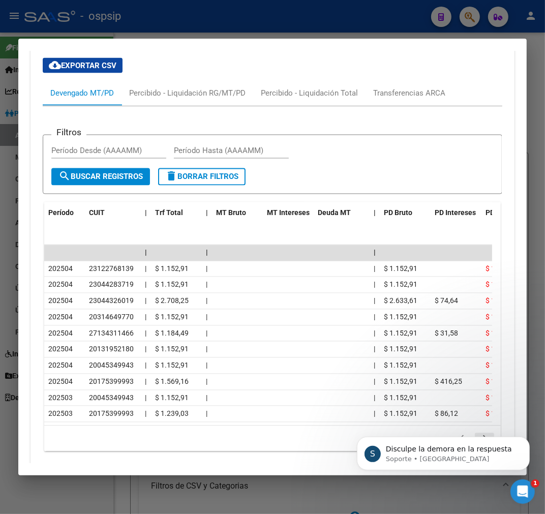
click at [478, 433] on icon "go to next page" at bounding box center [484, 439] width 13 height 12
click at [455, 433] on icon "go to previous page" at bounding box center [461, 439] width 13 height 12
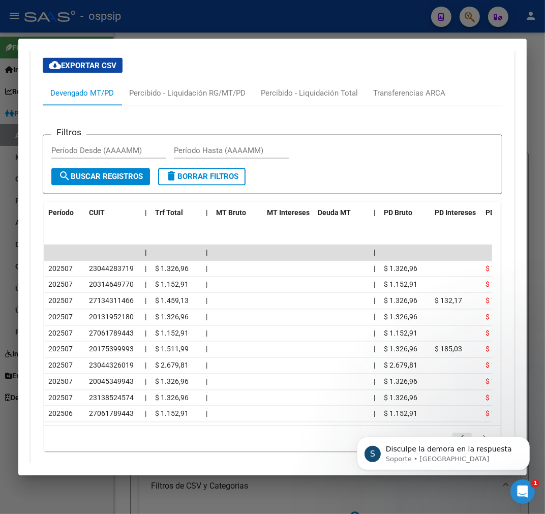
click at [455, 433] on icon "go to previous page" at bounding box center [461, 439] width 13 height 12
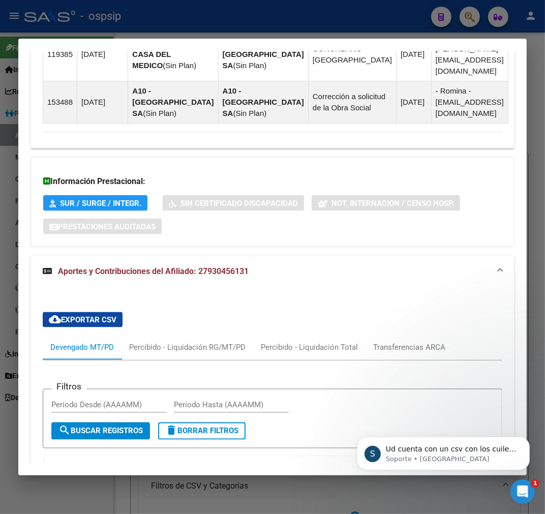
scroll to position [1077, 0]
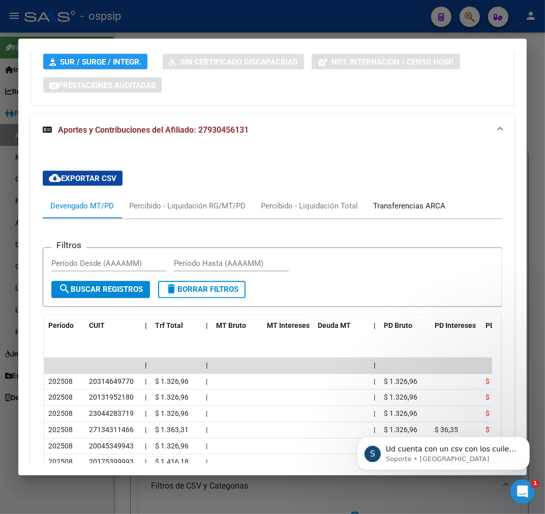
click at [411, 201] on div "Transferencias ARCA" at bounding box center [409, 206] width 72 height 11
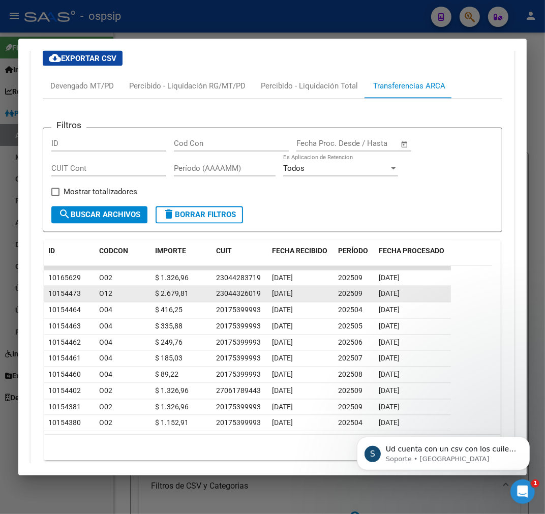
scroll to position [21, 0]
click at [364, 288] on div "202509" at bounding box center [354, 294] width 33 height 12
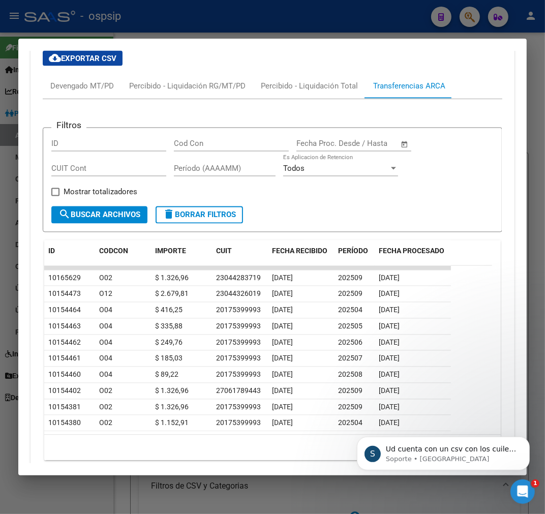
click at [478, 443] on icon "go to next page" at bounding box center [484, 449] width 13 height 12
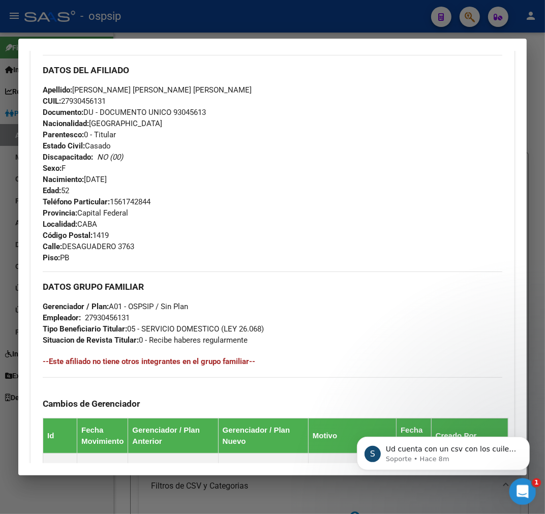
click at [525, 491] on icon "Abrir Intercom Messenger" at bounding box center [521, 490] width 17 height 17
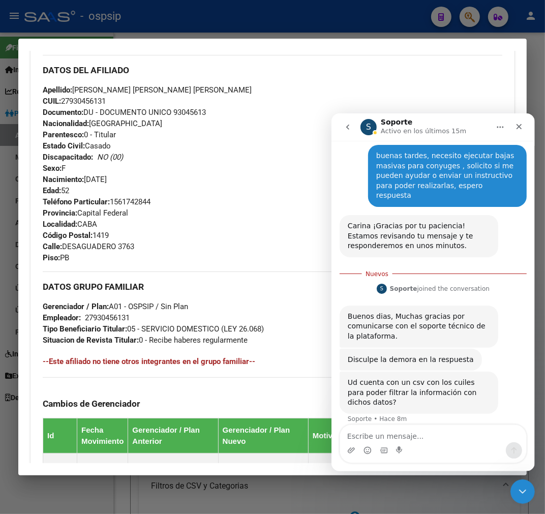
scroll to position [1, 0]
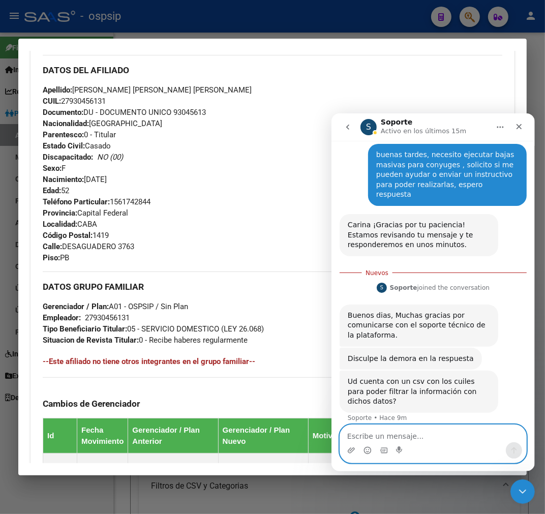
click at [434, 436] on textarea "Escribe un mensaje..." at bounding box center [432, 432] width 186 height 17
type textarea "si"
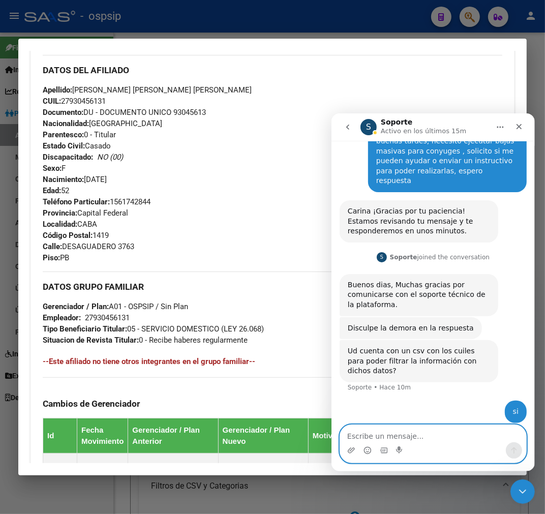
scroll to position [51, 0]
click at [434, 438] on textarea "Escribe un mensaje..." at bounding box center [432, 432] width 186 height 17
